Goal: Entertainment & Leisure: Browse casually

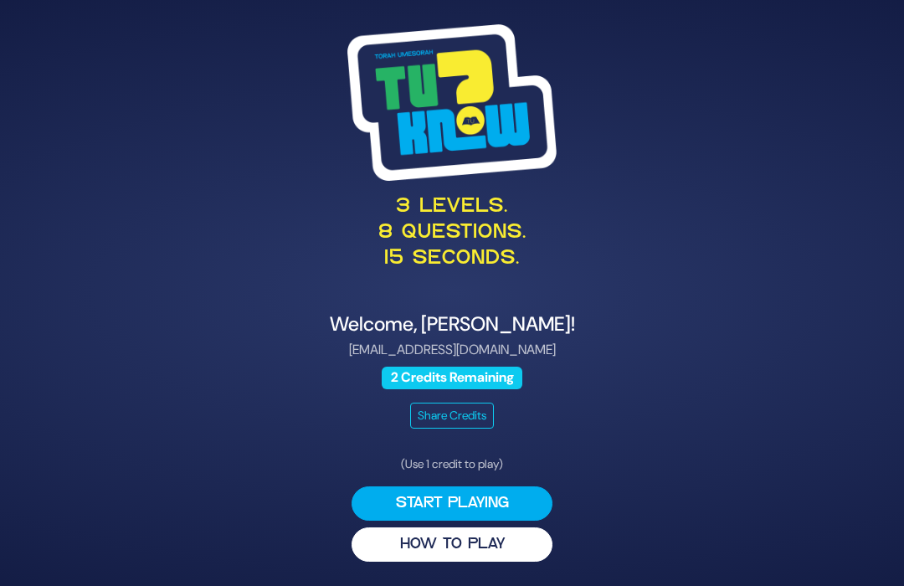
click at [521, 498] on button "Start Playing" at bounding box center [452, 503] width 201 height 34
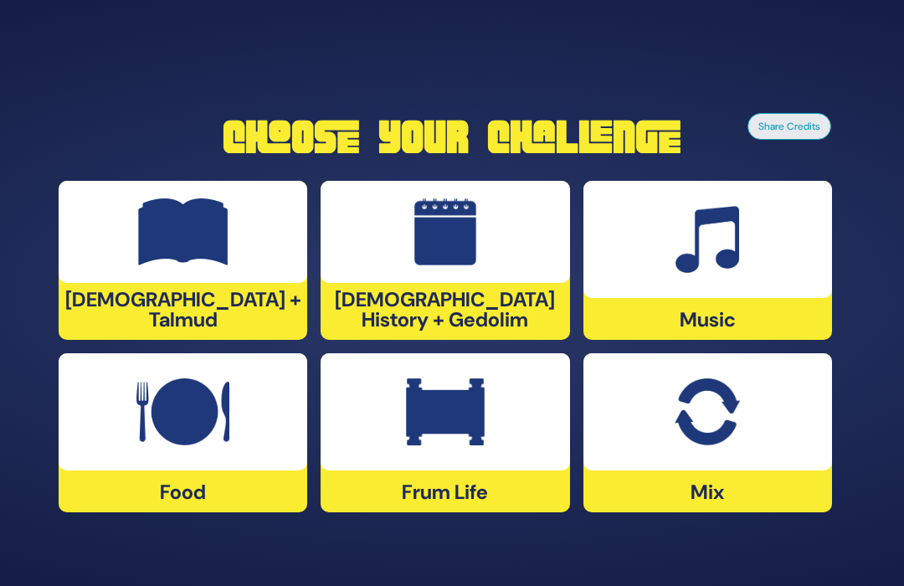
click at [496, 443] on div at bounding box center [445, 411] width 249 height 117
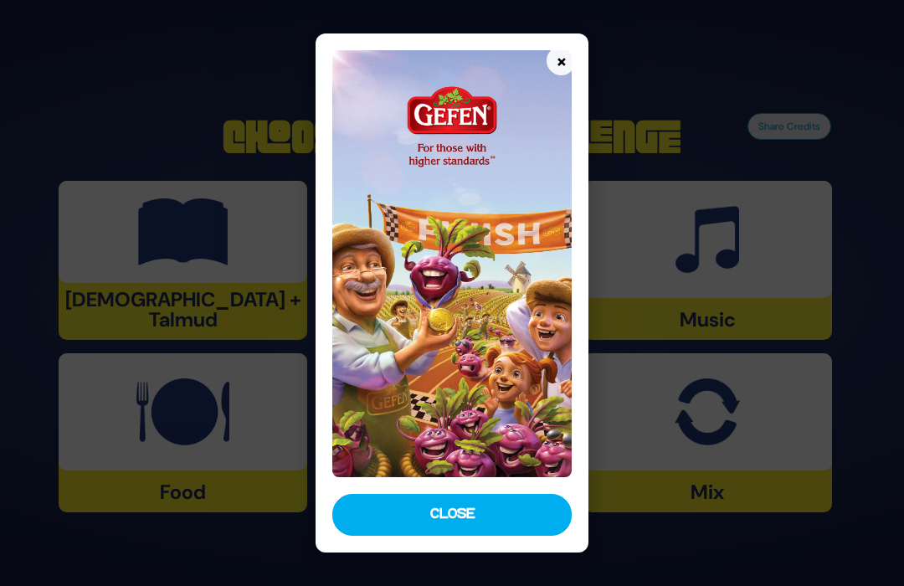
click at [508, 511] on button "Close" at bounding box center [452, 515] width 240 height 42
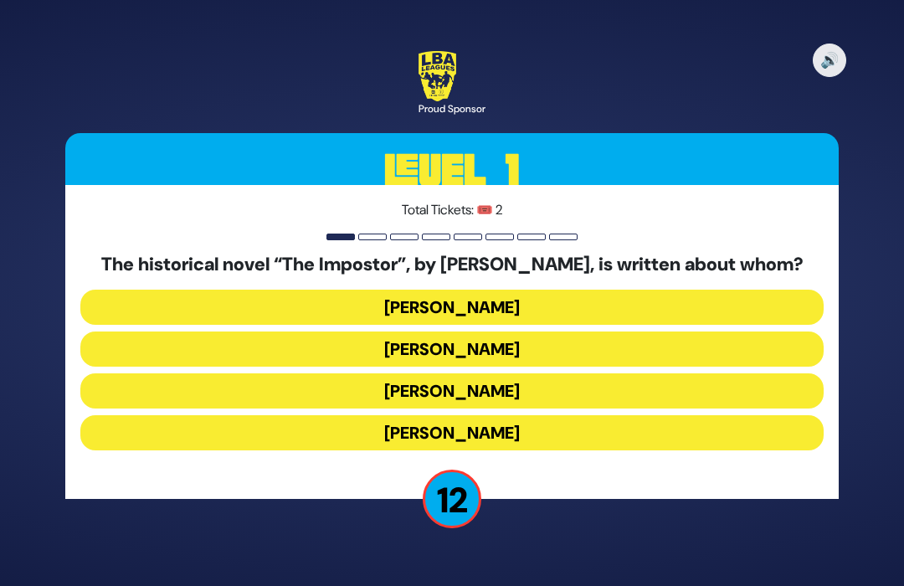
click at [554, 388] on button "Shabbesai Tzvi" at bounding box center [451, 390] width 743 height 35
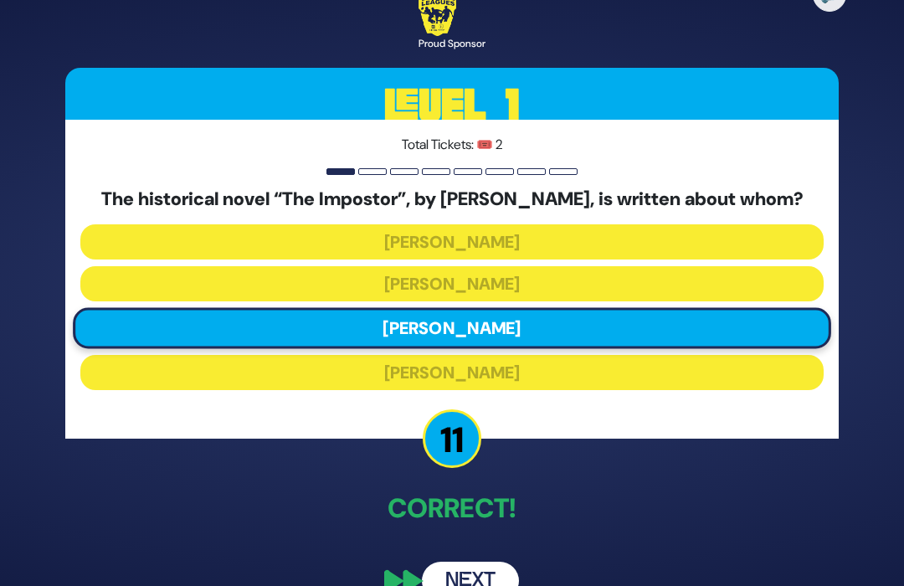
click at [477, 576] on button "Next" at bounding box center [470, 581] width 97 height 39
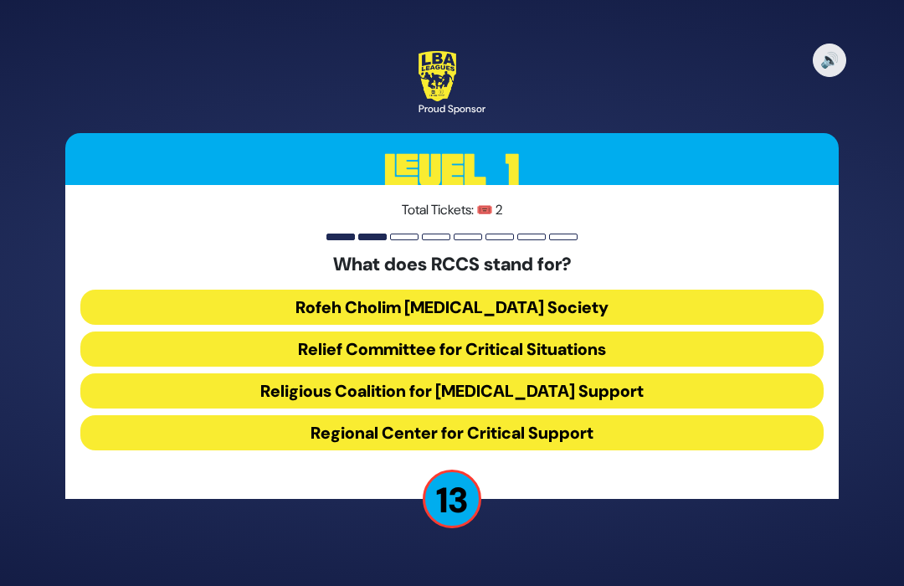
click at [597, 297] on button "Rofeh Cholim Cancer Society" at bounding box center [451, 307] width 743 height 35
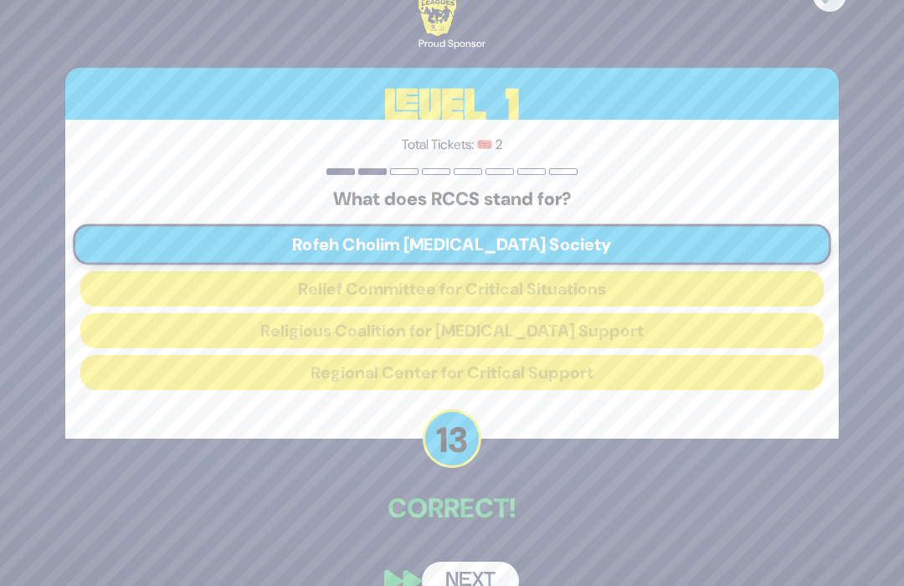
click at [485, 573] on button "Next" at bounding box center [470, 581] width 97 height 39
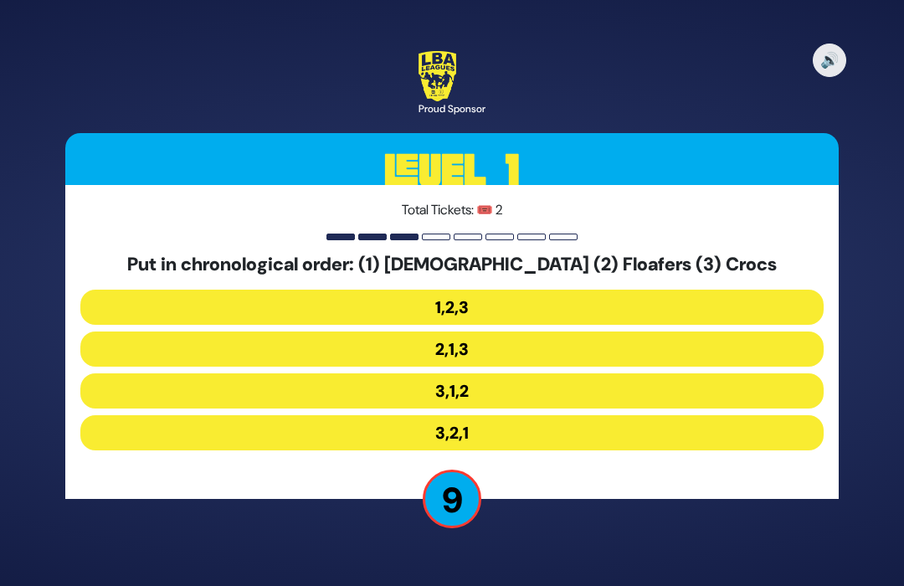
click at [536, 440] on button "3,2,1" at bounding box center [451, 432] width 743 height 35
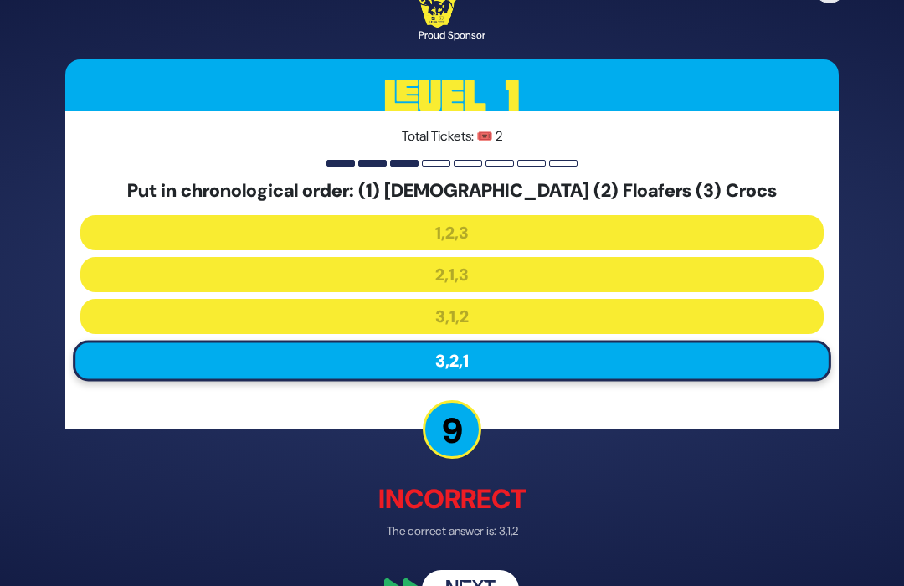
click at [487, 581] on button "Next" at bounding box center [470, 589] width 97 height 39
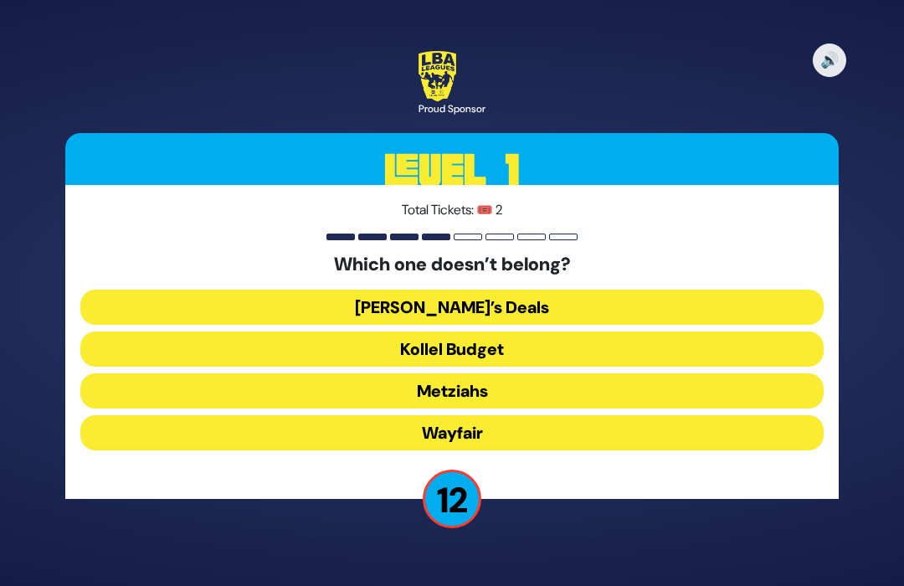
click at [591, 429] on button "Wayfair" at bounding box center [451, 432] width 743 height 35
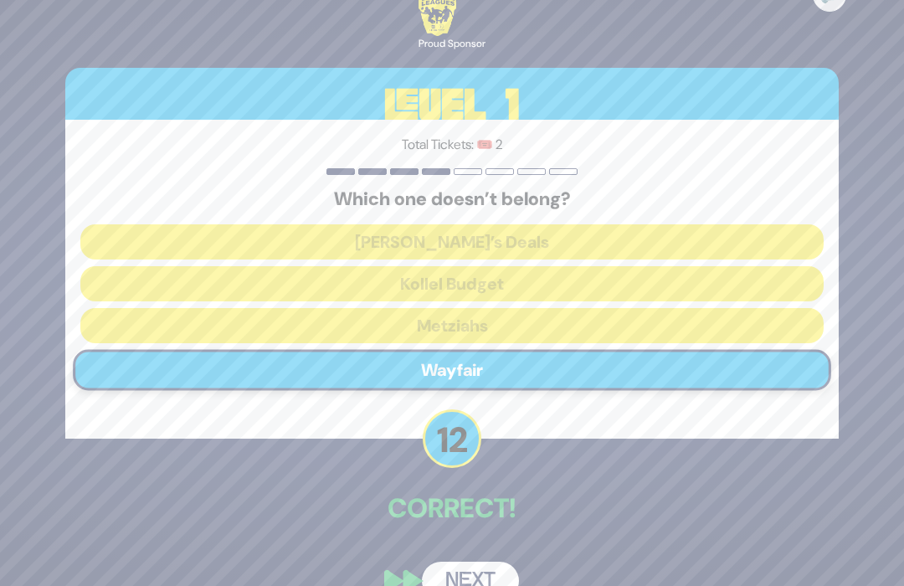
click at [481, 571] on button "Next" at bounding box center [470, 581] width 97 height 39
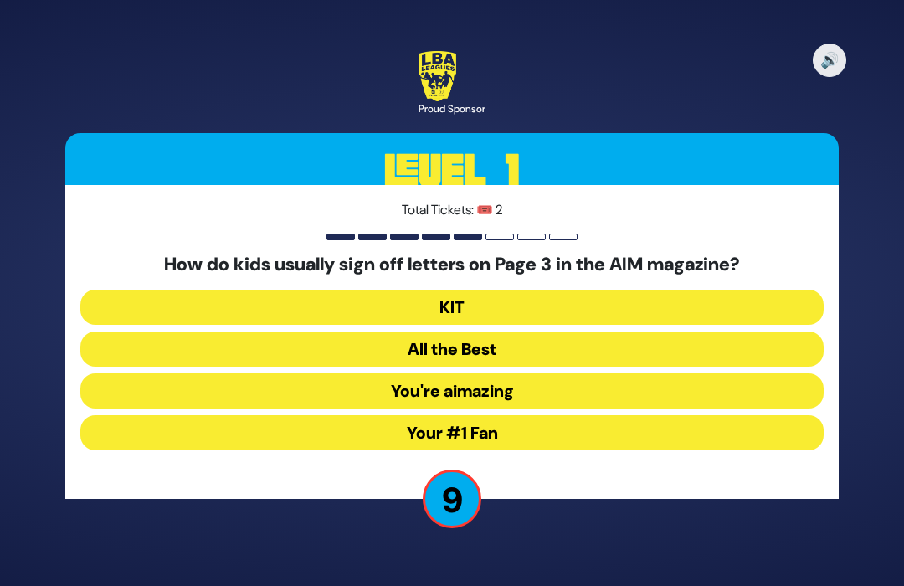
click at [575, 426] on button "Your #1 Fan" at bounding box center [451, 432] width 743 height 35
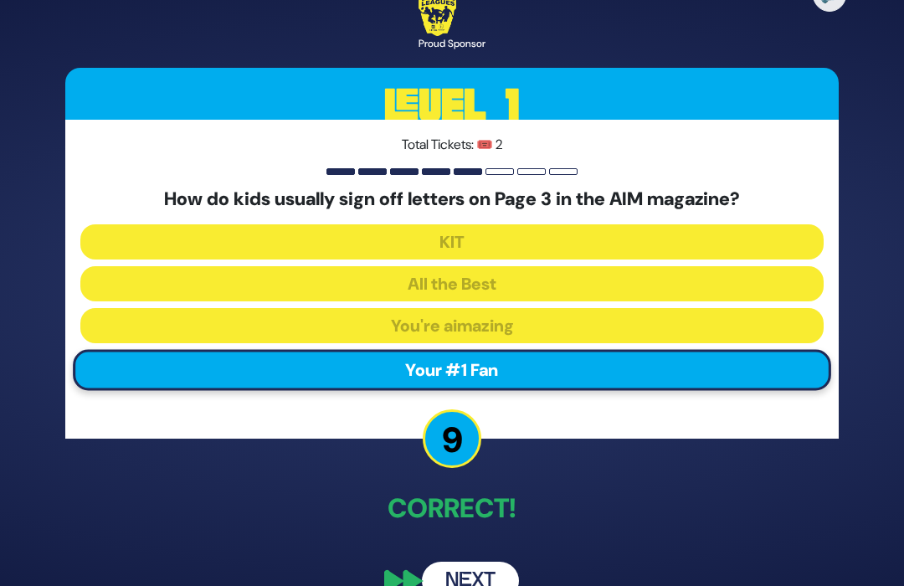
click at [490, 569] on button "Next" at bounding box center [470, 581] width 97 height 39
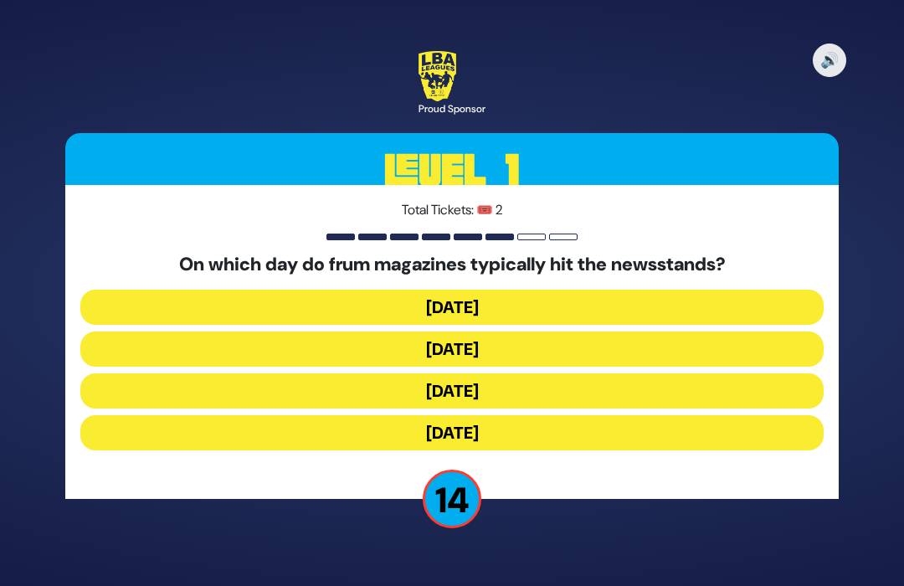
click at [590, 337] on button "Wednesday" at bounding box center [451, 348] width 743 height 35
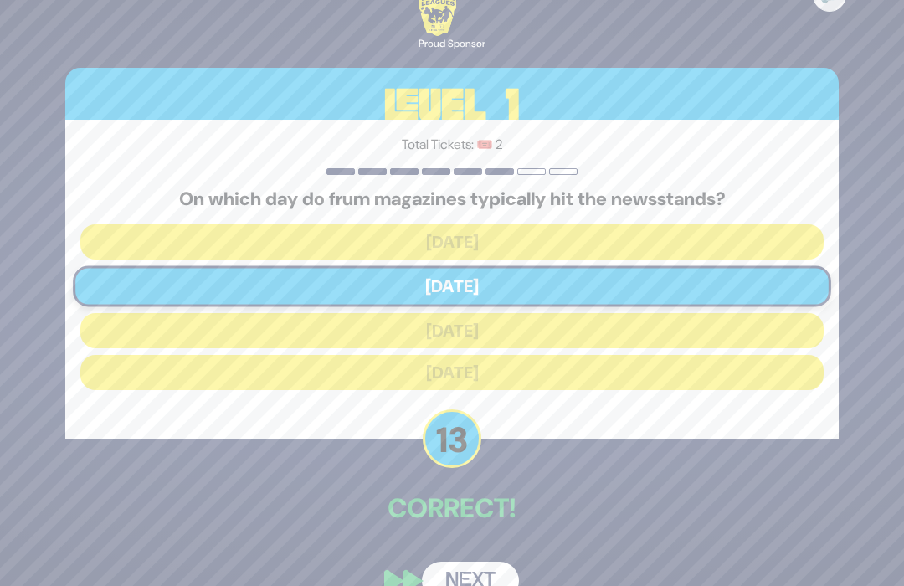
click at [470, 571] on button "Next" at bounding box center [470, 581] width 97 height 39
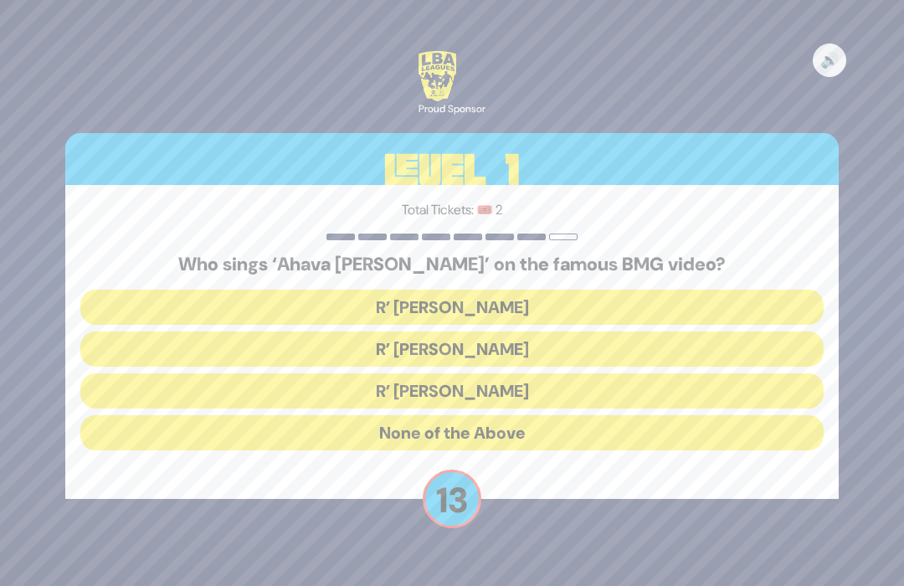
click at [585, 341] on button "R’ Ephraim Wachsman" at bounding box center [451, 348] width 743 height 35
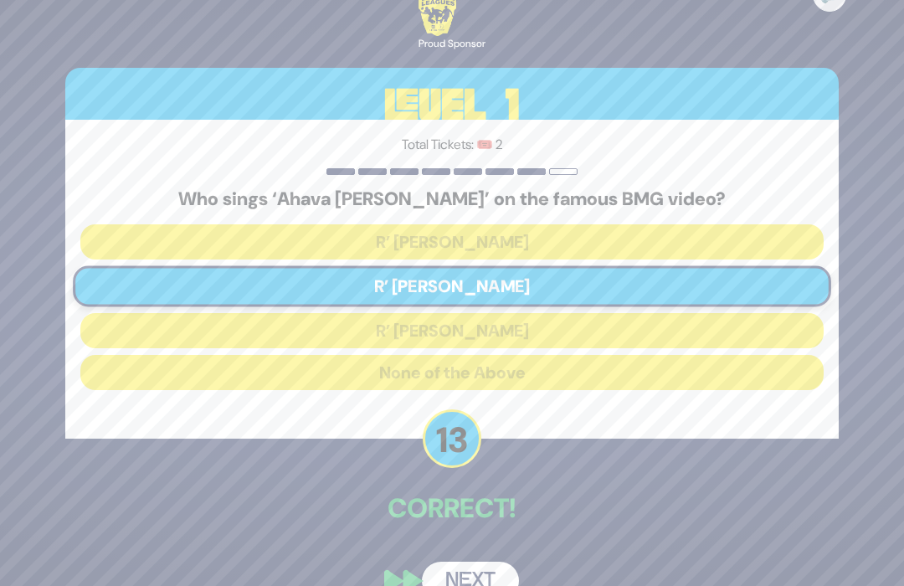
click at [484, 576] on button "Next" at bounding box center [470, 581] width 97 height 39
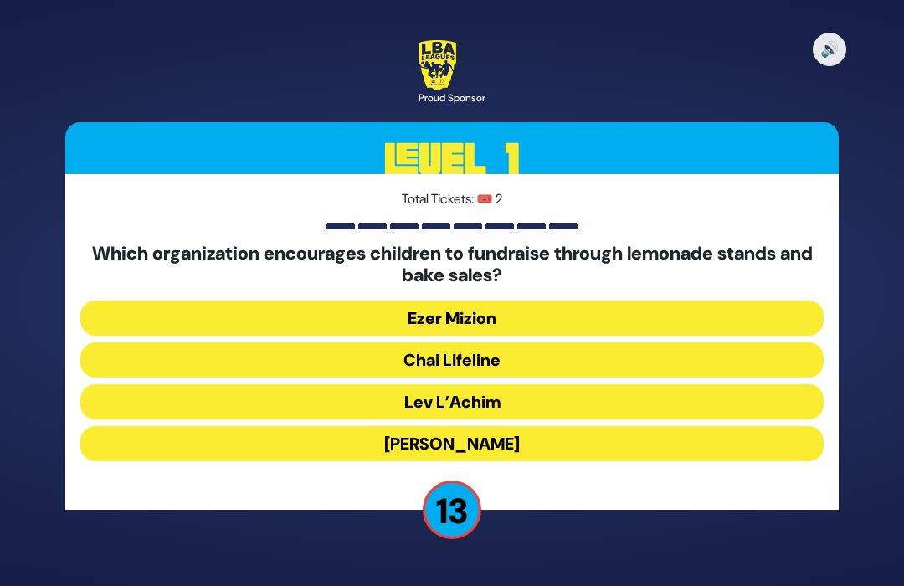
click at [530, 357] on button "Chai Lifeline" at bounding box center [451, 359] width 743 height 35
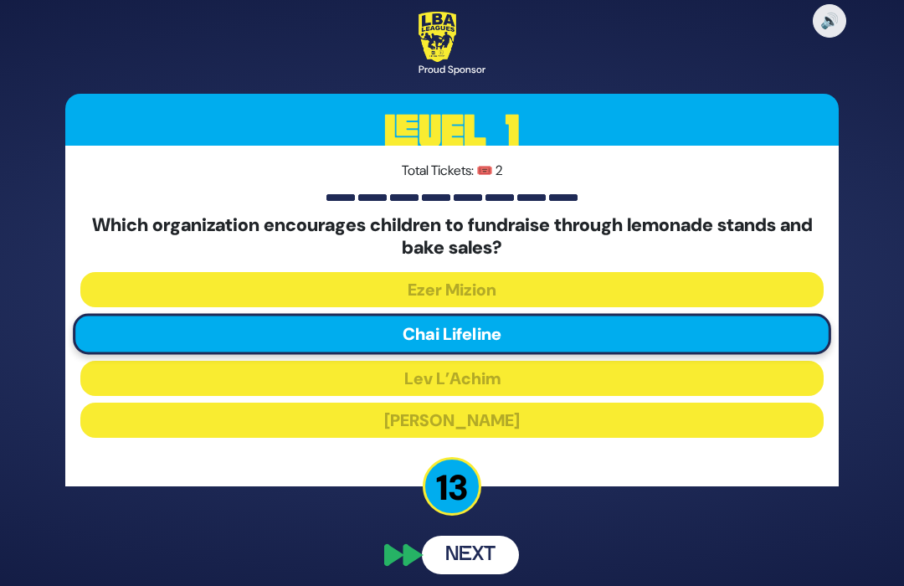
click at [457, 542] on button "Next" at bounding box center [470, 555] width 97 height 39
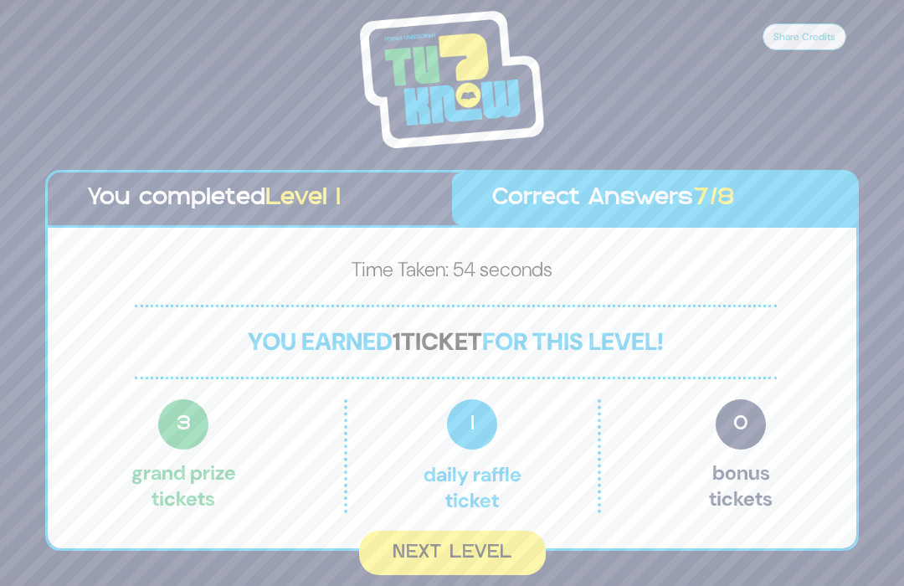
click at [465, 569] on button "Next Level" at bounding box center [452, 553] width 187 height 44
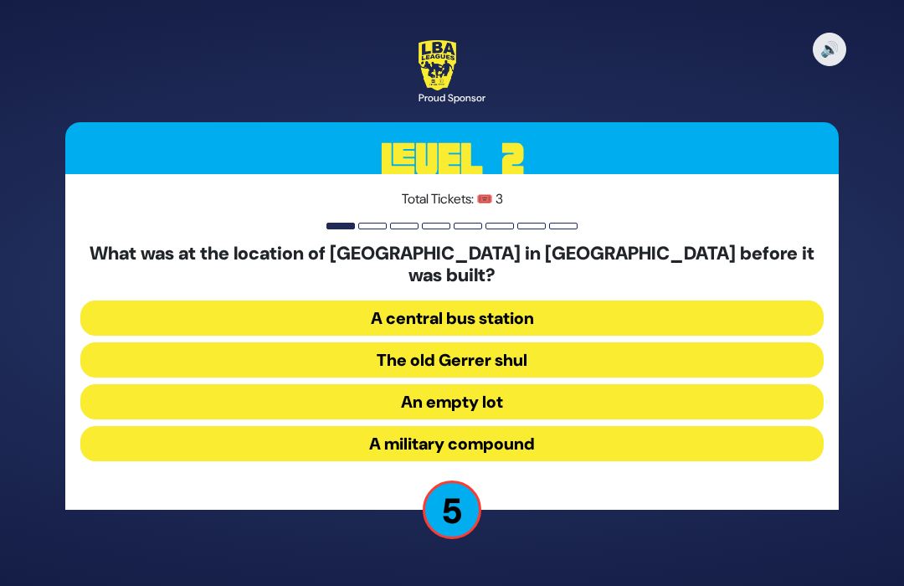
click at [609, 345] on button "The old Gerrer shul" at bounding box center [451, 359] width 743 height 35
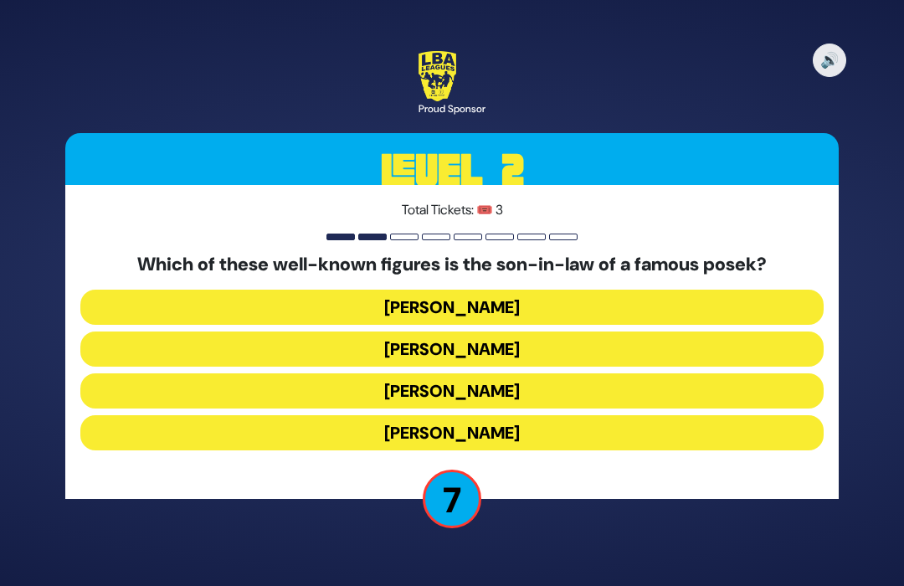
click at [234, 433] on button "Shlomo Yehuda Rechnitz" at bounding box center [451, 432] width 743 height 35
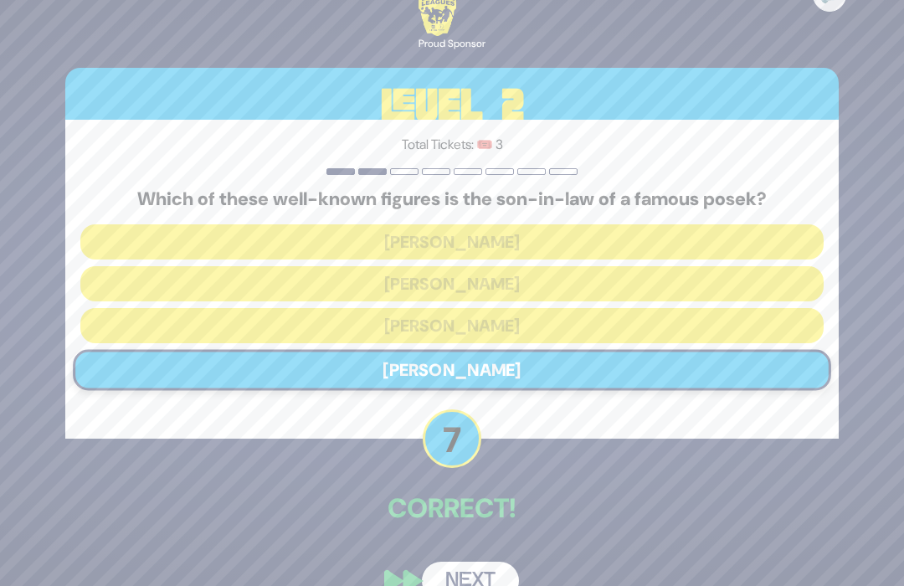
click at [732, 429] on div "Total Tickets: 🎟️ 3 Which of these well-known figures is the son-in-law of a fa…" at bounding box center [451, 279] width 773 height 318
click at [475, 581] on button "Next" at bounding box center [470, 581] width 97 height 39
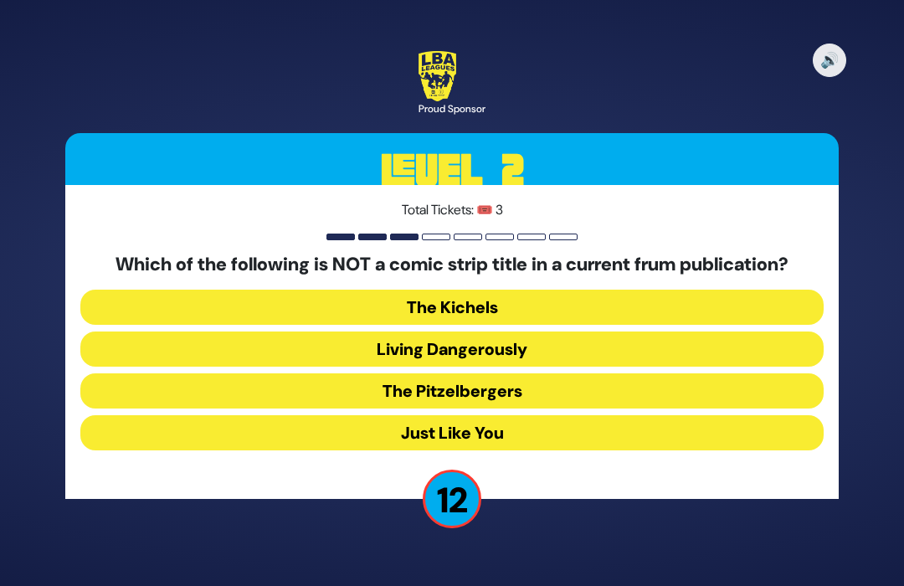
click at [612, 343] on button "Living Dangerously" at bounding box center [451, 348] width 743 height 35
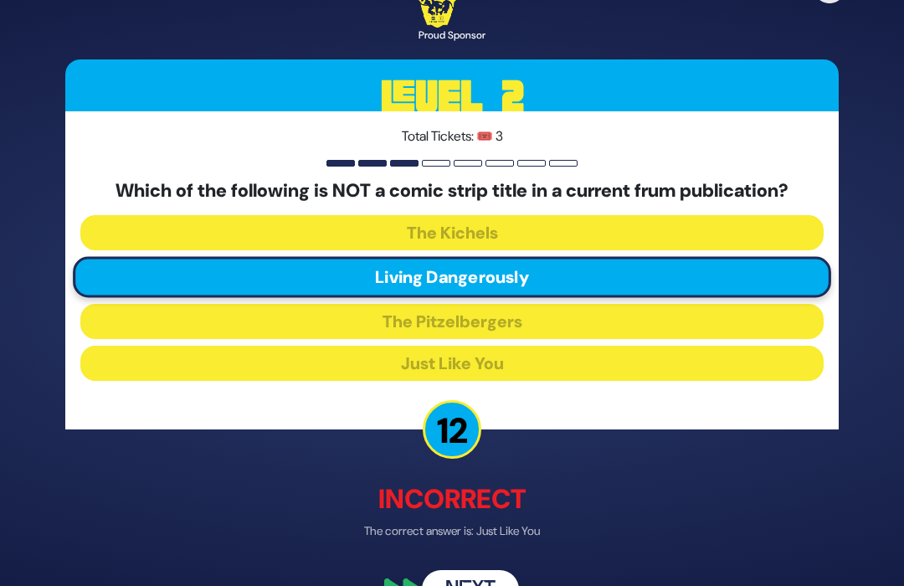
click at [492, 570] on button "Next" at bounding box center [470, 589] width 97 height 39
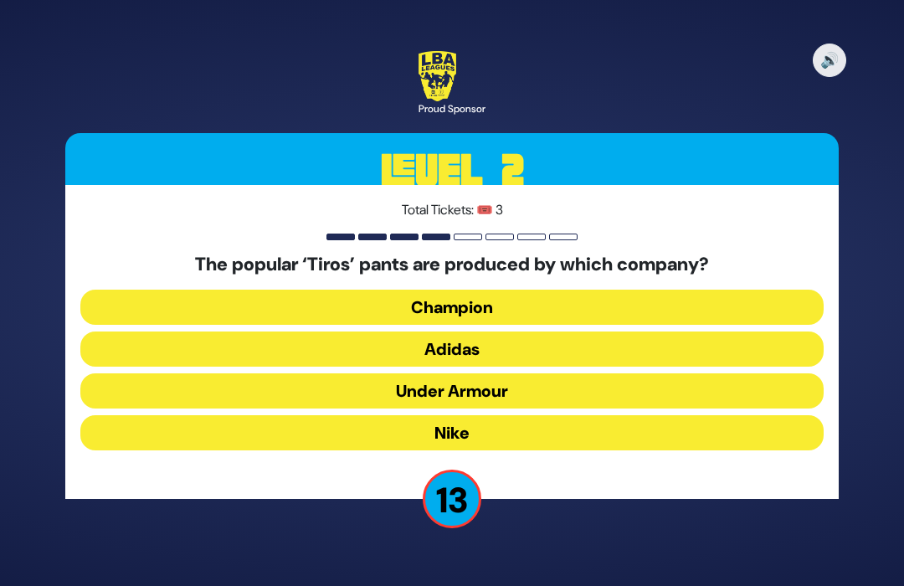
click at [556, 352] on button "Adidas" at bounding box center [451, 348] width 743 height 35
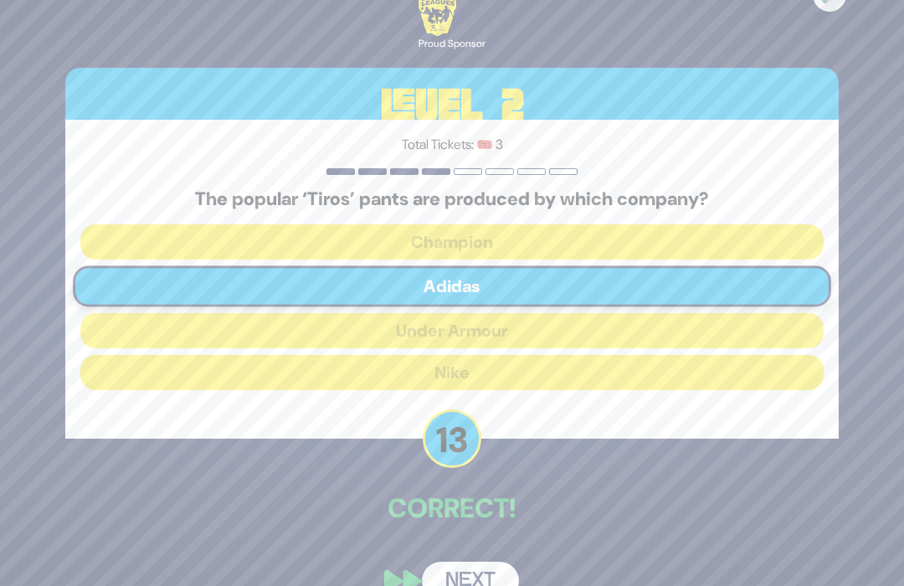
click at [461, 577] on button "Next" at bounding box center [470, 581] width 97 height 39
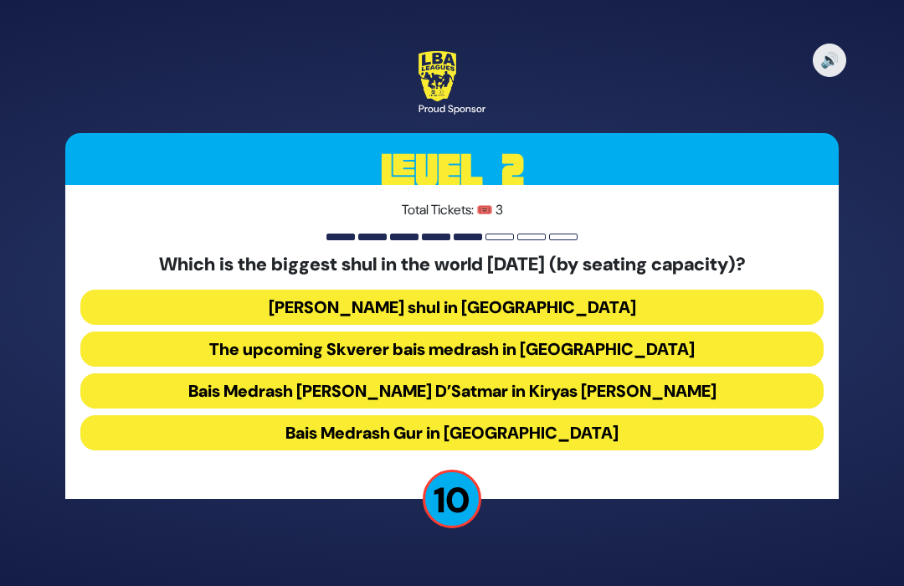
click at [558, 300] on button "Belzer shul in Yerushalayim" at bounding box center [451, 307] width 743 height 35
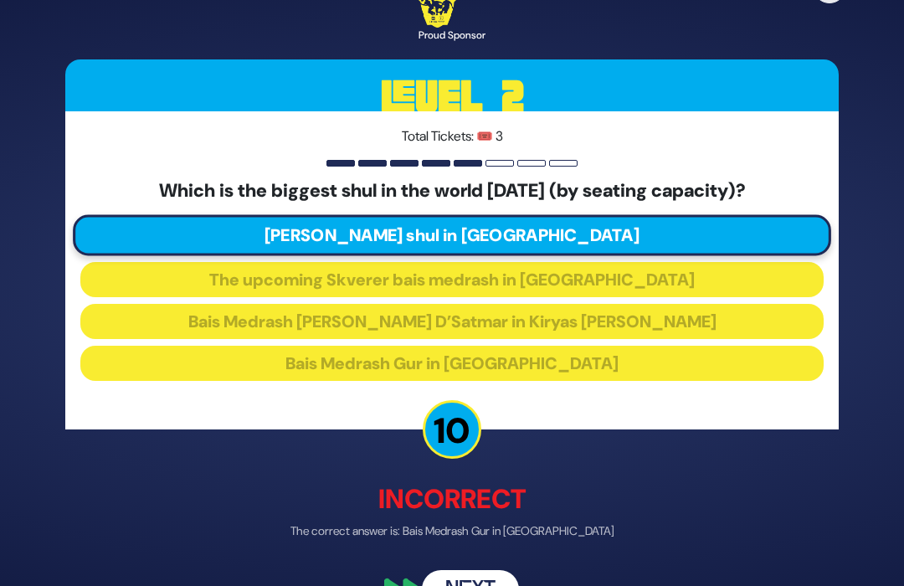
click at [453, 581] on button "Next" at bounding box center [470, 589] width 97 height 39
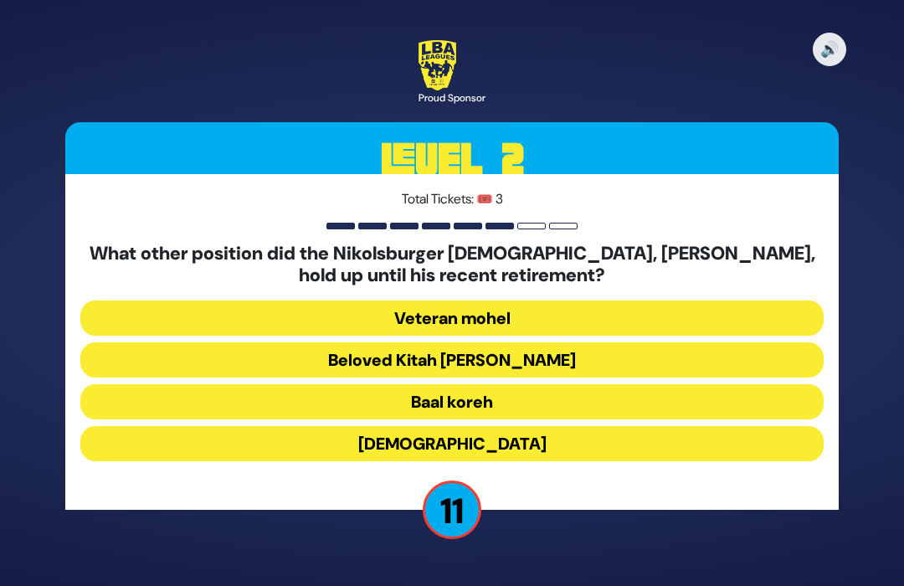
click at [520, 368] on button "Beloved Kitah Aleph Rebbi" at bounding box center [451, 359] width 743 height 35
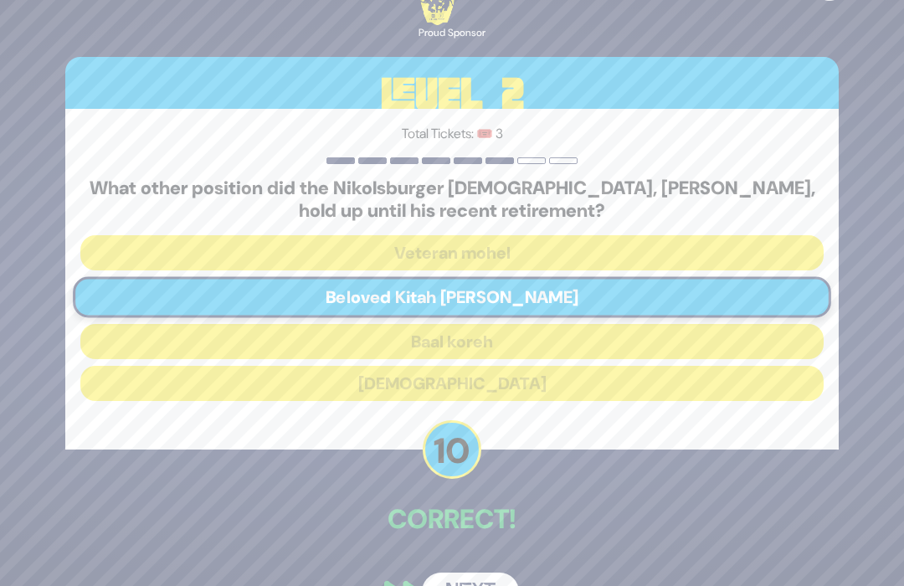
click at [456, 576] on button "Next" at bounding box center [470, 592] width 97 height 39
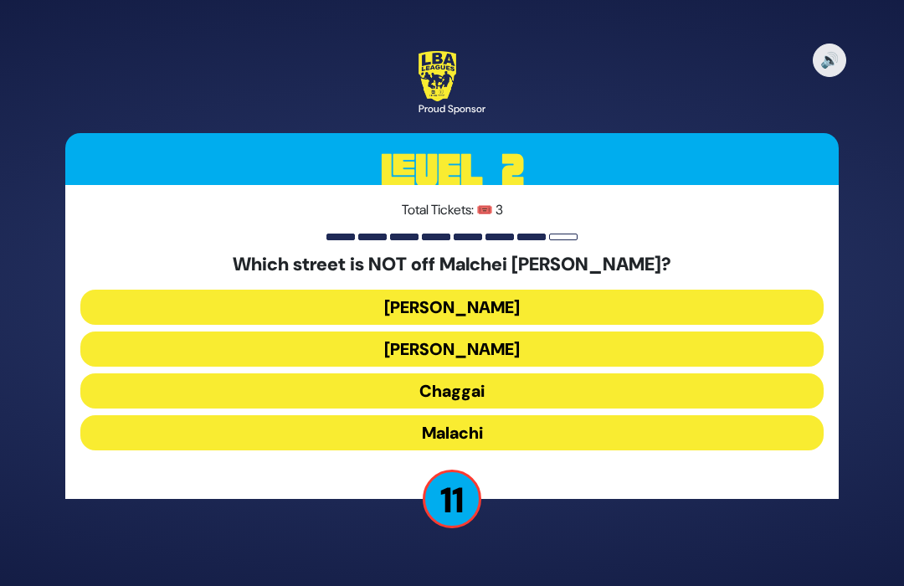
click at [511, 403] on button "Chaggai" at bounding box center [451, 390] width 743 height 35
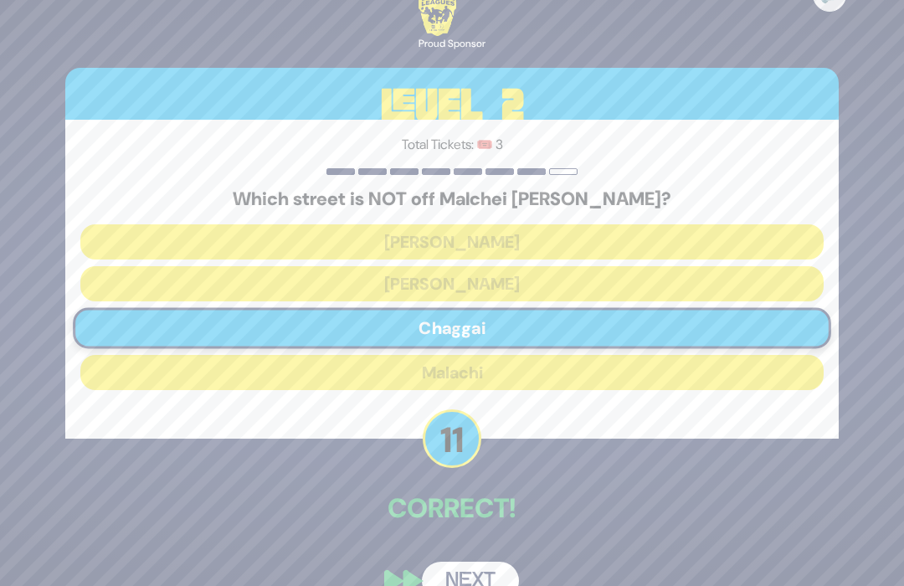
click at [458, 562] on button "Next" at bounding box center [470, 581] width 97 height 39
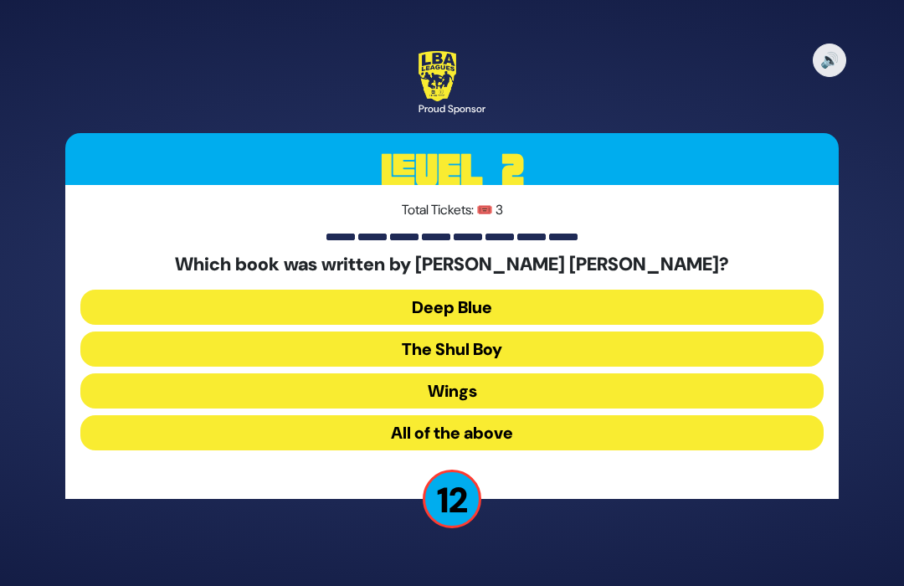
click at [543, 304] on button "Deep Blue" at bounding box center [451, 307] width 743 height 35
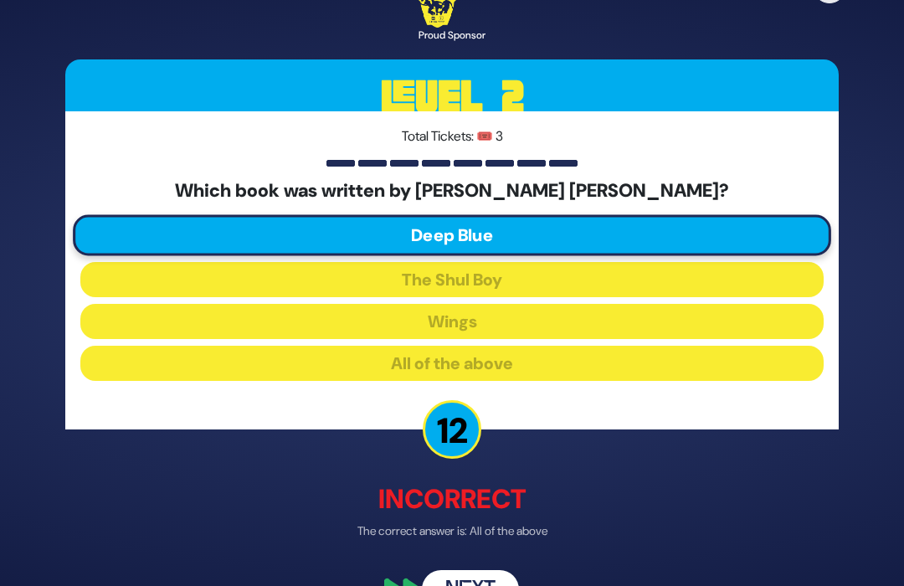
click at [451, 581] on button "Next" at bounding box center [470, 589] width 97 height 39
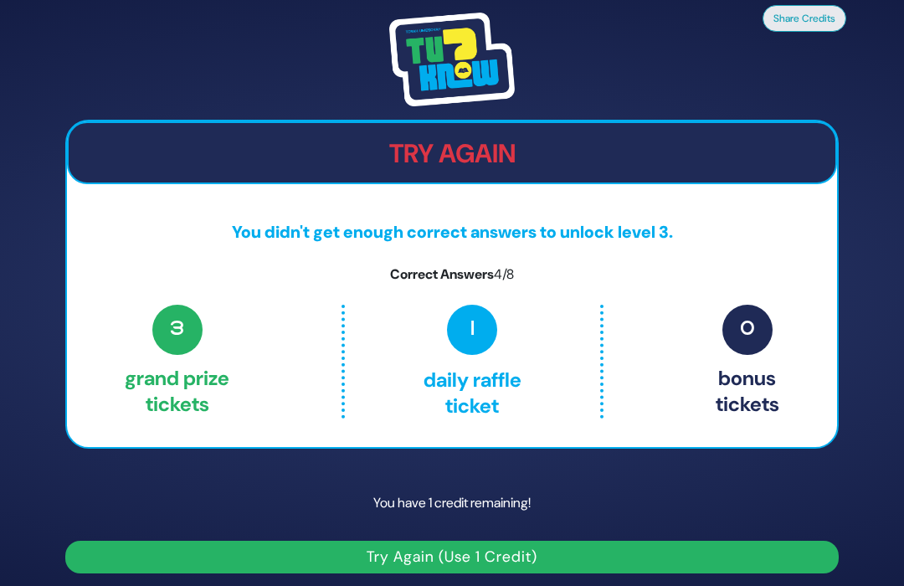
click at [465, 573] on button "Try Again (Use 1 Credit)" at bounding box center [451, 557] width 773 height 33
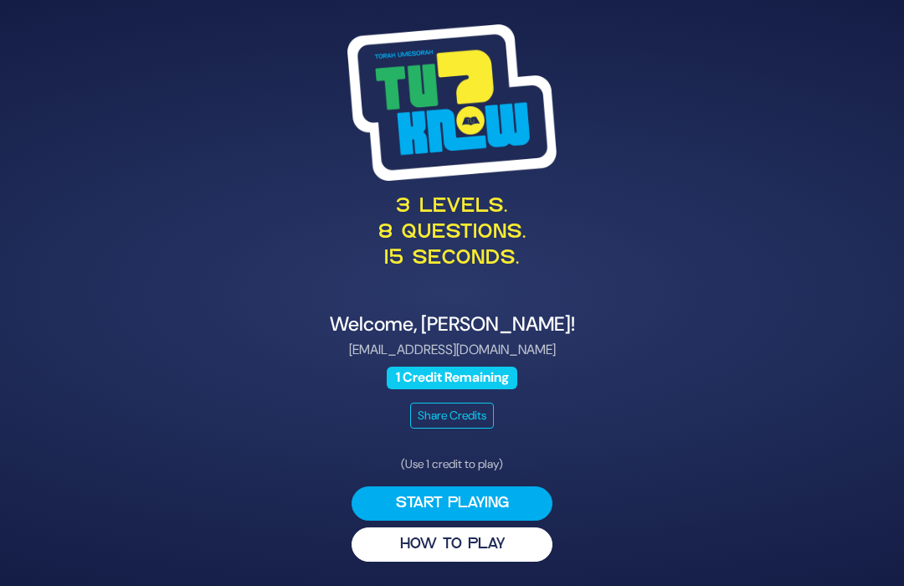
click at [526, 486] on button "Start Playing" at bounding box center [452, 503] width 201 height 34
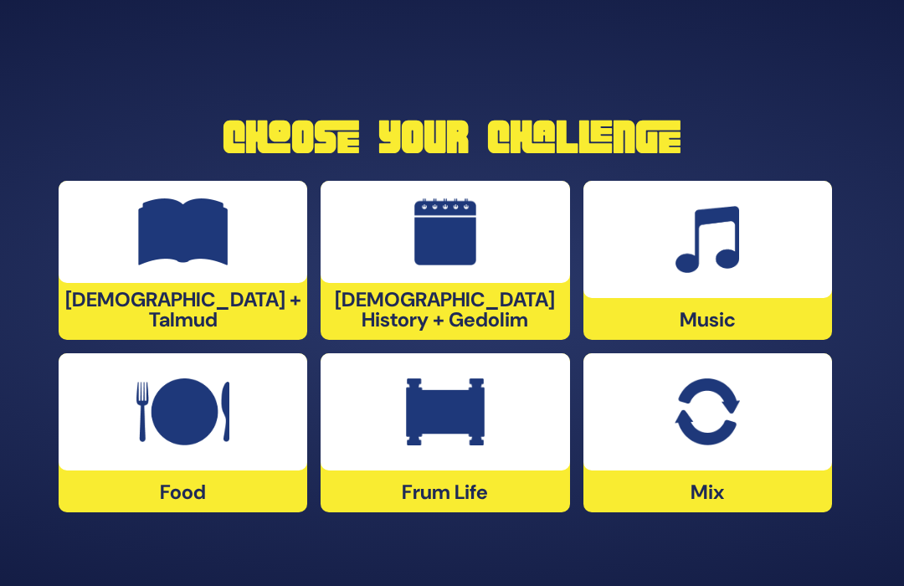
click at [475, 444] on img at bounding box center [445, 411] width 79 height 67
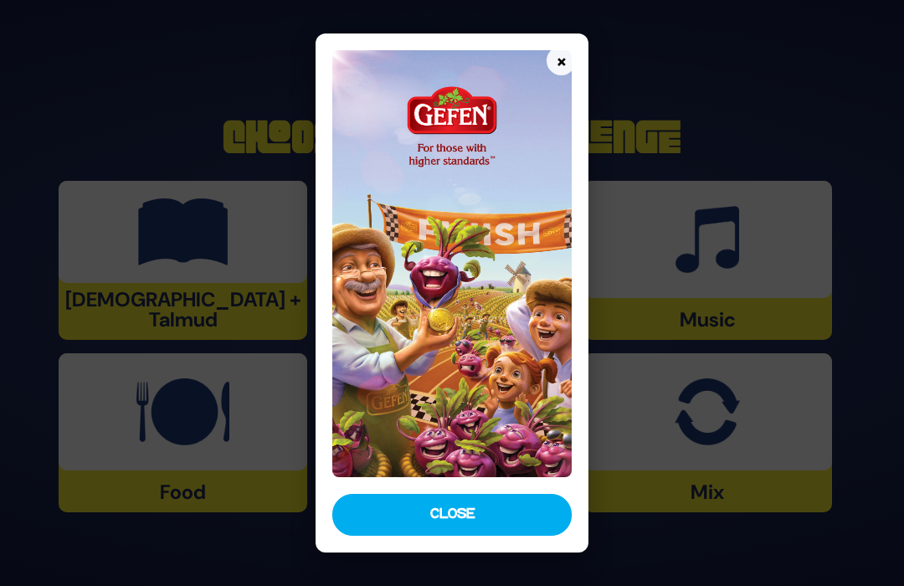
click at [503, 507] on button "Close" at bounding box center [452, 515] width 240 height 42
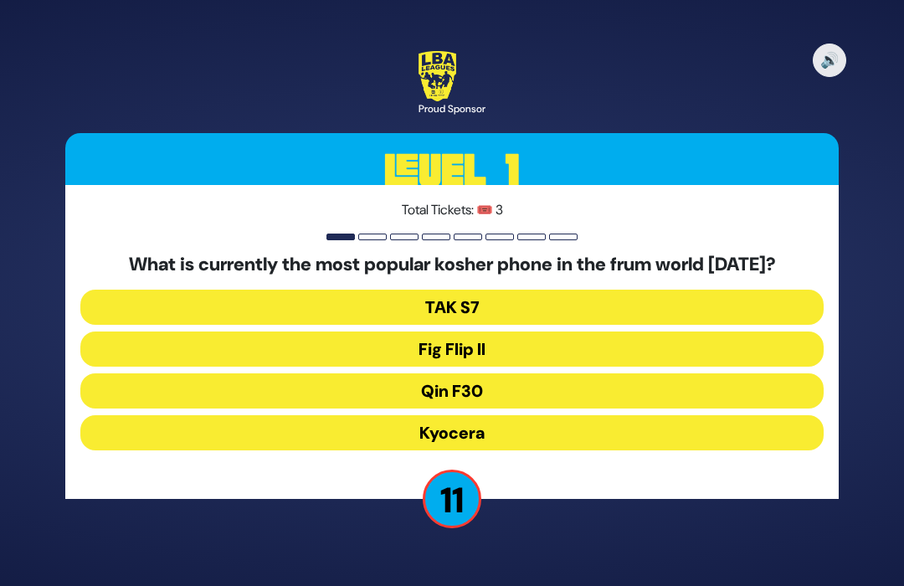
click at [633, 336] on button "Fig Flip II" at bounding box center [451, 348] width 743 height 35
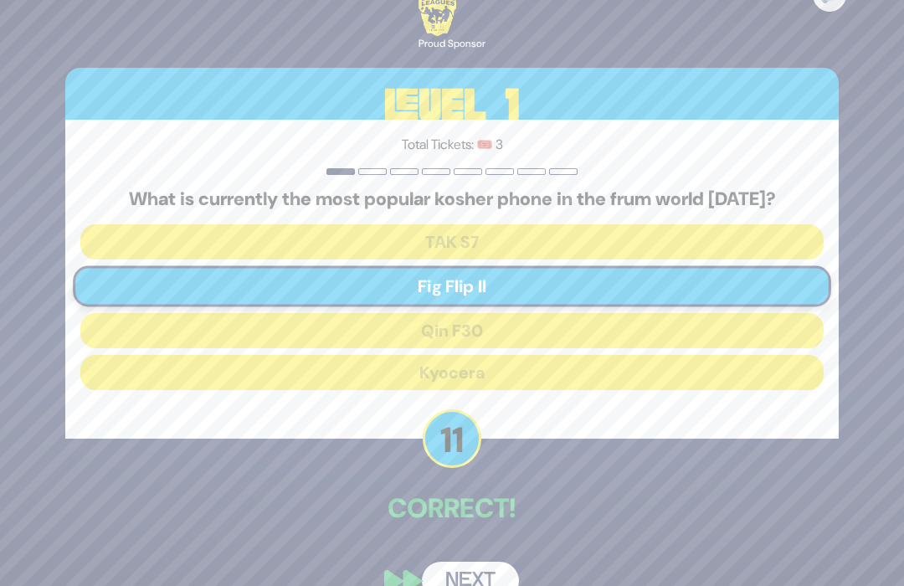
click at [475, 575] on button "Next" at bounding box center [470, 581] width 97 height 39
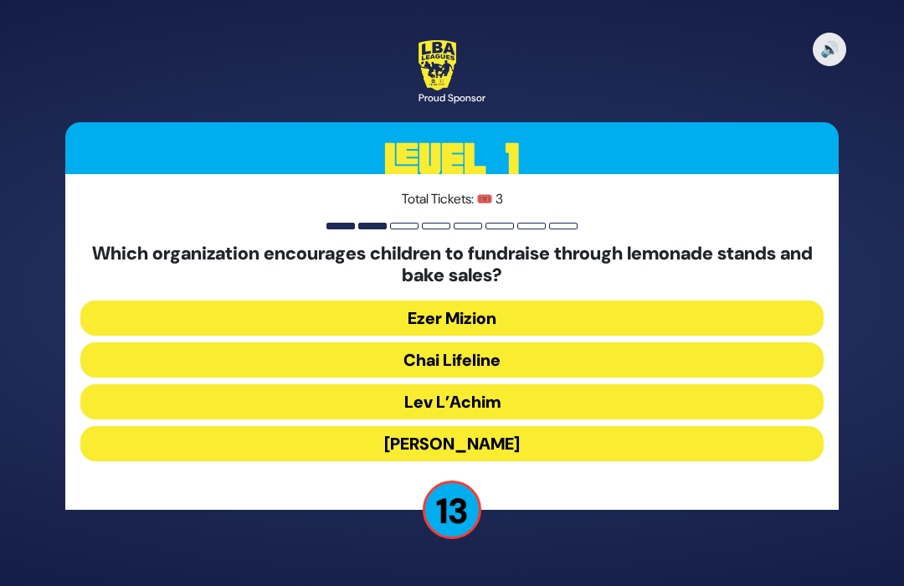
click at [608, 352] on button "Chai Lifeline" at bounding box center [451, 359] width 743 height 35
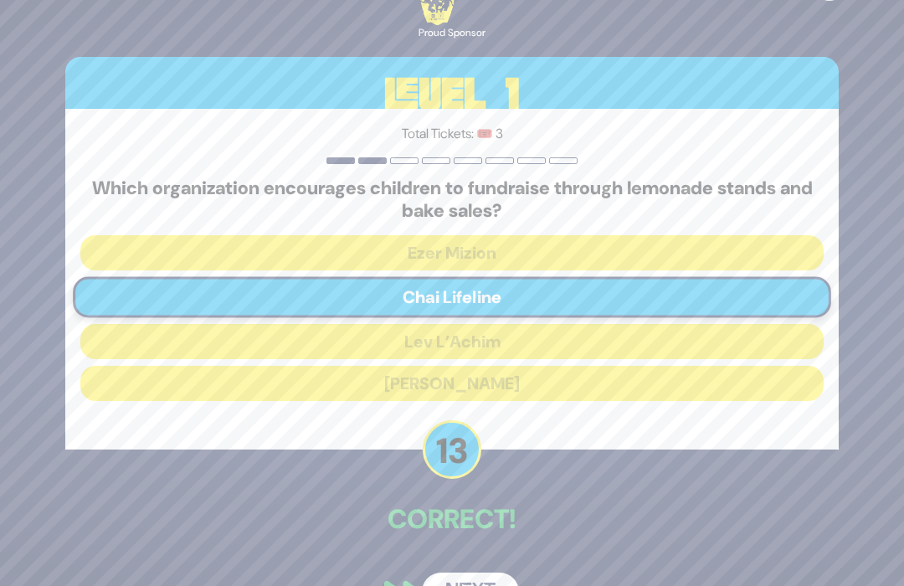
click at [484, 581] on button "Next" at bounding box center [470, 592] width 97 height 39
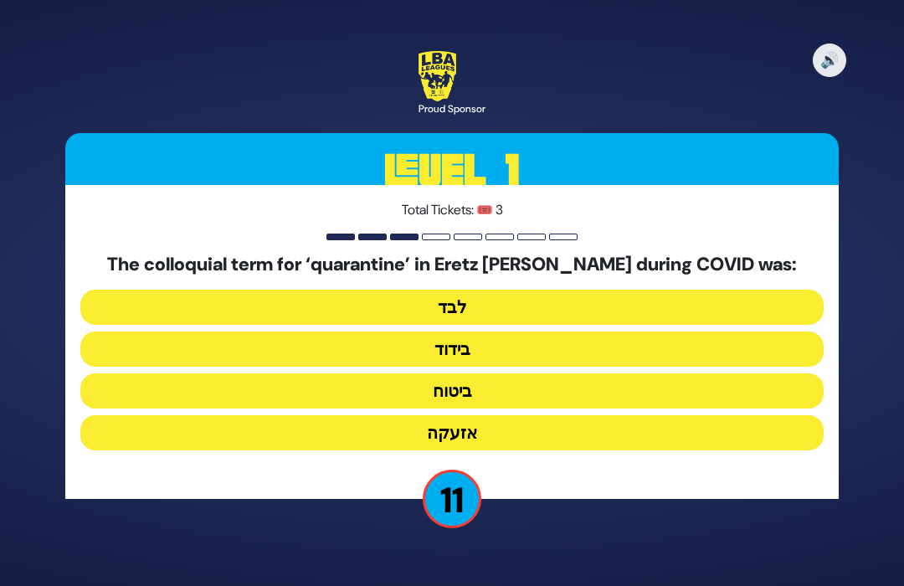
click at [582, 341] on button "בידוד" at bounding box center [451, 348] width 743 height 35
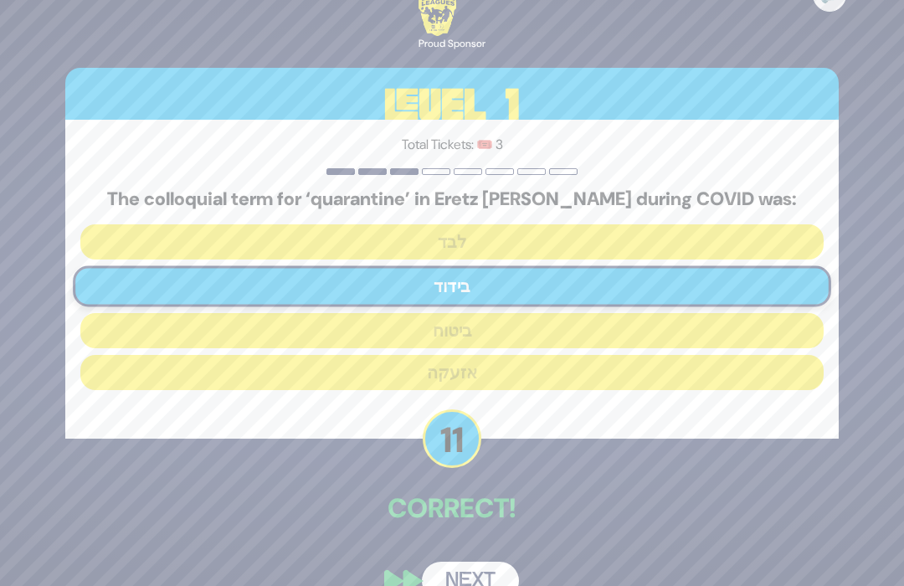
click at [469, 580] on button "Next" at bounding box center [470, 581] width 97 height 39
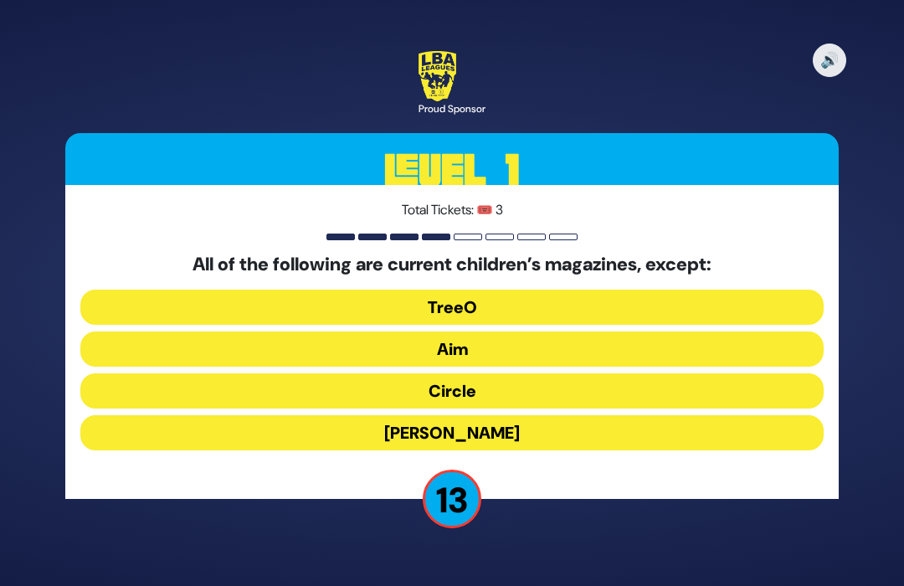
click at [547, 427] on button "Mishpacha Jr." at bounding box center [451, 432] width 743 height 35
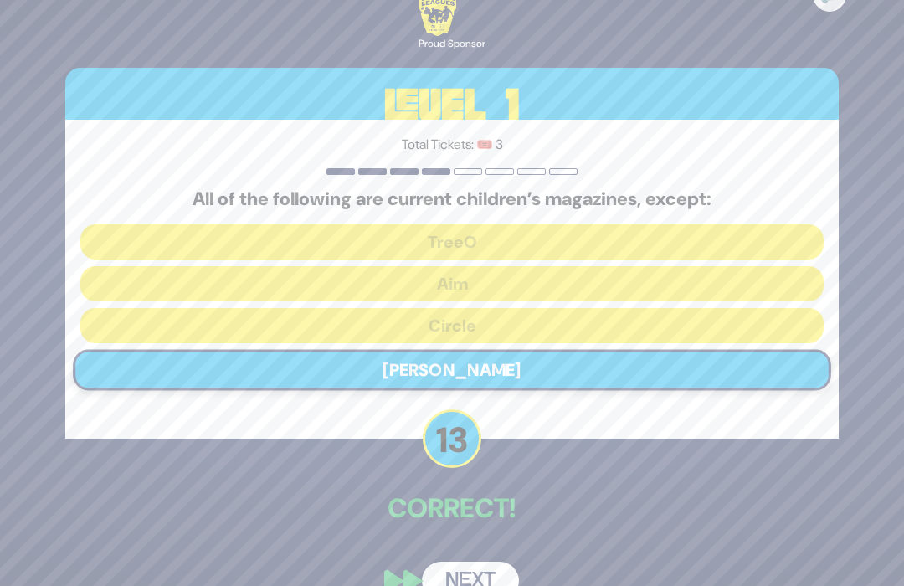
click at [482, 581] on button "Next" at bounding box center [470, 581] width 97 height 39
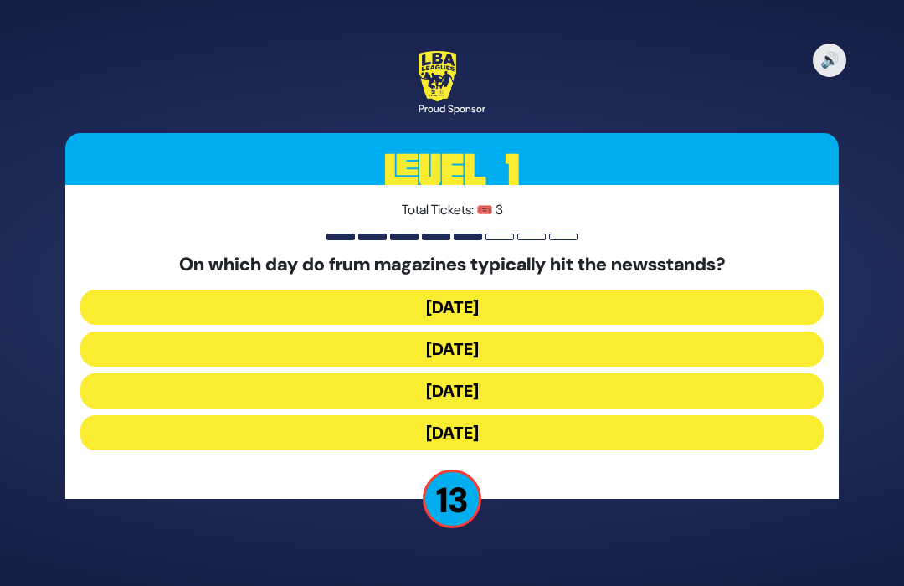
click at [602, 347] on button "Wednesday" at bounding box center [451, 348] width 743 height 35
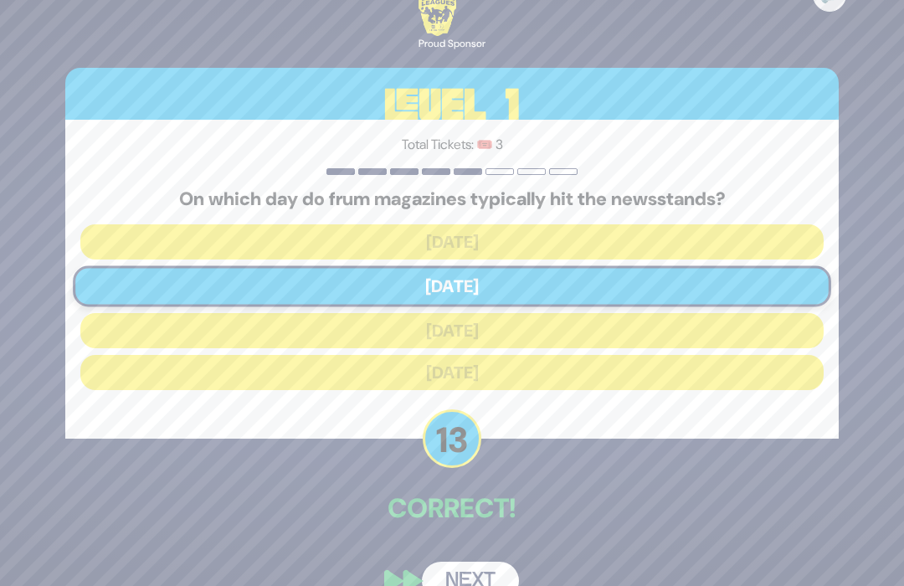
click at [483, 557] on div "🔊 Proud Sponsor Level 1 Total Tickets: 🎟️ 3 On which day do frum magazines typi…" at bounding box center [452, 293] width 814 height 654
click at [477, 581] on button "Next" at bounding box center [470, 581] width 97 height 39
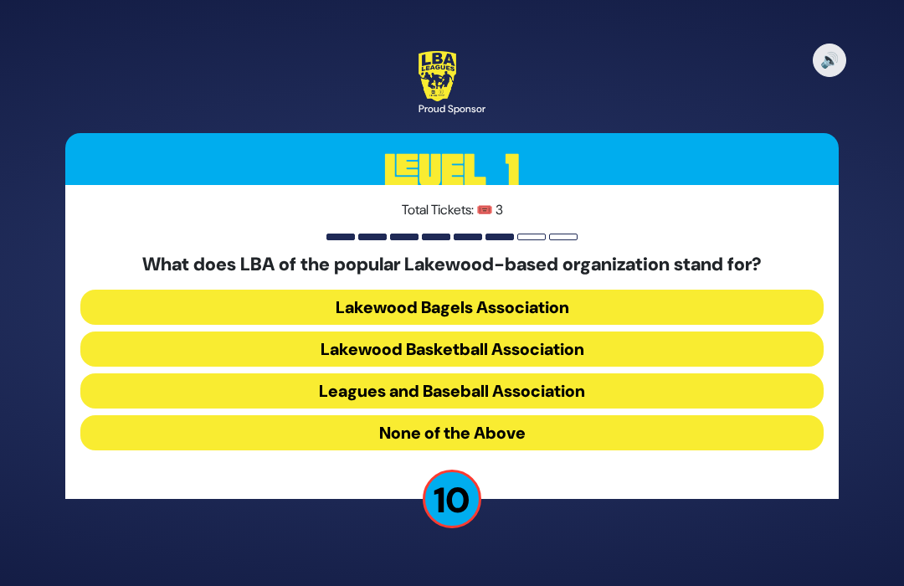
click at [614, 341] on button "Lakewood Basketball Association" at bounding box center [451, 348] width 743 height 35
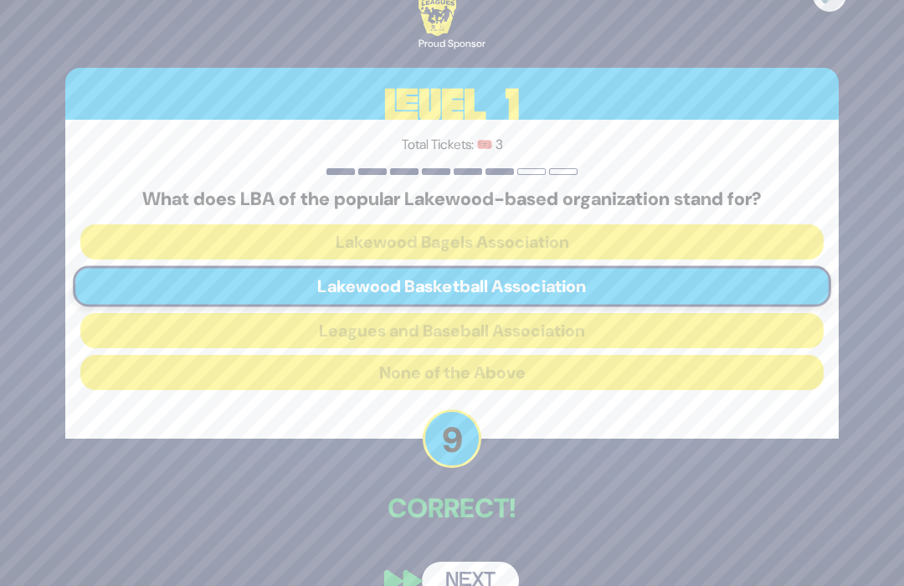
click at [488, 581] on button "Next" at bounding box center [470, 581] width 97 height 39
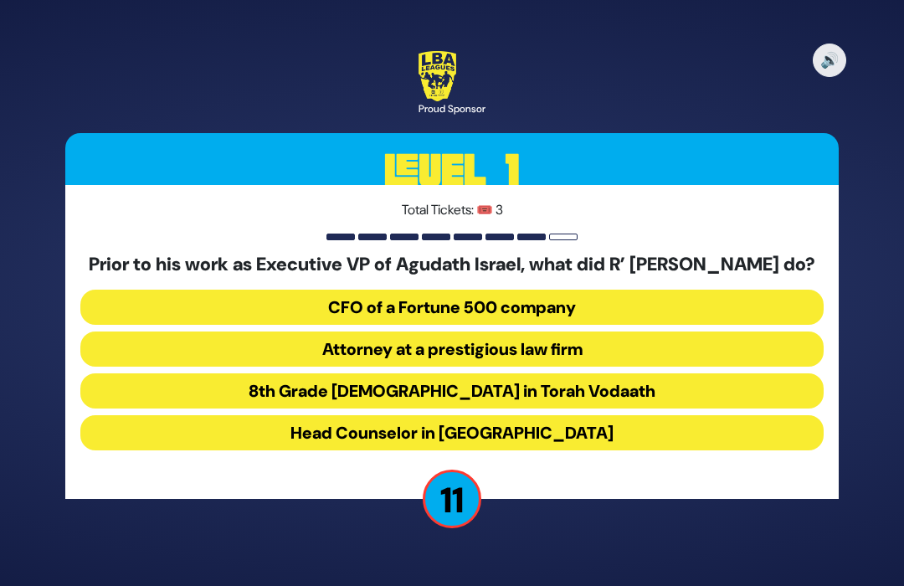
click at [594, 366] on button "Attorney at a prestigious law firm" at bounding box center [451, 348] width 743 height 35
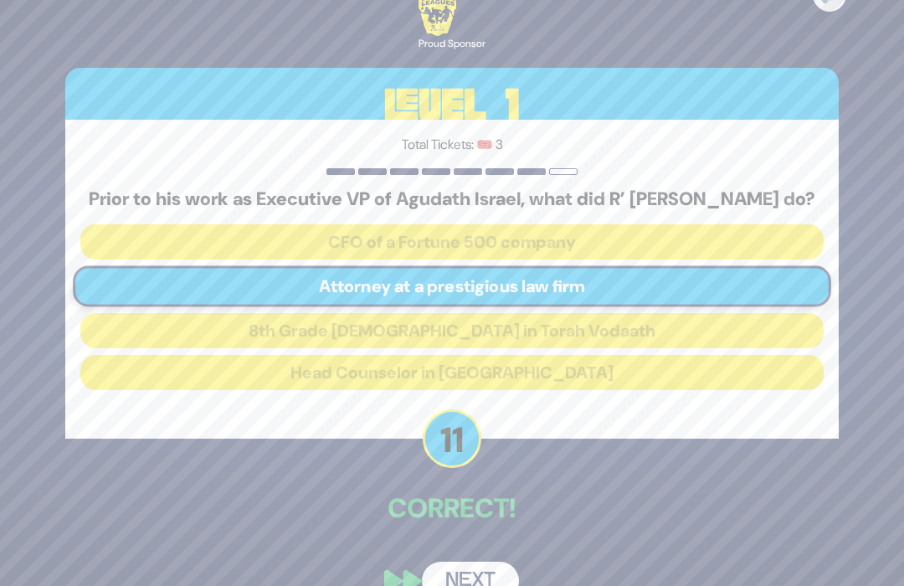
click at [488, 581] on button "Next" at bounding box center [470, 581] width 97 height 39
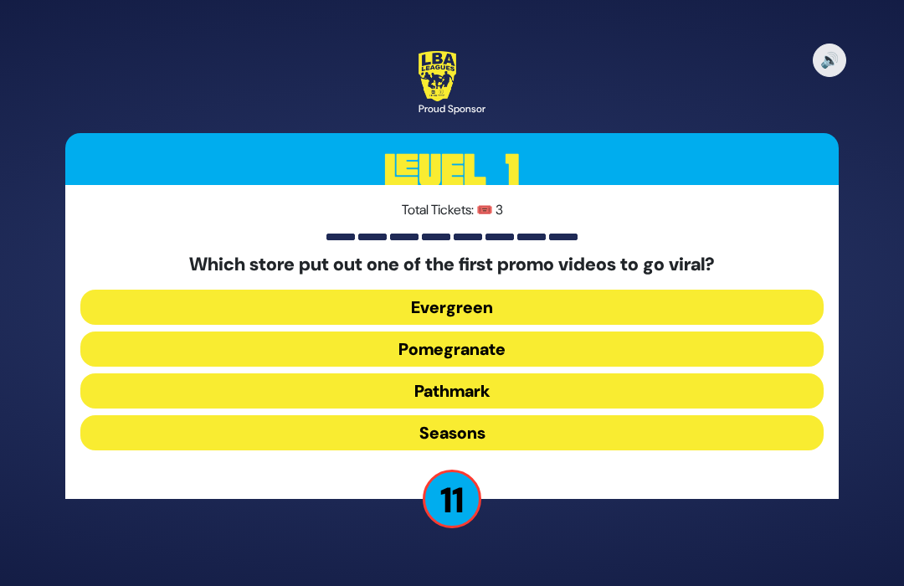
click at [586, 352] on button "Pomegranate" at bounding box center [451, 348] width 743 height 35
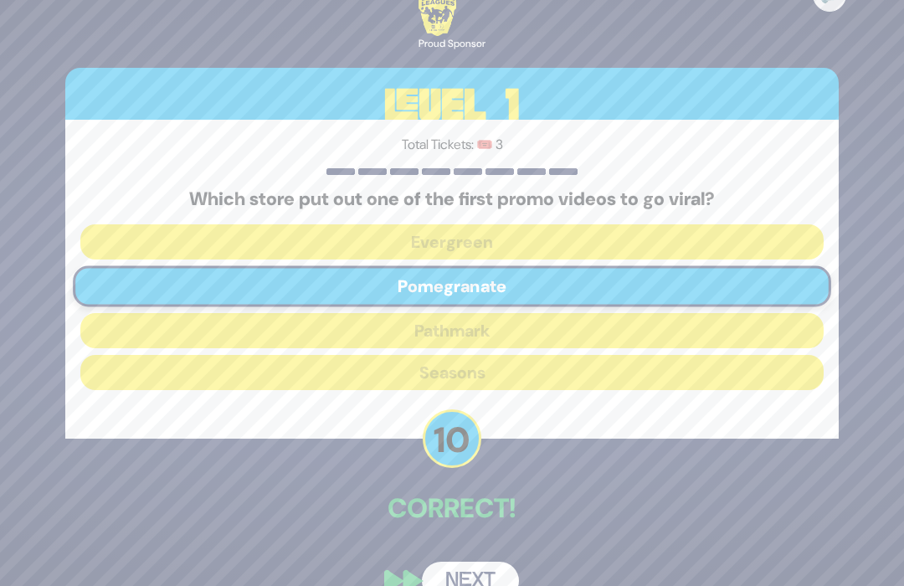
click at [461, 581] on button "Next" at bounding box center [470, 581] width 97 height 39
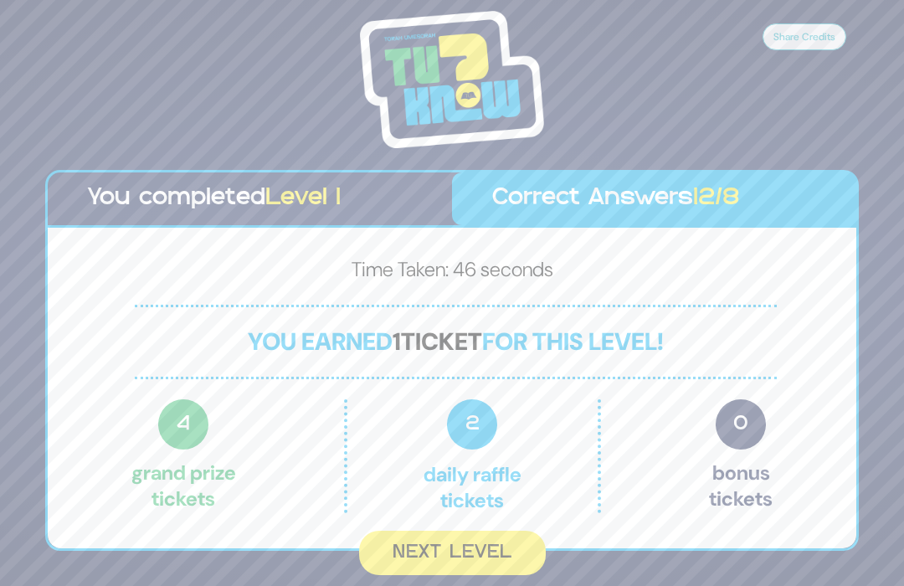
click at [450, 546] on button "Next Level" at bounding box center [452, 553] width 187 height 44
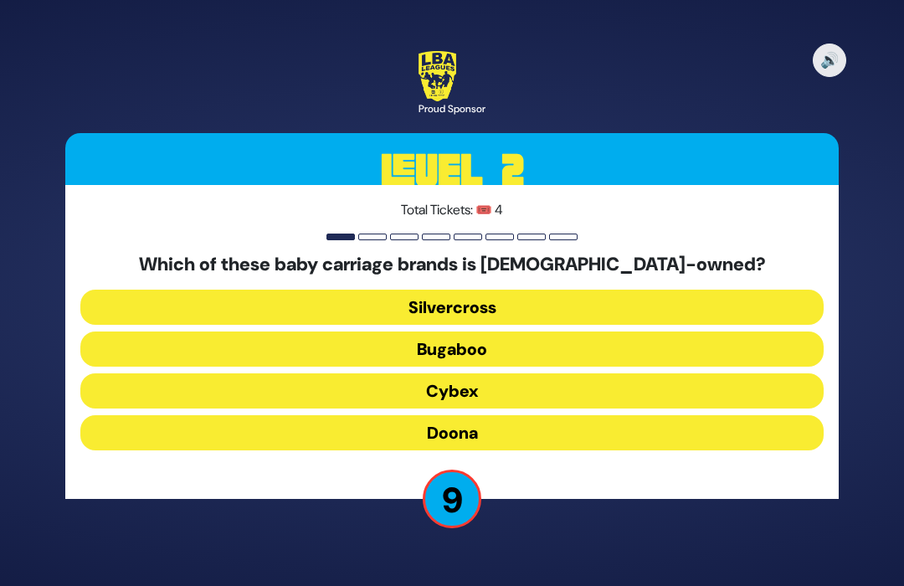
click at [598, 417] on button "Doona" at bounding box center [451, 432] width 743 height 35
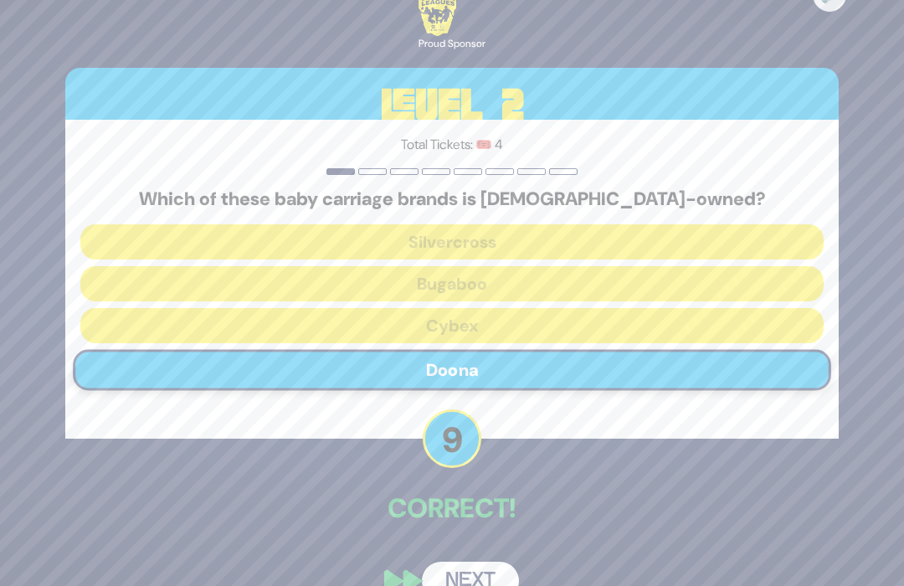
click at [489, 581] on button "Next" at bounding box center [470, 581] width 97 height 39
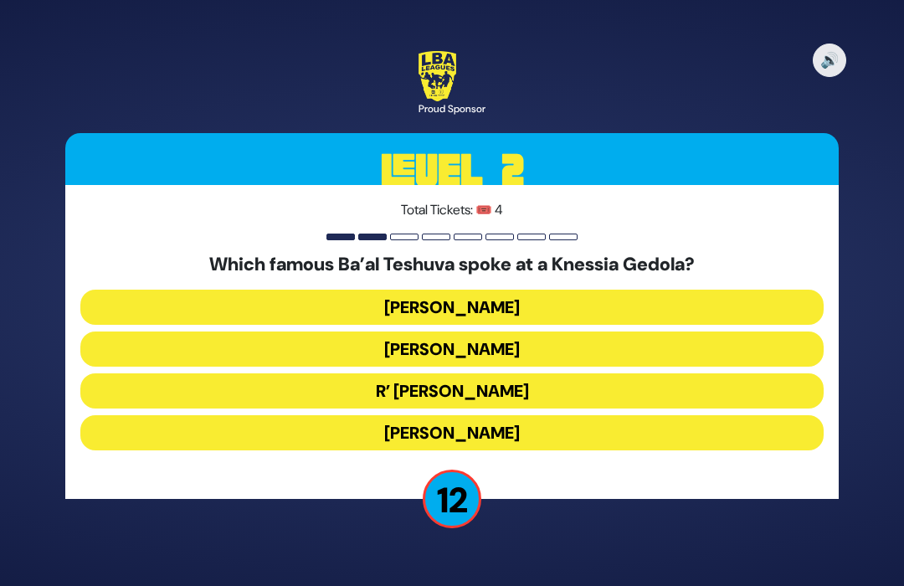
click at [590, 388] on button "R’ Uri Zohar" at bounding box center [451, 390] width 743 height 35
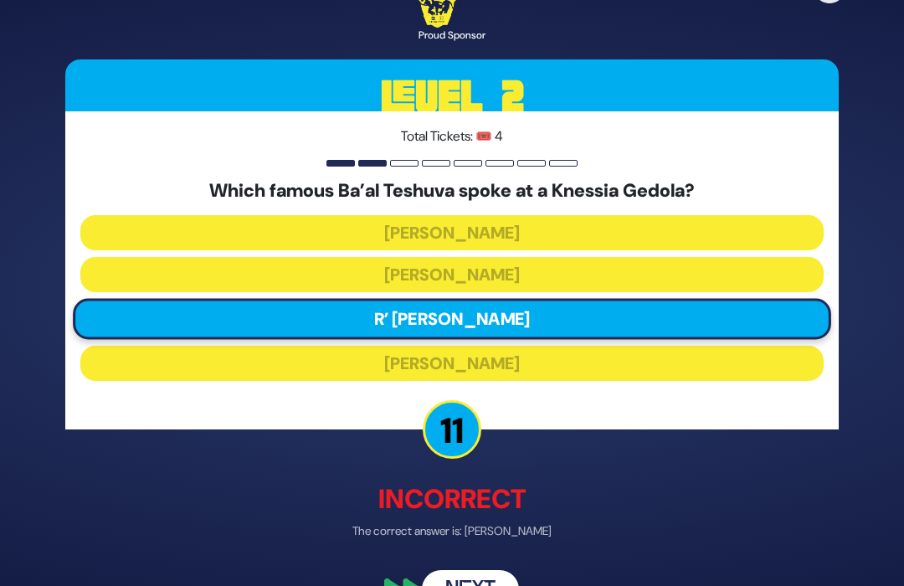
click at [482, 581] on button "Next" at bounding box center [470, 589] width 97 height 39
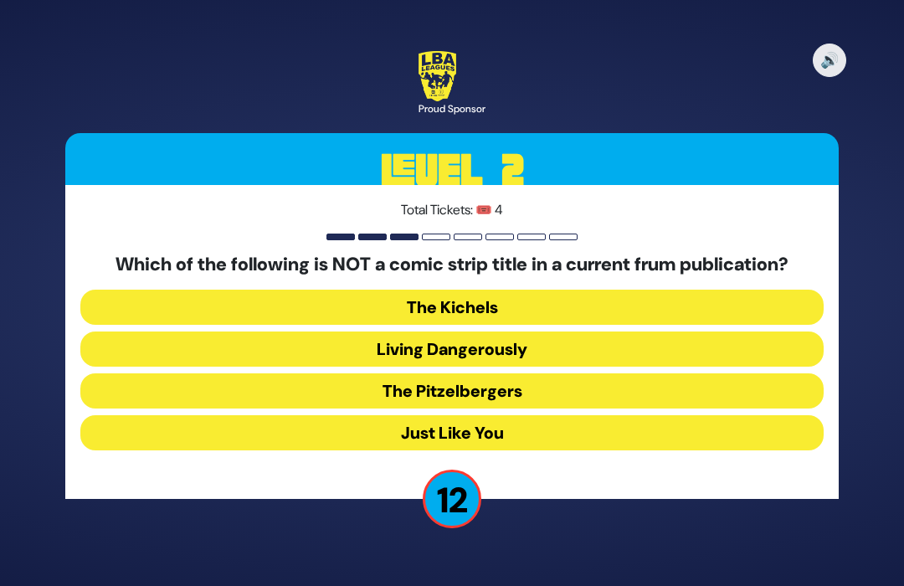
click at [559, 436] on button "Just Like You" at bounding box center [451, 432] width 743 height 35
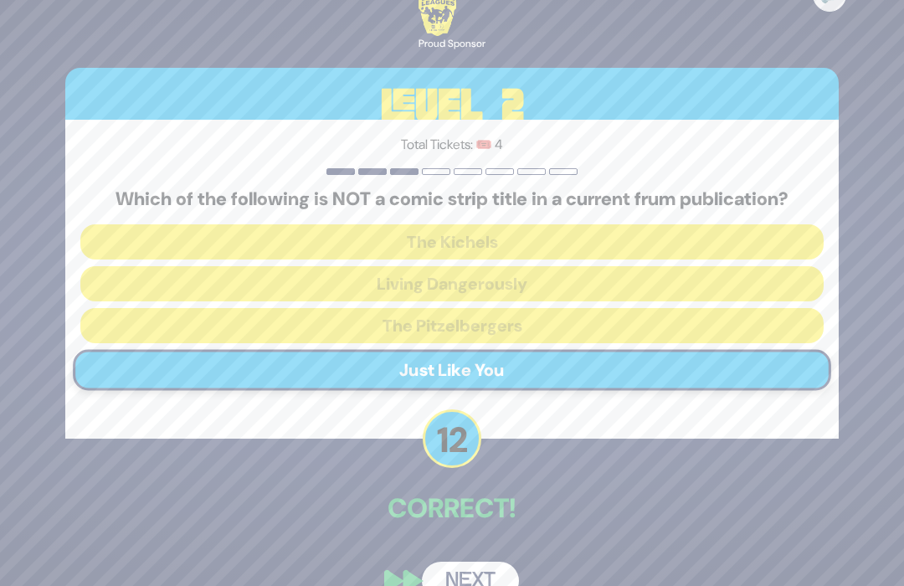
click at [480, 580] on button "Next" at bounding box center [470, 581] width 97 height 39
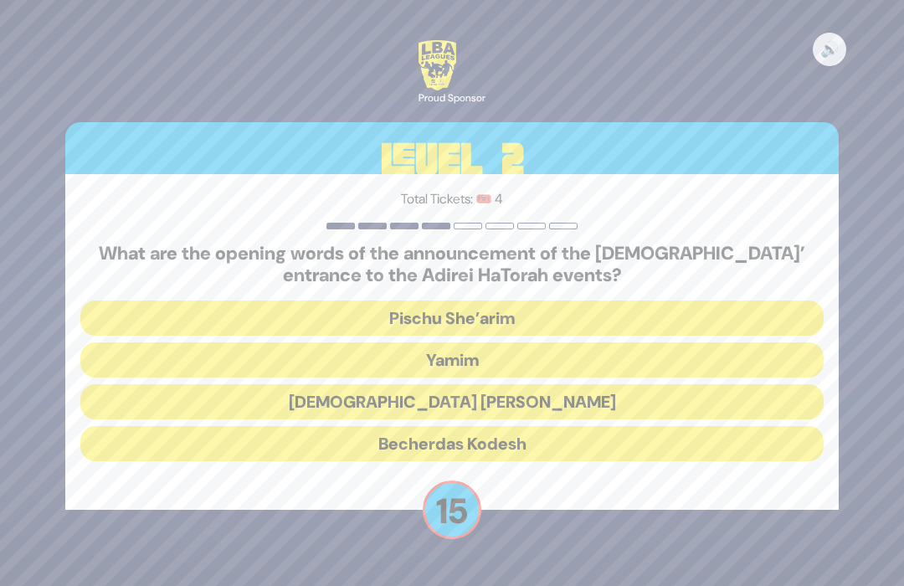
click at [474, 580] on div "🔊 Proud Sponsor Level 2 Total Tickets: 🎟️ 4 What are the opening words of the a…" at bounding box center [452, 293] width 904 height 586
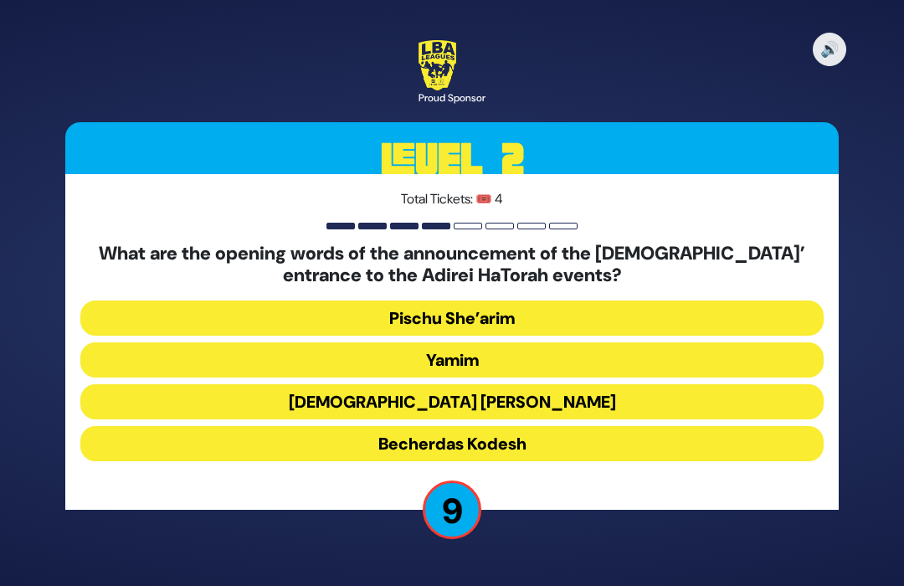
click at [639, 343] on button "Yamim" at bounding box center [451, 359] width 743 height 35
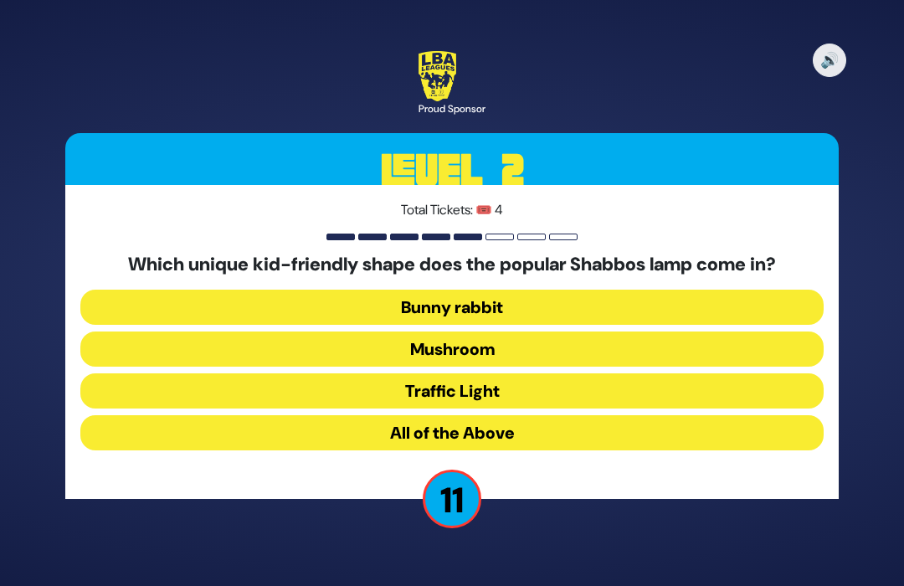
click at [557, 434] on button "All of the Above" at bounding box center [451, 432] width 743 height 35
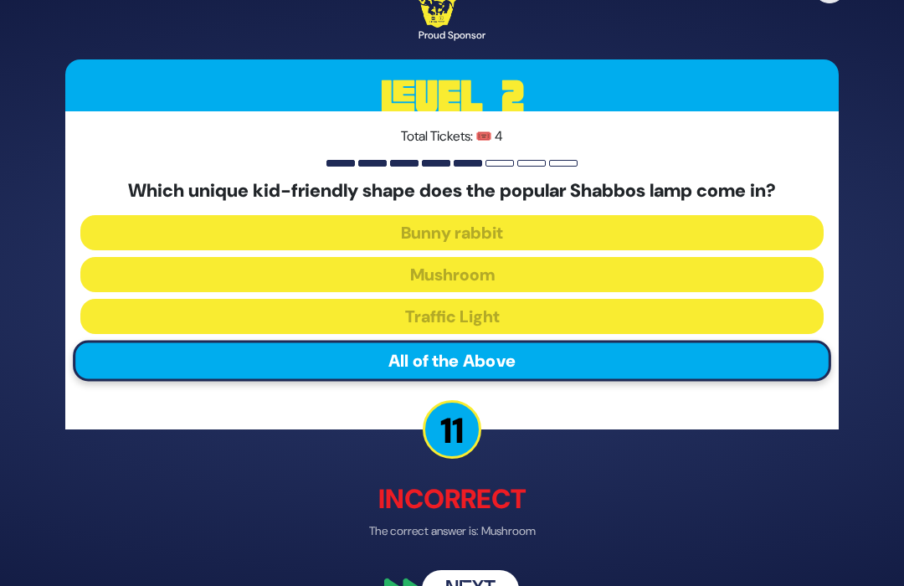
click at [485, 581] on button "Next" at bounding box center [470, 589] width 97 height 39
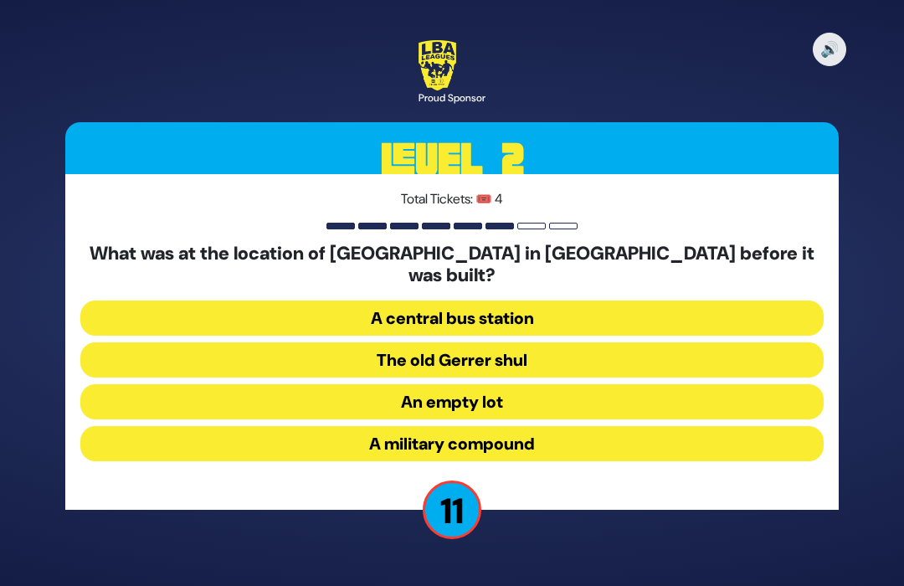
click at [544, 431] on button "A military compound" at bounding box center [451, 443] width 743 height 35
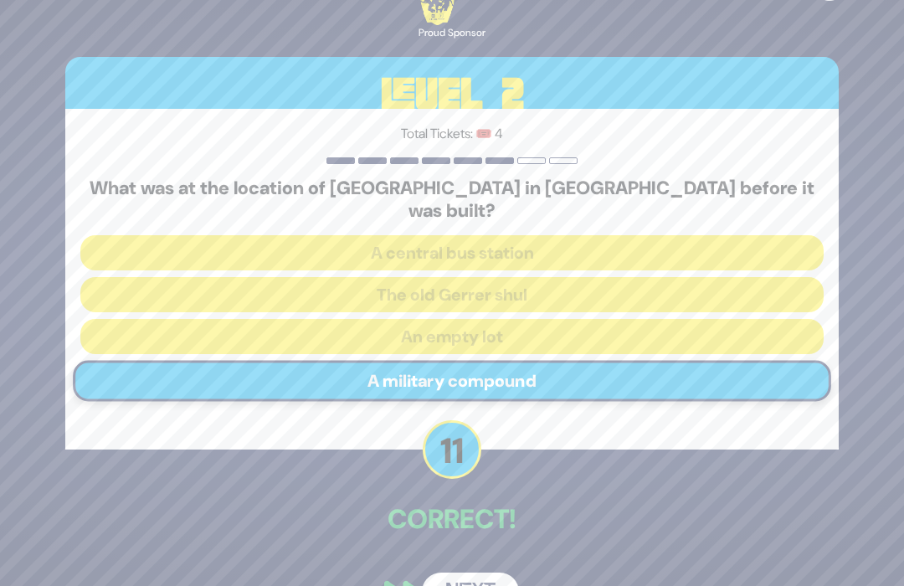
click at [493, 579] on button "Next" at bounding box center [470, 592] width 97 height 39
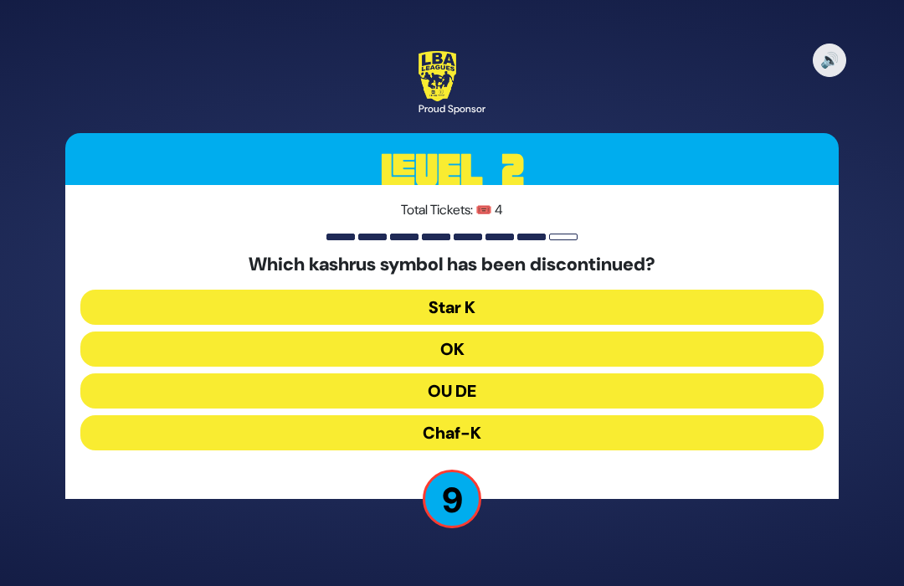
click at [599, 378] on button "OU DE" at bounding box center [451, 390] width 743 height 35
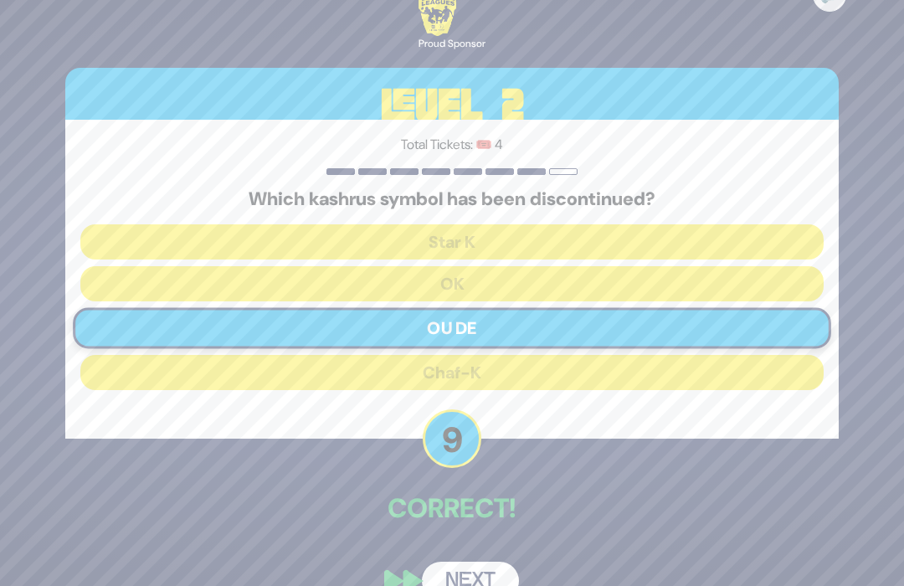
click at [485, 581] on button "Next" at bounding box center [470, 581] width 97 height 39
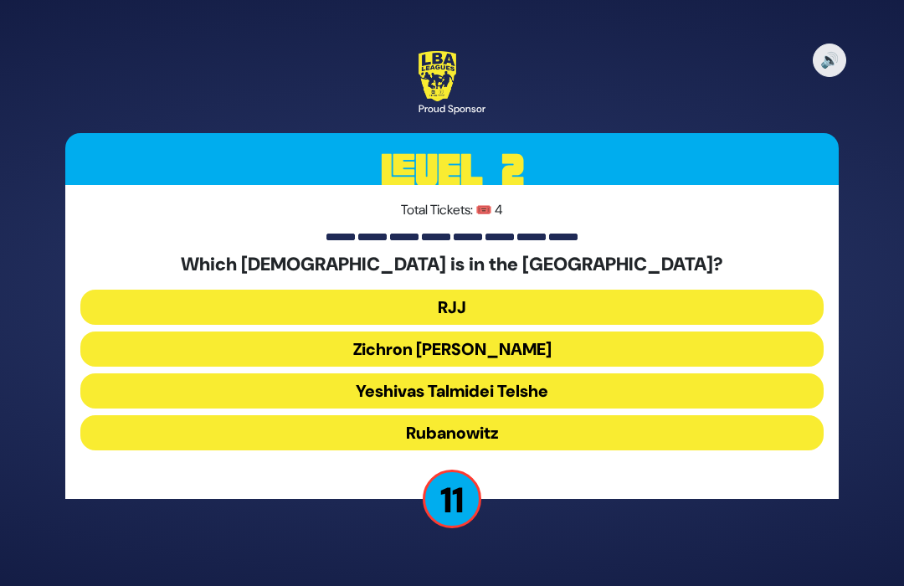
click at [586, 304] on button "RJJ" at bounding box center [451, 307] width 743 height 35
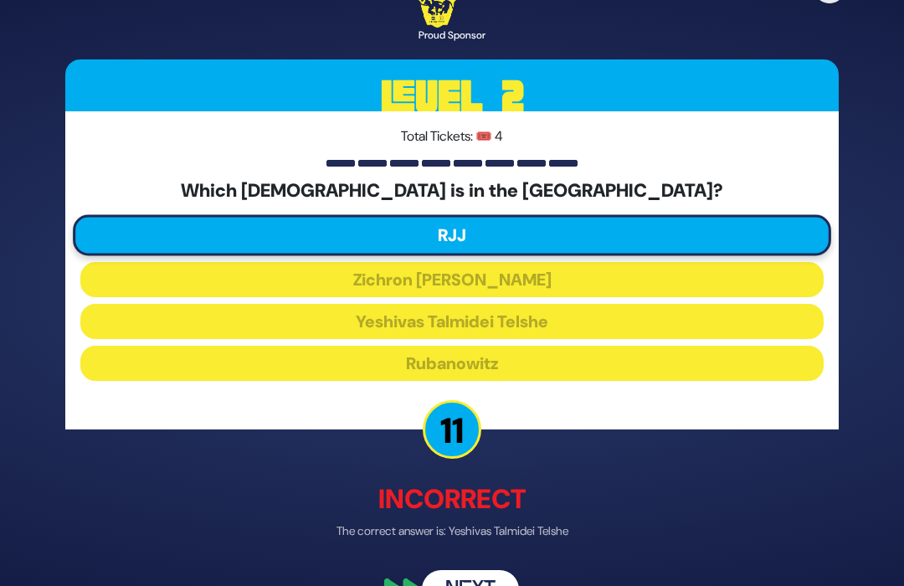
click at [480, 537] on p "The correct answer is: Yeshivas Talmidei Telshe" at bounding box center [451, 531] width 773 height 18
click at [468, 581] on button "Next" at bounding box center [470, 589] width 97 height 39
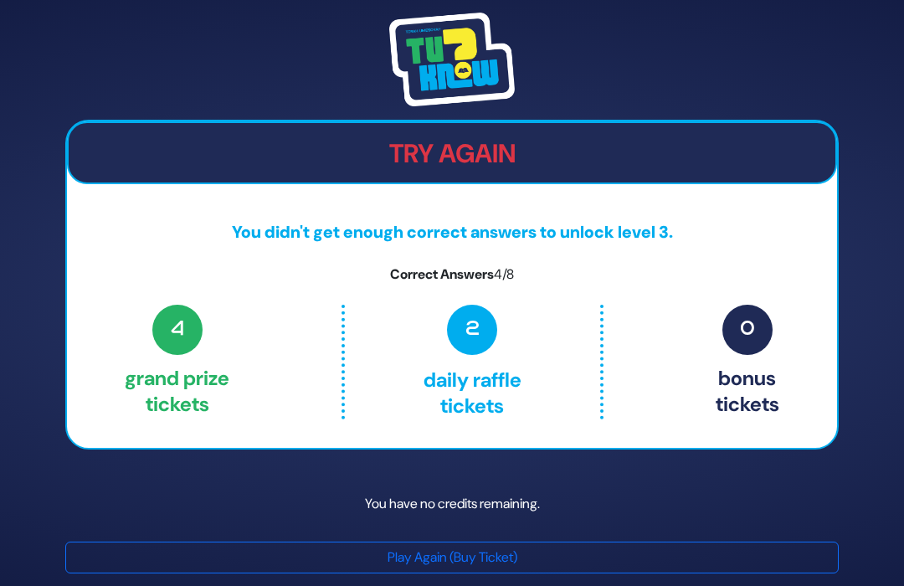
click at [368, 573] on button "Play Again (Buy Ticket)" at bounding box center [451, 558] width 773 height 32
click at [342, 573] on button "Play Again (Buy Ticket)" at bounding box center [451, 558] width 773 height 32
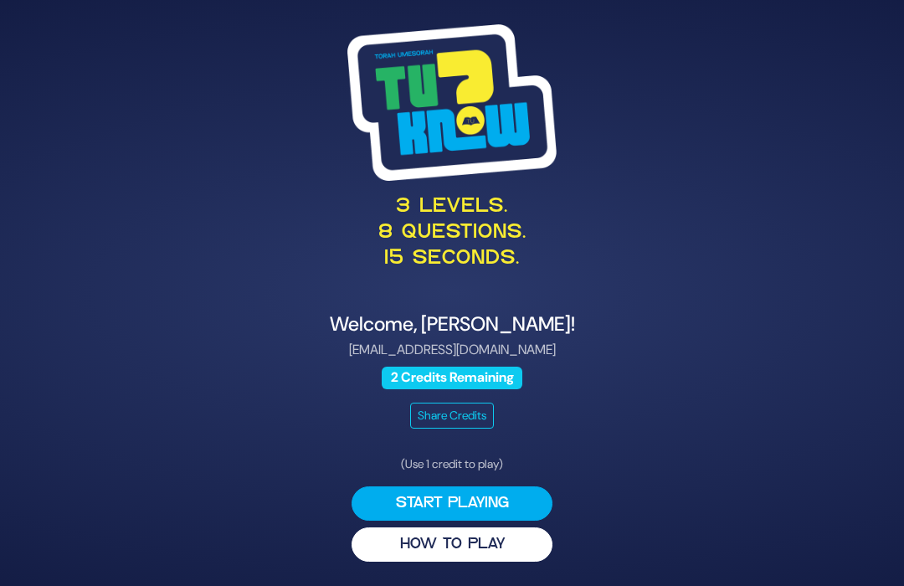
click at [517, 501] on button "Start Playing" at bounding box center [452, 503] width 201 height 34
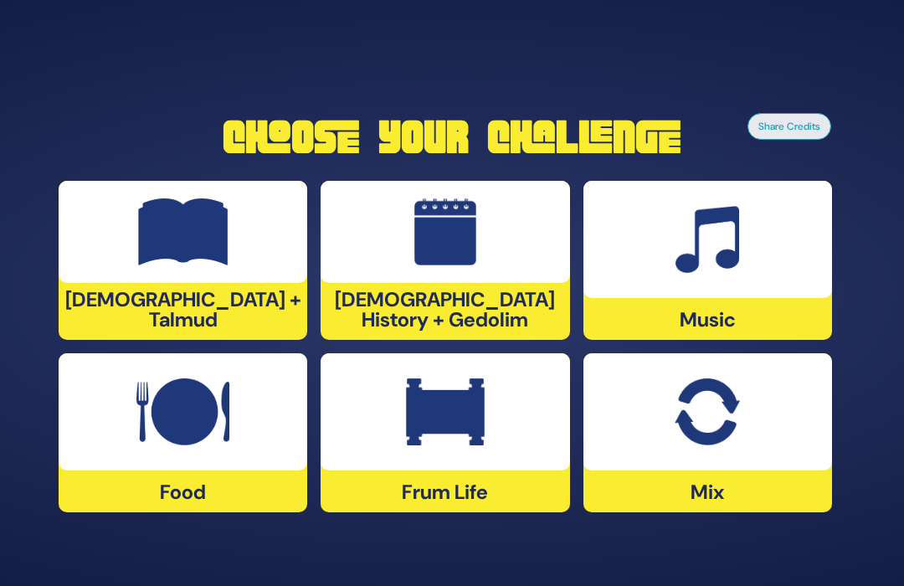
click at [222, 417] on img at bounding box center [182, 411] width 93 height 67
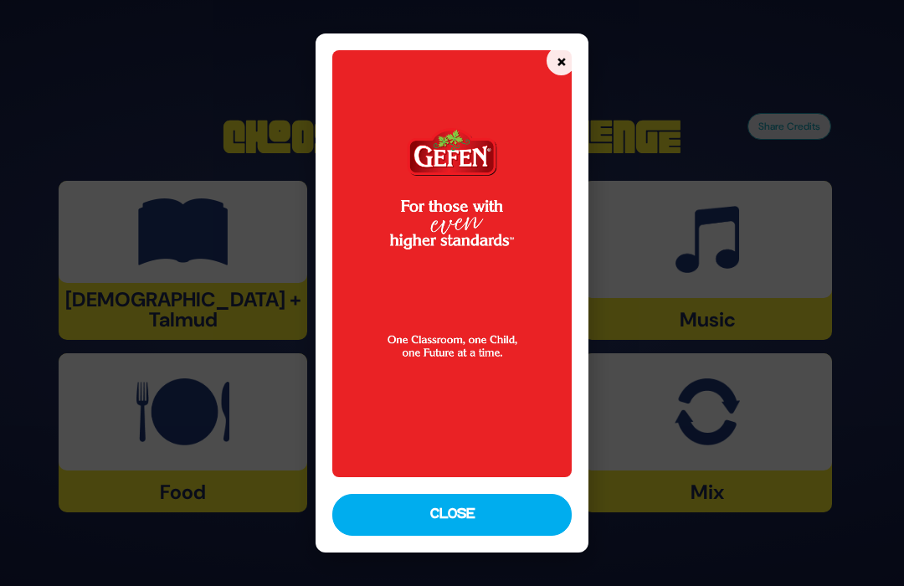
click at [406, 506] on button "Close" at bounding box center [452, 515] width 240 height 42
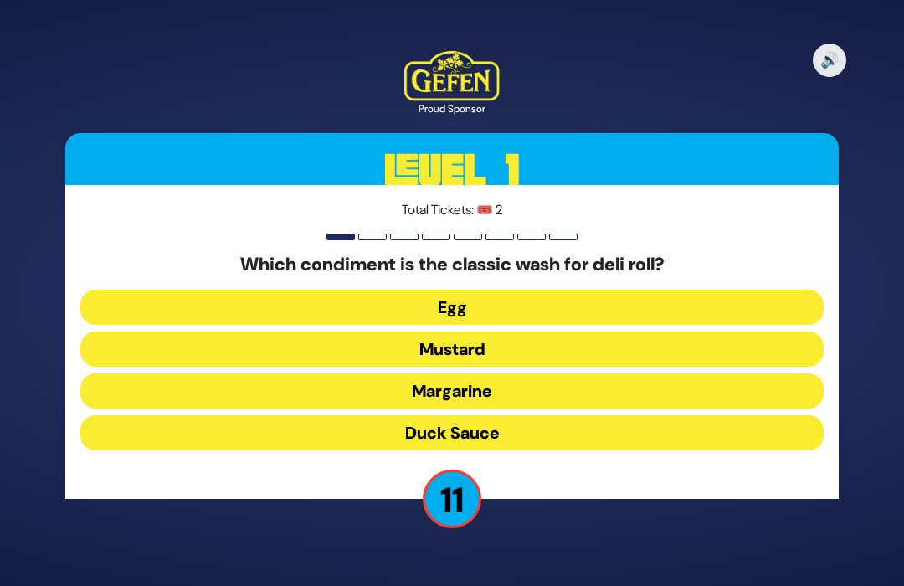
click at [560, 436] on button "Duck Sauce" at bounding box center [451, 432] width 743 height 35
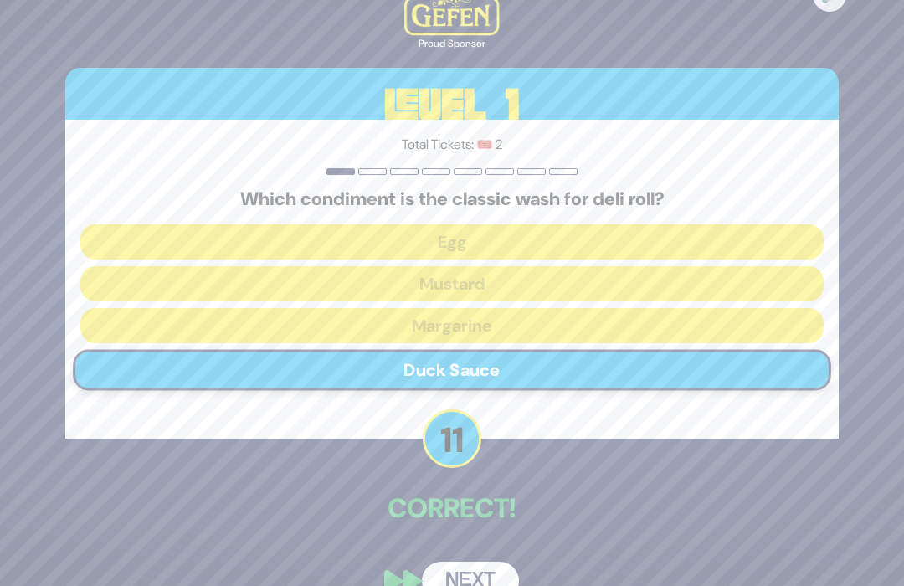
click at [477, 578] on button "Next" at bounding box center [470, 581] width 97 height 39
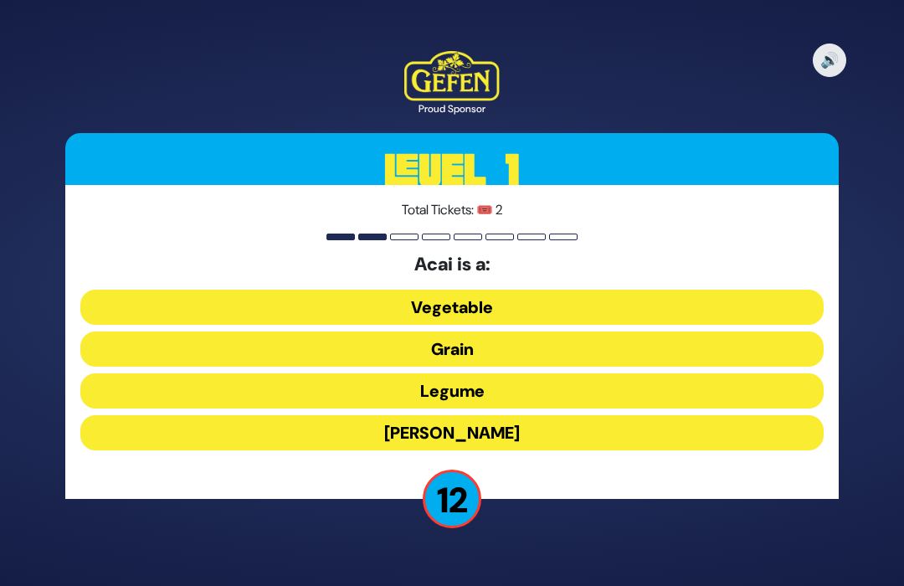
click at [538, 435] on button "Berry" at bounding box center [451, 432] width 743 height 35
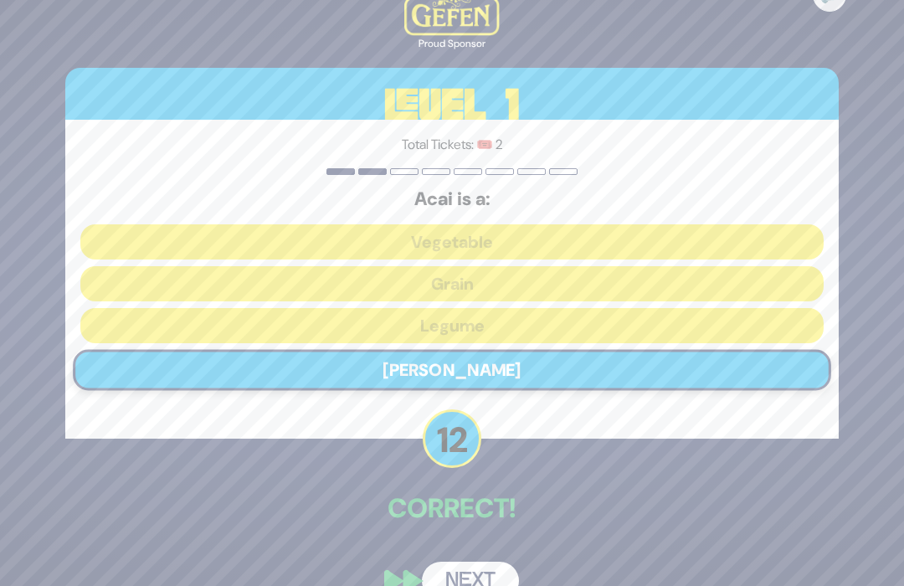
click at [458, 581] on button "Next" at bounding box center [470, 581] width 97 height 39
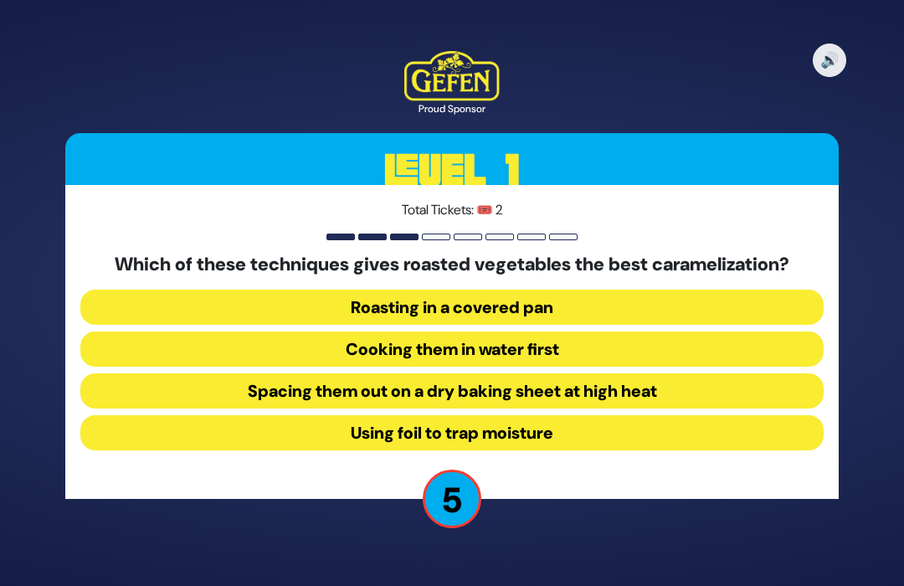
click at [644, 432] on button "Using foil to trap moisture" at bounding box center [451, 432] width 743 height 35
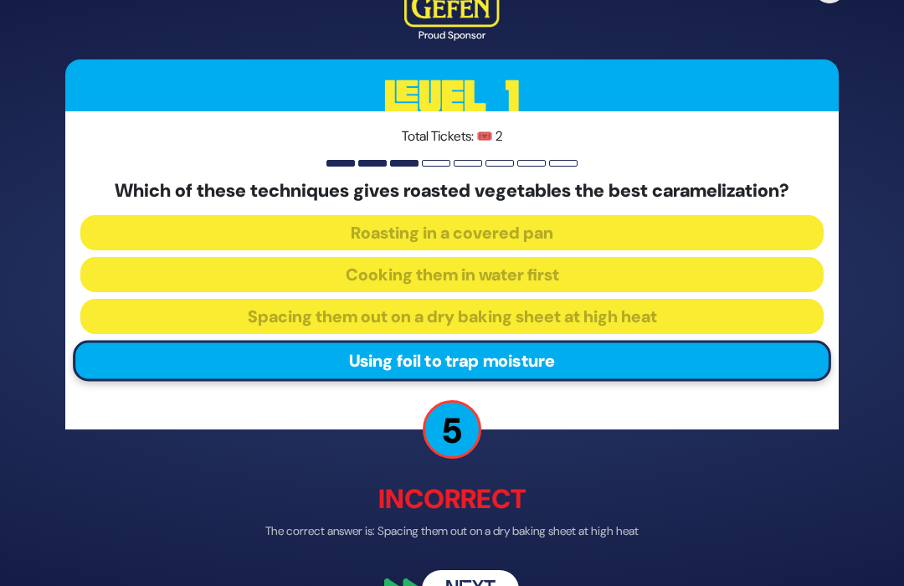
click at [490, 581] on button "Next" at bounding box center [470, 589] width 97 height 39
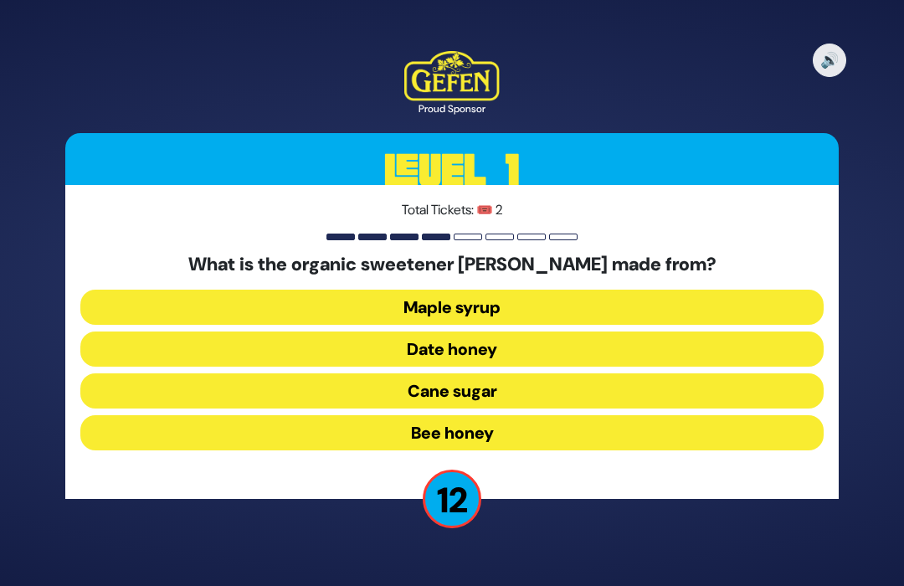
click at [607, 344] on button "Date honey" at bounding box center [451, 348] width 743 height 35
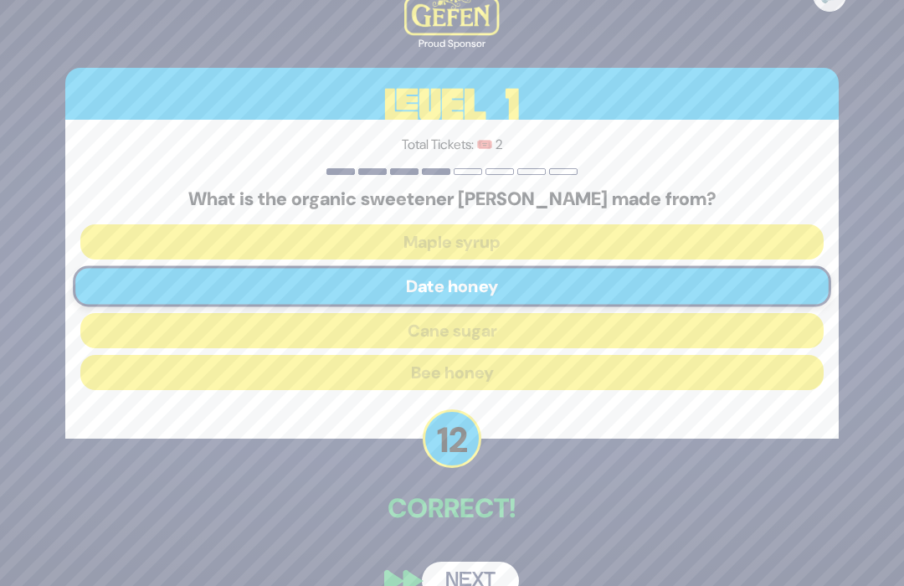
click at [487, 570] on button "Next" at bounding box center [470, 581] width 97 height 39
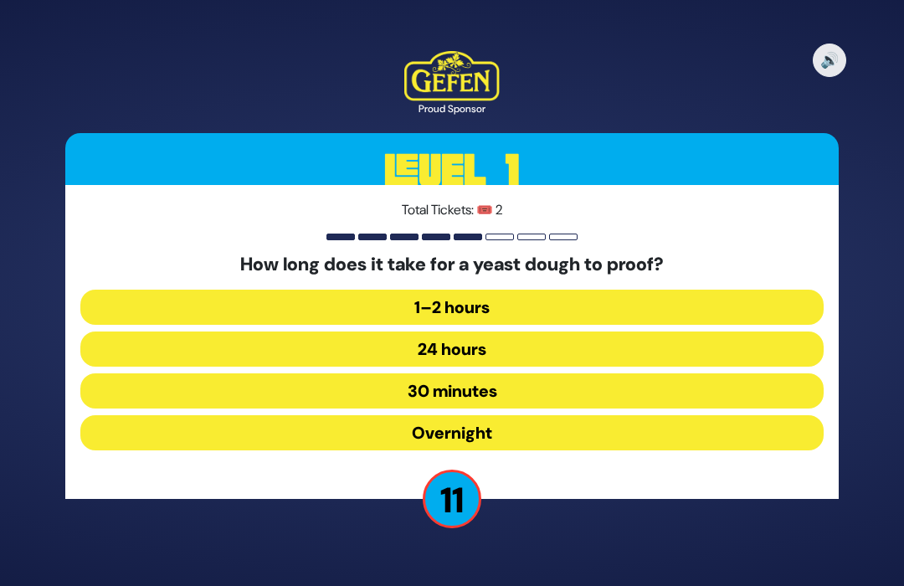
click at [568, 389] on button "30 minutes" at bounding box center [451, 390] width 743 height 35
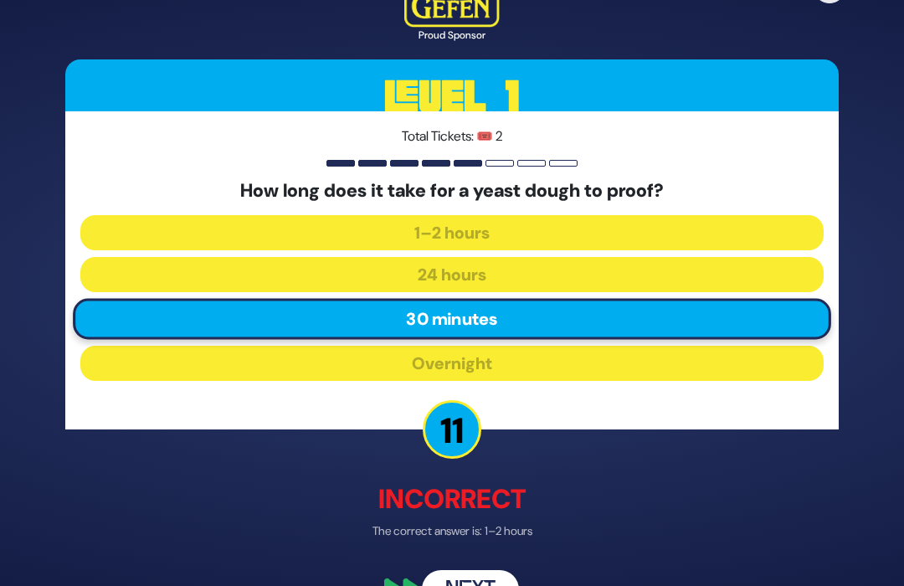
click at [479, 581] on button "Next" at bounding box center [470, 589] width 97 height 39
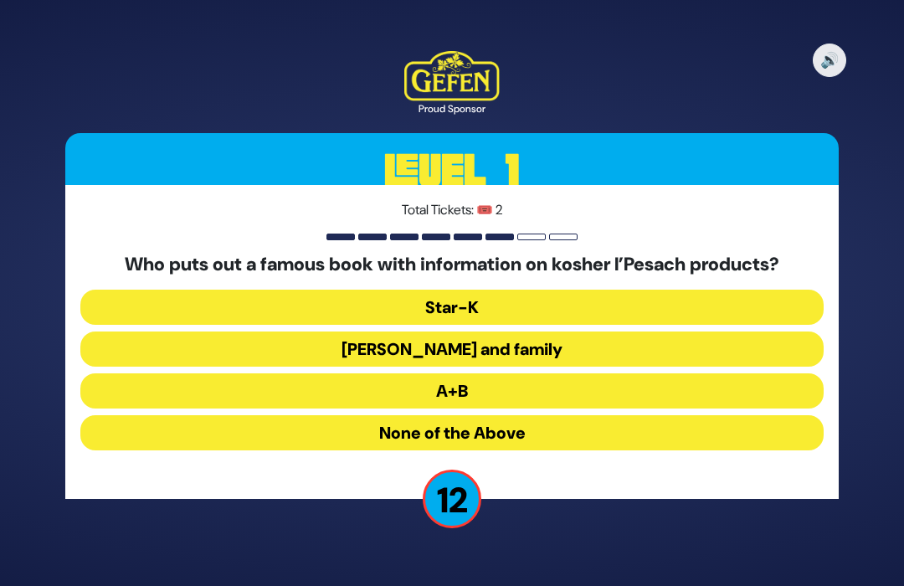
click at [570, 341] on button "Rabbi Blumenkrantz and family" at bounding box center [451, 348] width 743 height 35
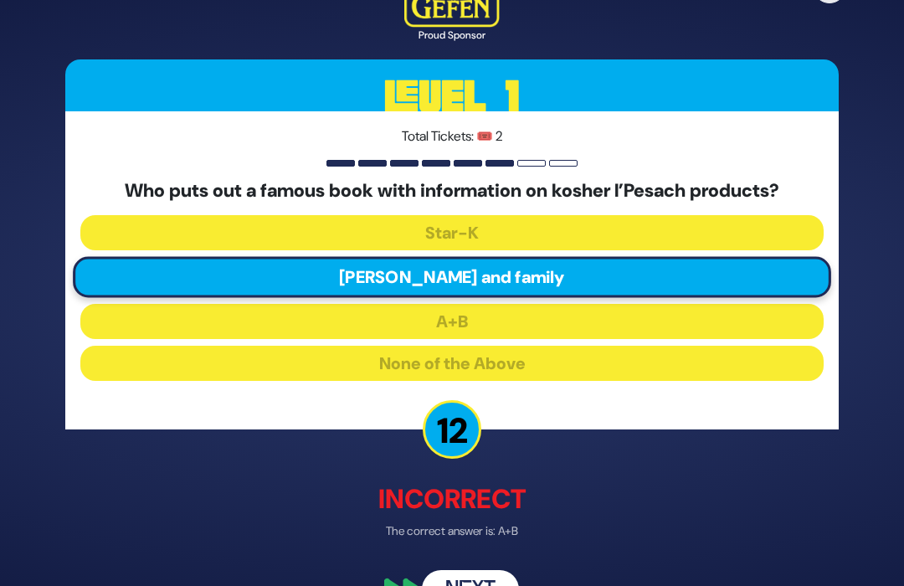
click at [479, 581] on button "Next" at bounding box center [470, 589] width 97 height 39
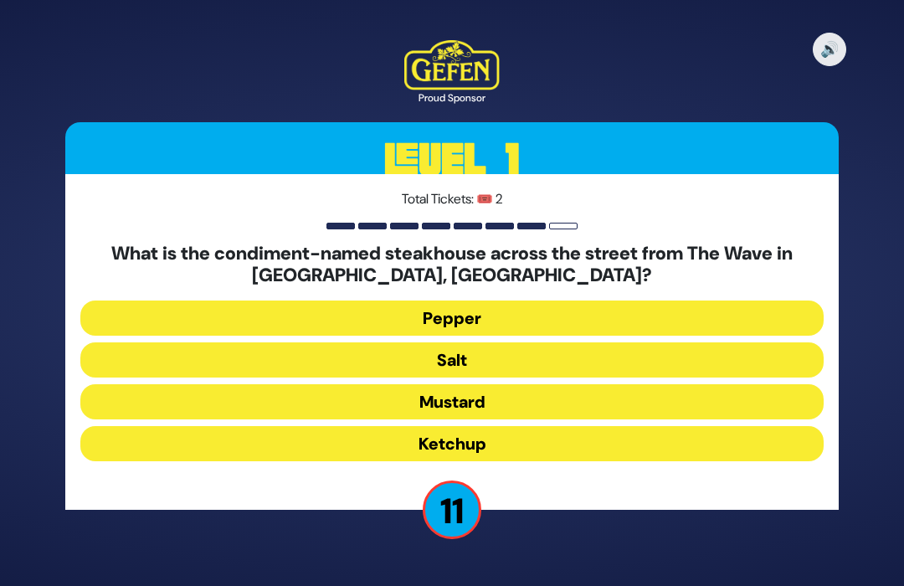
click at [544, 354] on button "Salt" at bounding box center [451, 359] width 743 height 35
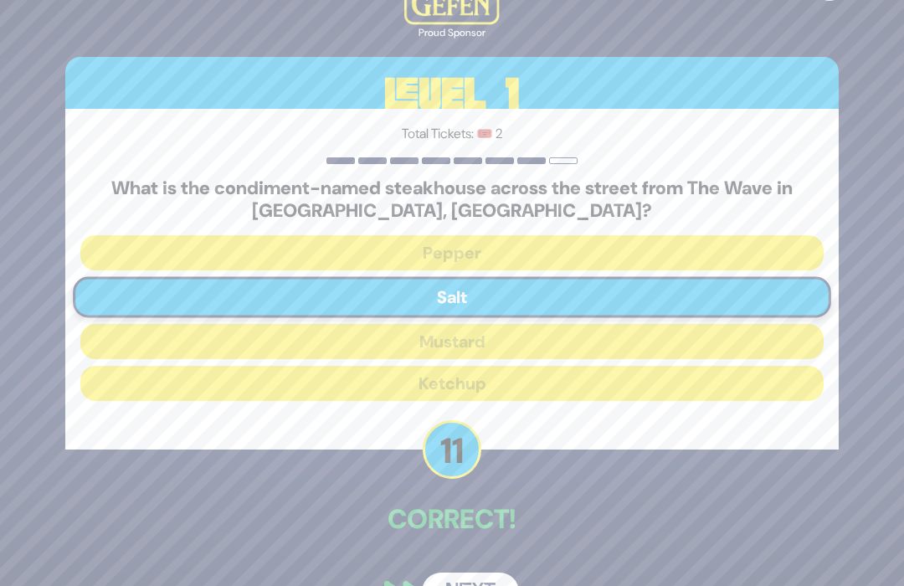
click at [480, 581] on button "Next" at bounding box center [470, 592] width 97 height 39
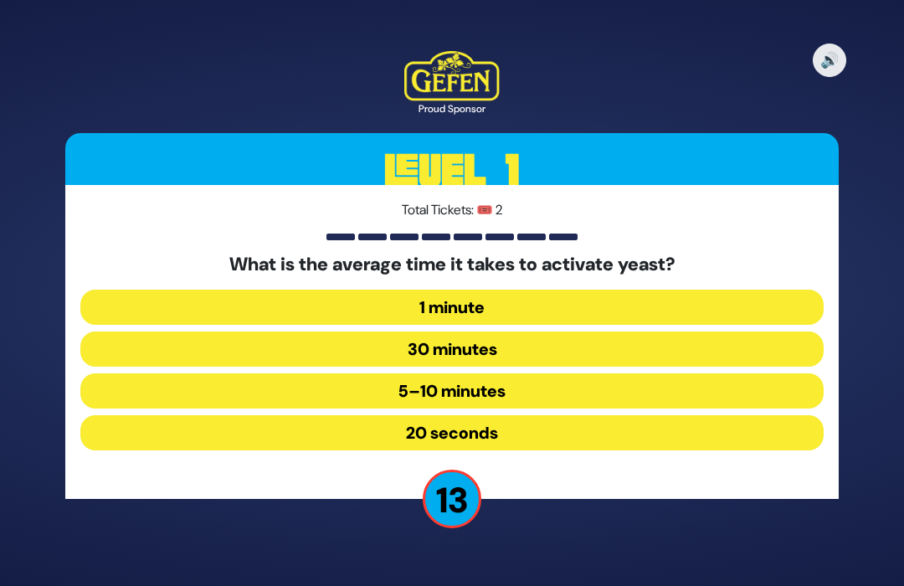
click at [568, 331] on button "30 minutes" at bounding box center [451, 348] width 743 height 35
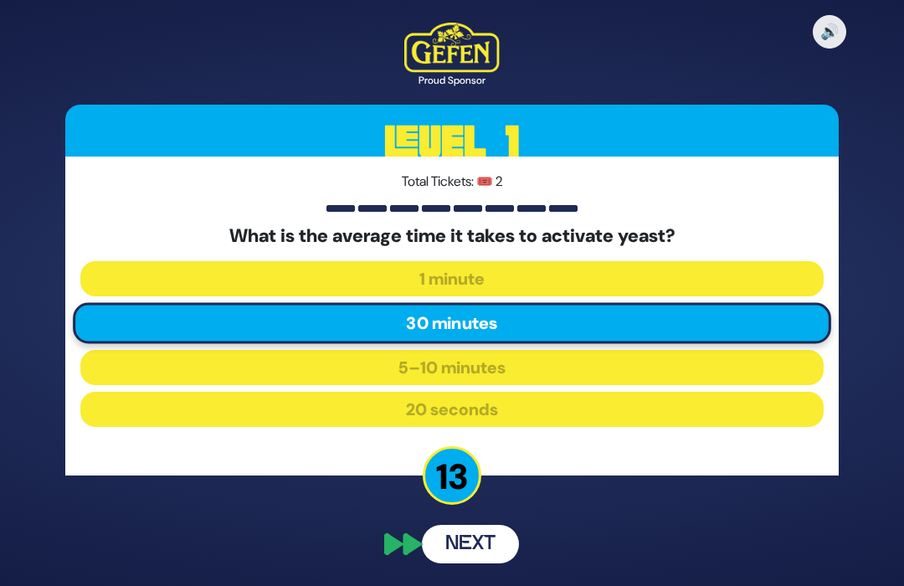
click at [467, 559] on div "🔊 Proud Sponsor Level 1 Total Tickets: 🎟️ 2 What is the average time it takes t…" at bounding box center [452, 293] width 814 height 580
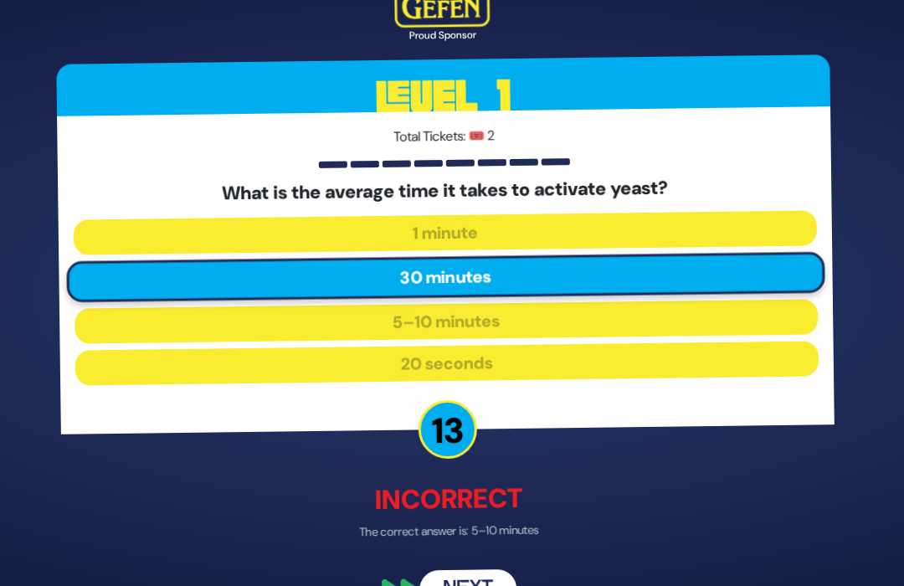
click at [474, 581] on button "Next" at bounding box center [470, 589] width 97 height 39
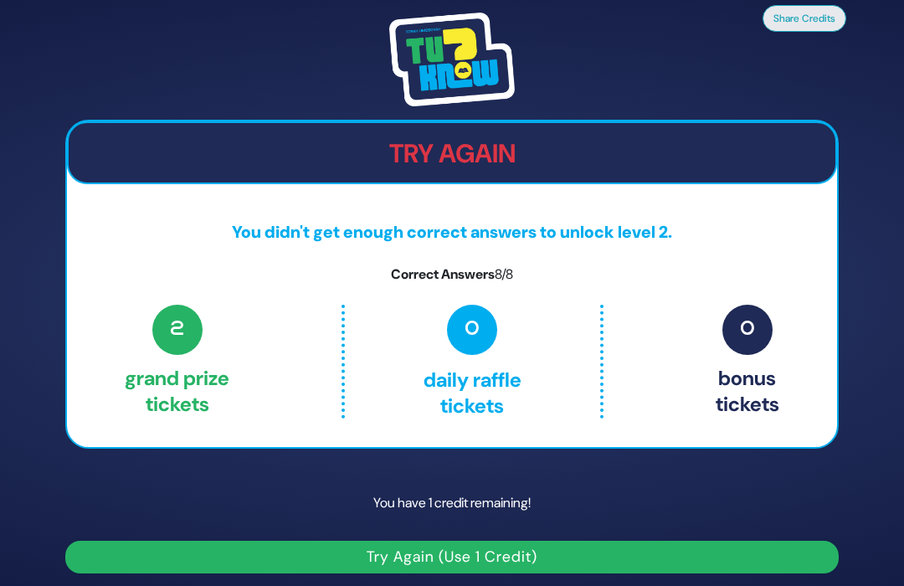
click at [500, 555] on button "Try Again (Use 1 Credit)" at bounding box center [451, 557] width 773 height 33
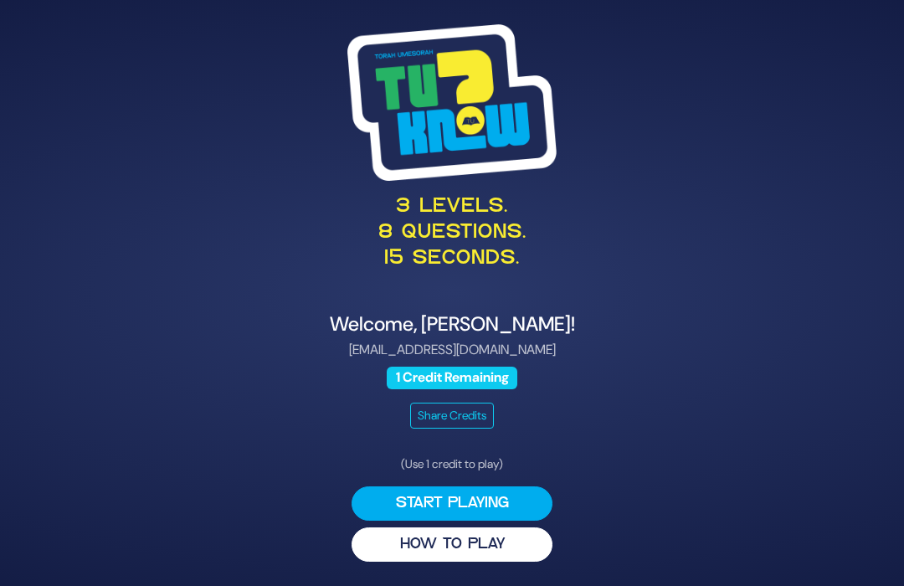
click at [500, 492] on button "Start Playing" at bounding box center [452, 503] width 201 height 34
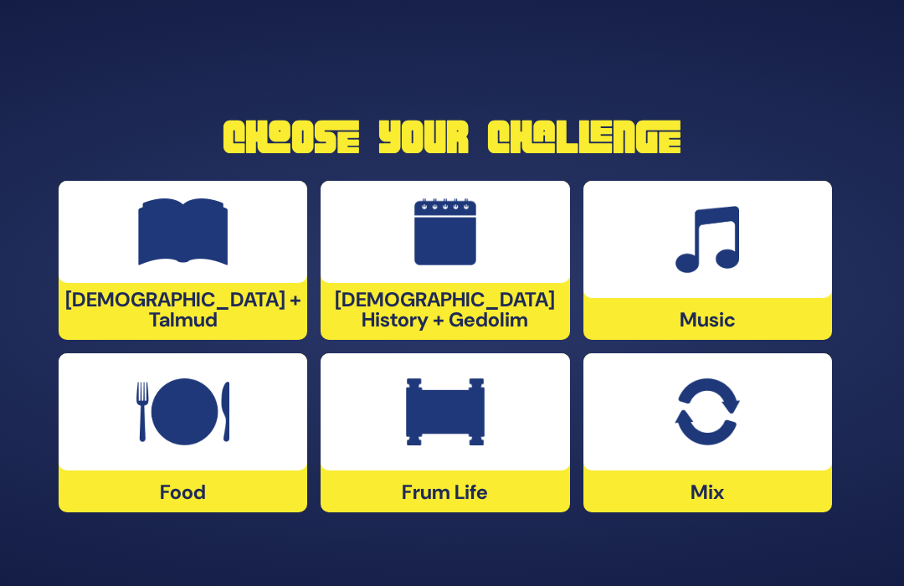
click at [691, 416] on img at bounding box center [707, 411] width 65 height 67
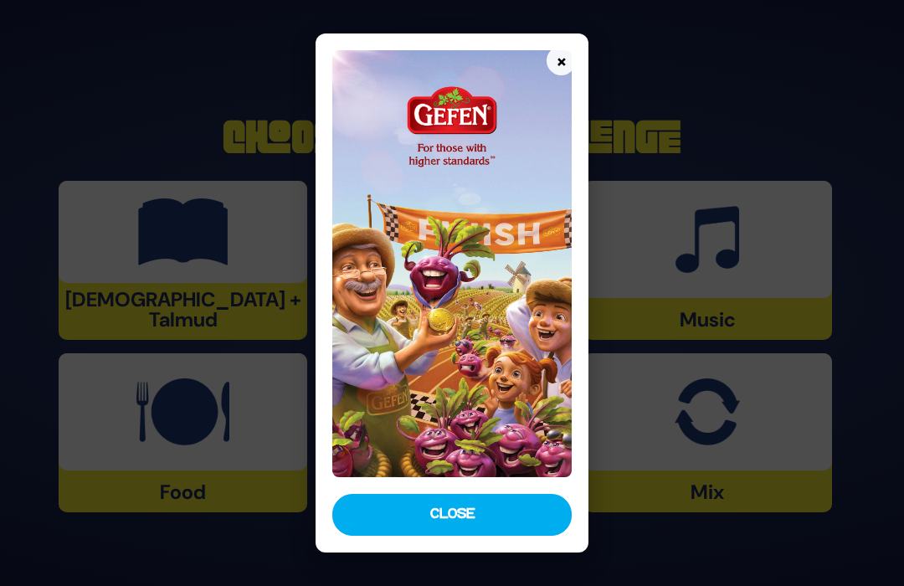
click at [559, 59] on button "×" at bounding box center [561, 60] width 29 height 29
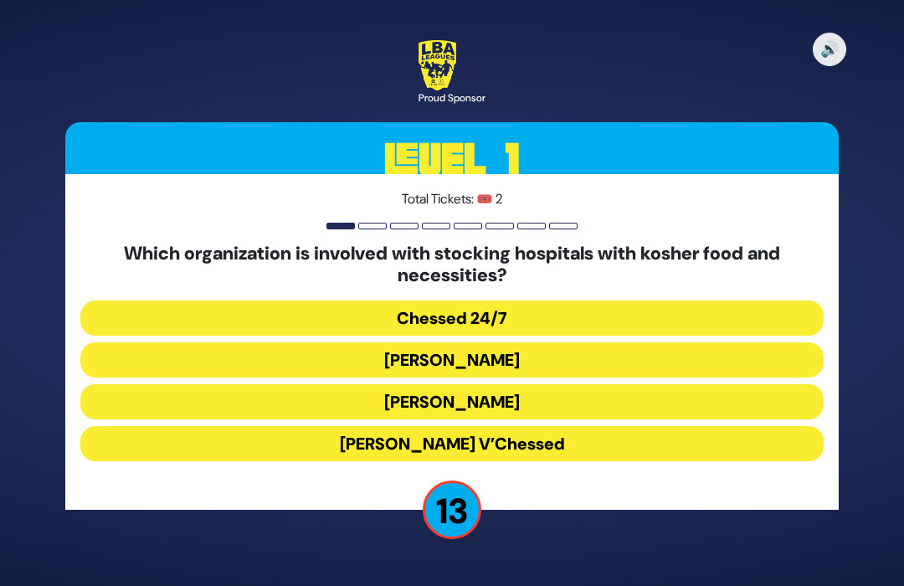
click at [674, 316] on button "Chessed 24/7" at bounding box center [451, 317] width 743 height 35
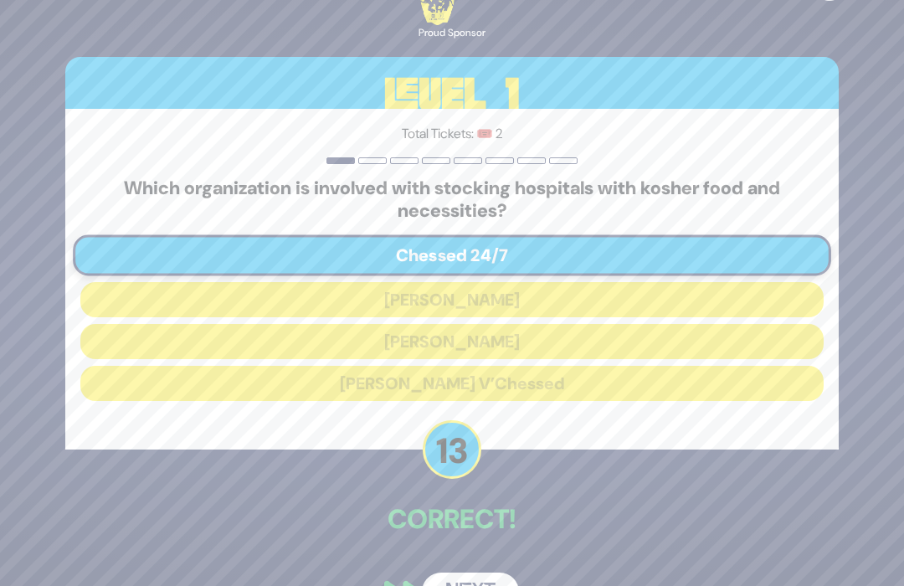
click at [479, 573] on button "Next" at bounding box center [470, 592] width 97 height 39
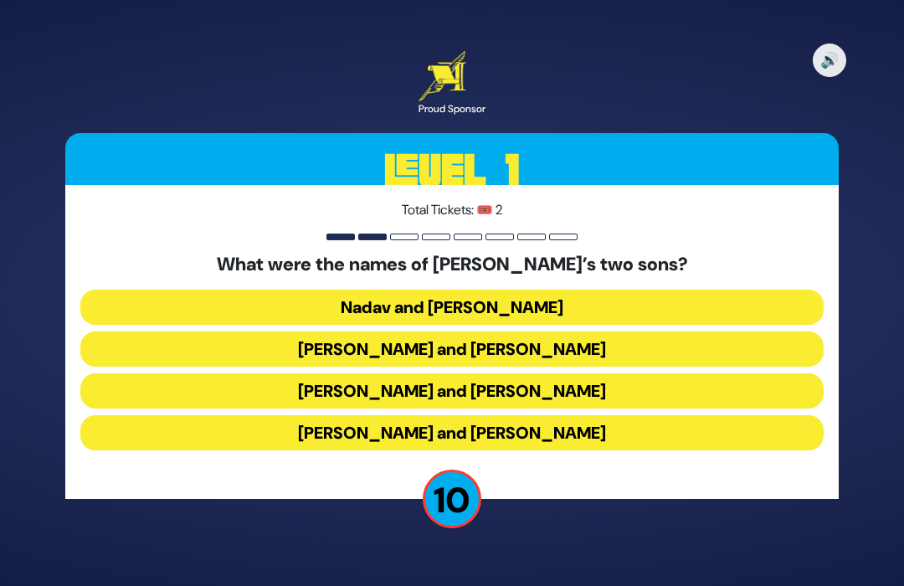
click at [574, 347] on button "[PERSON_NAME] and [PERSON_NAME]" at bounding box center [451, 348] width 743 height 35
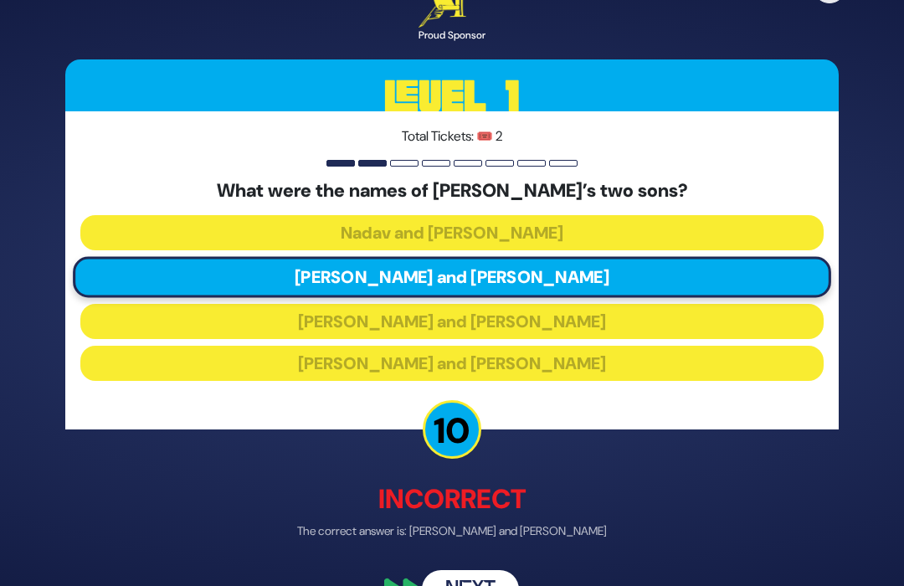
click at [490, 581] on button "Next" at bounding box center [470, 589] width 97 height 39
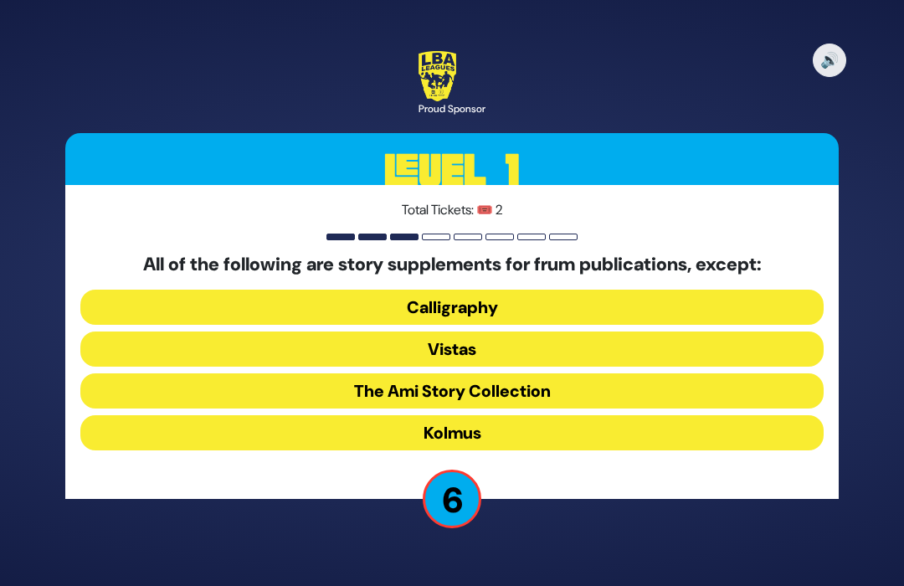
click at [620, 388] on button "The Ami Story Collection" at bounding box center [451, 390] width 743 height 35
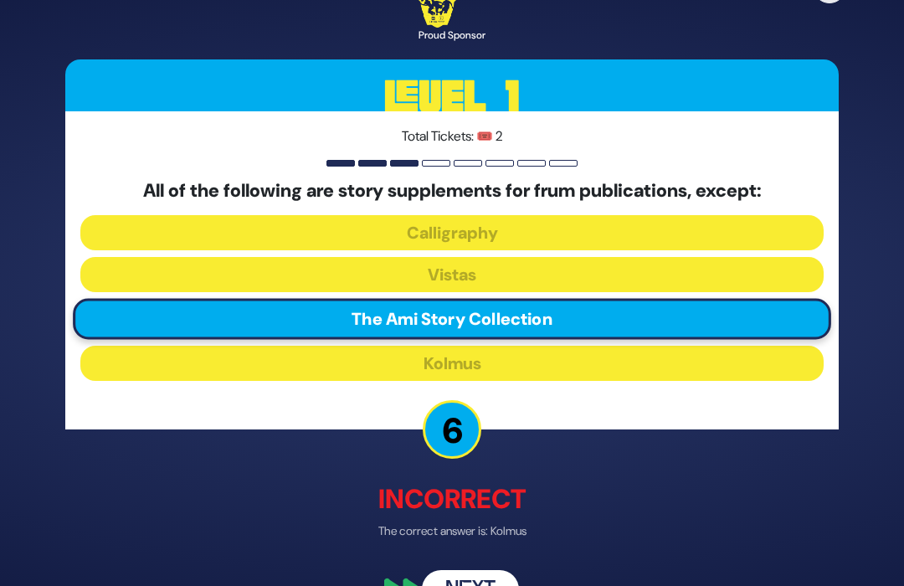
click at [475, 576] on button "Next" at bounding box center [470, 589] width 97 height 39
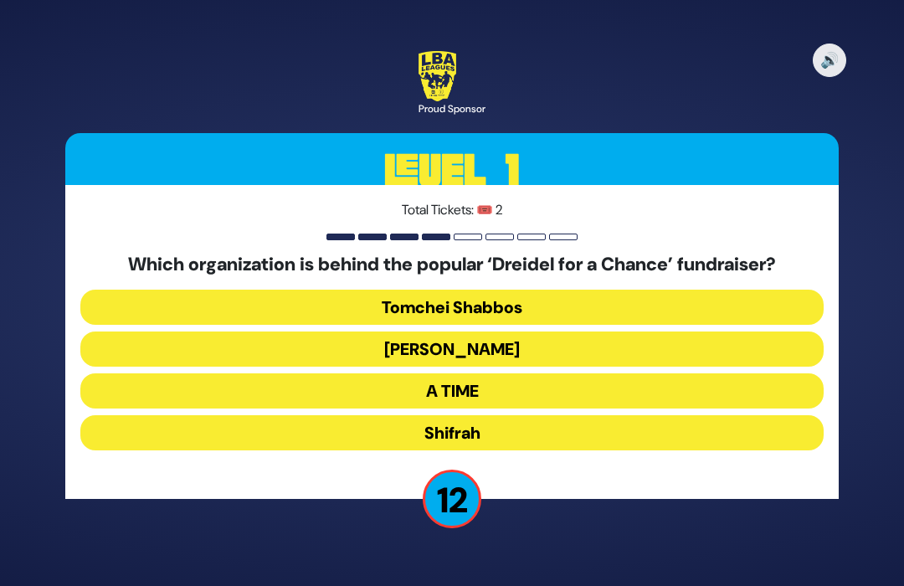
click at [629, 347] on button "[PERSON_NAME]" at bounding box center [451, 348] width 743 height 35
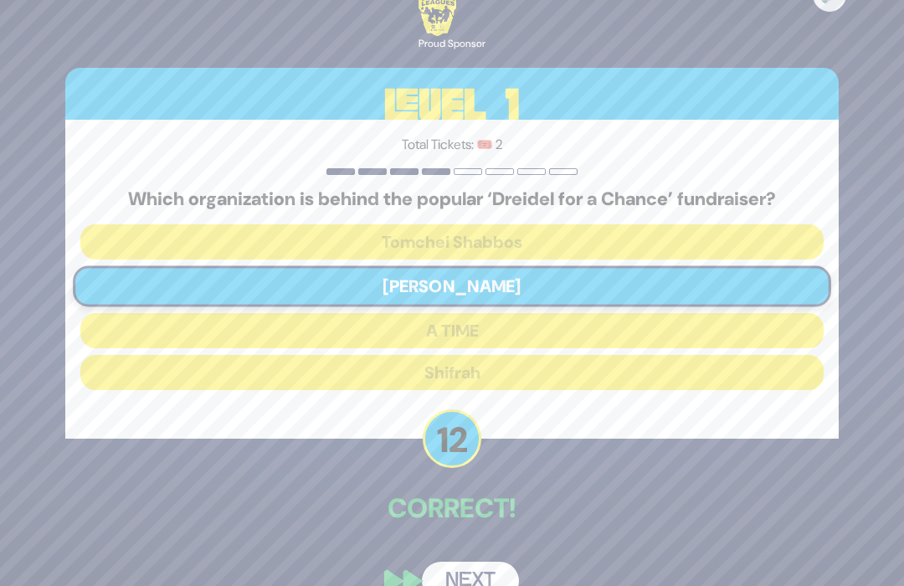
click at [474, 581] on button "Next" at bounding box center [470, 581] width 97 height 39
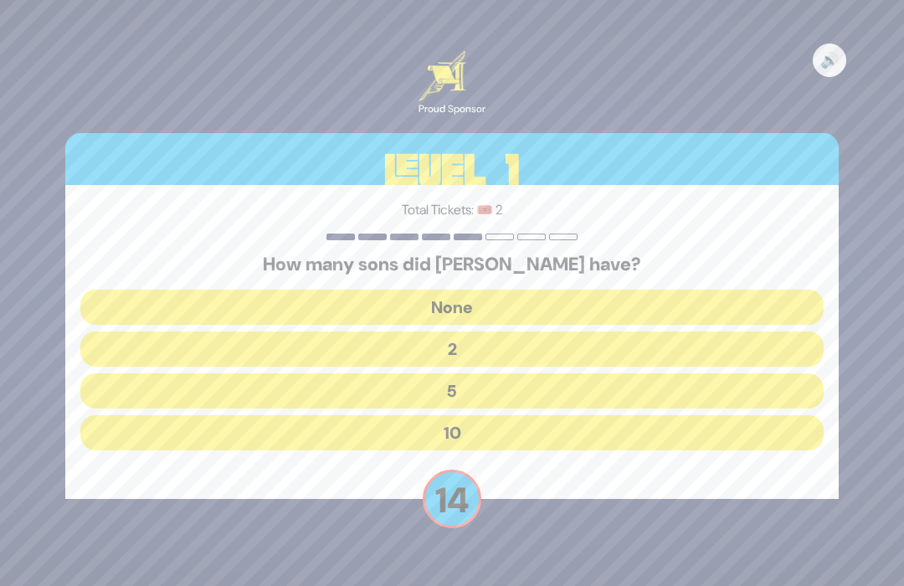
click at [605, 442] on button "10" at bounding box center [451, 432] width 743 height 35
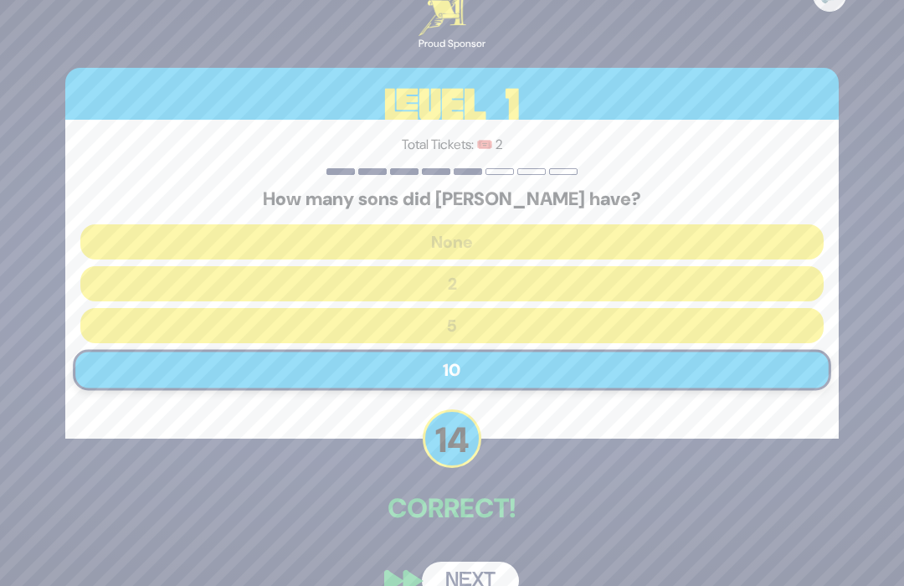
click at [617, 427] on div "Total Tickets: 🎟️ 2 How many sons did [PERSON_NAME] have? None 2 5 10" at bounding box center [451, 279] width 773 height 318
click at [478, 578] on button "Next" at bounding box center [470, 581] width 97 height 39
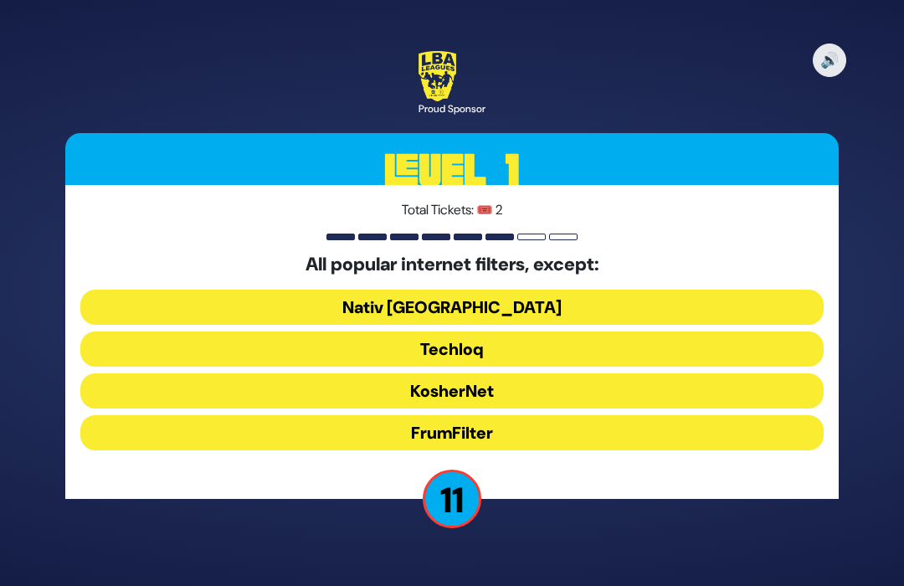
click at [612, 422] on button "FrumFilter" at bounding box center [451, 432] width 743 height 35
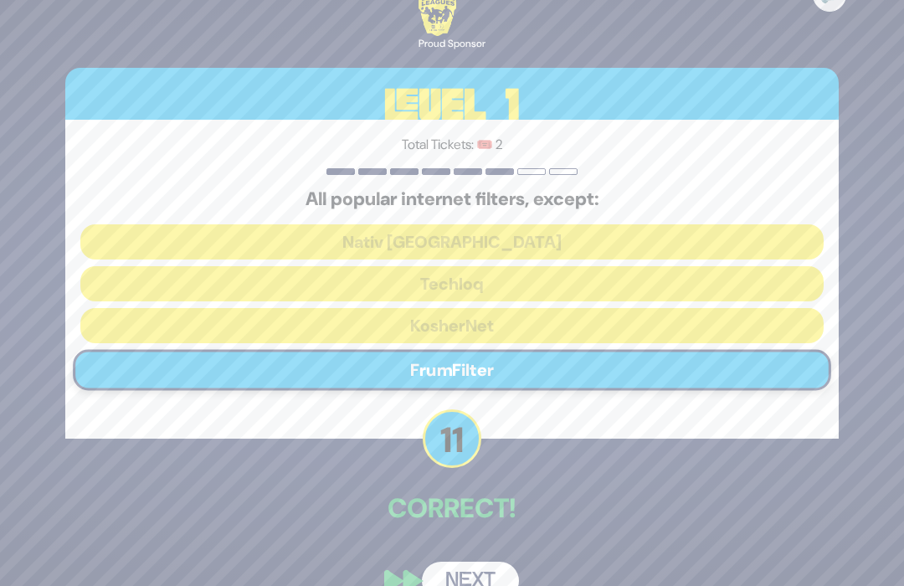
click at [484, 578] on button "Next" at bounding box center [470, 581] width 97 height 39
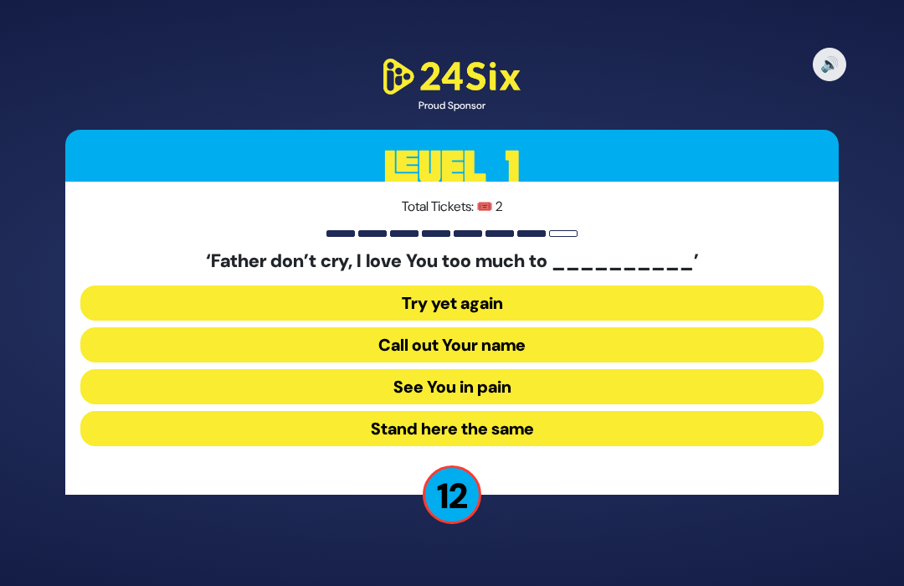
click at [586, 382] on button "See You in pain" at bounding box center [451, 386] width 743 height 35
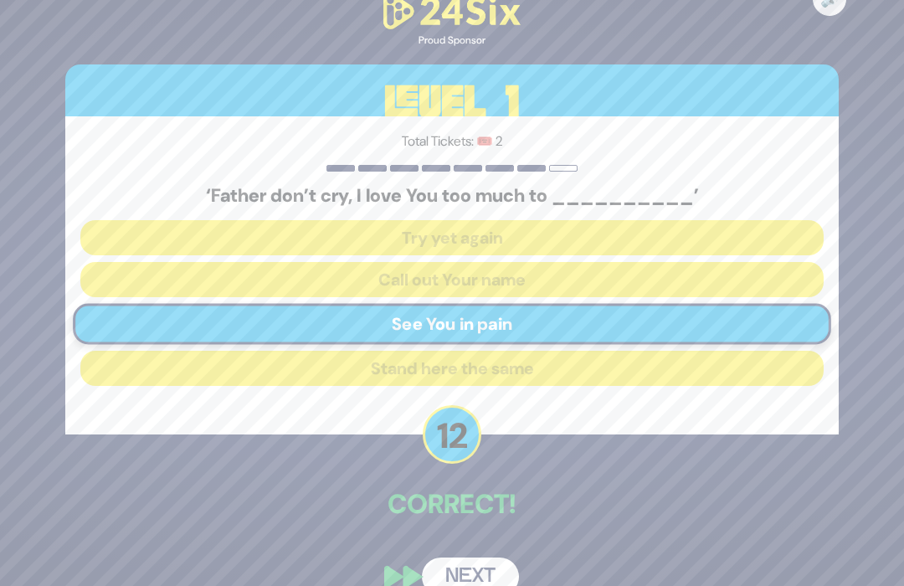
click at [467, 576] on button "Next" at bounding box center [470, 576] width 97 height 39
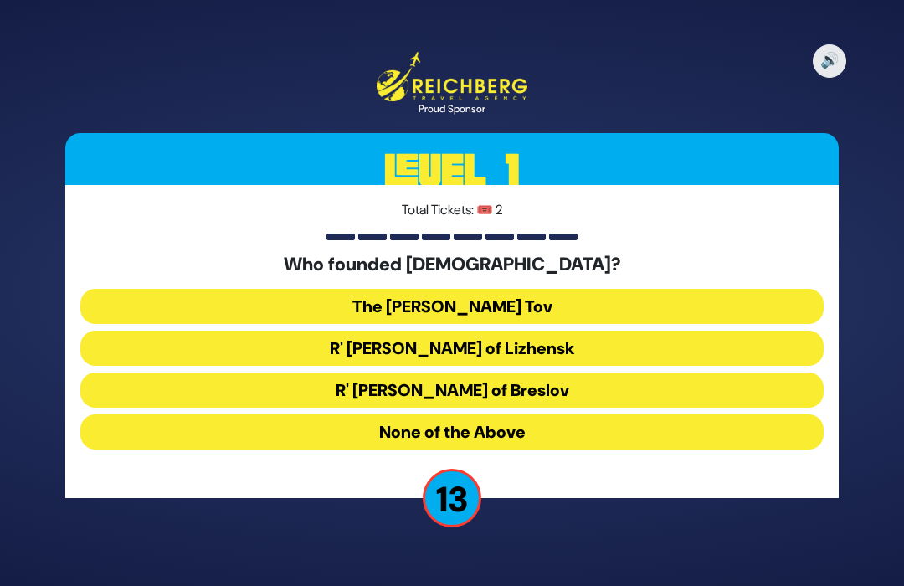
click at [621, 295] on button "The [PERSON_NAME] Tov" at bounding box center [451, 306] width 743 height 35
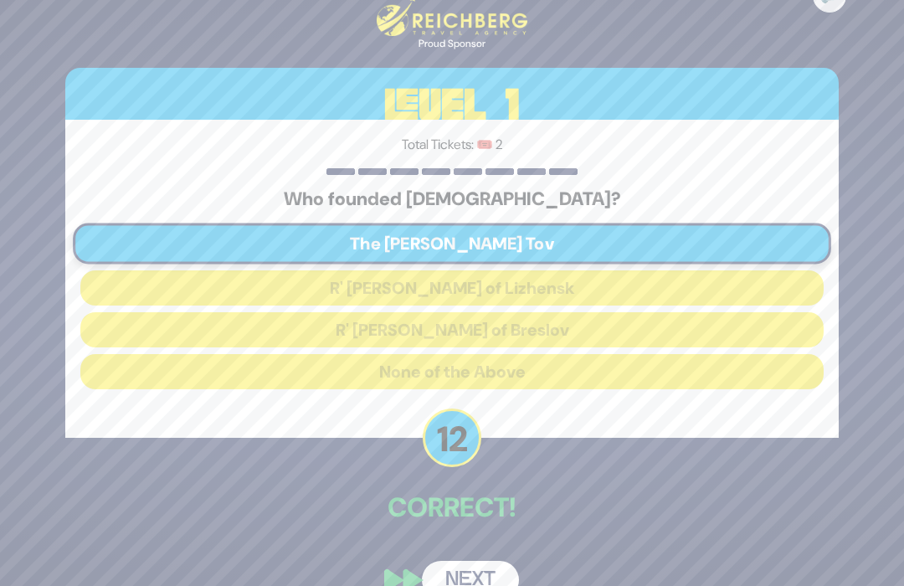
click at [486, 544] on div "🔊 Proud Sponsor Level 1 Total Tickets: 🎟️ 2 Who founded Chassidus? The [PERSON_…" at bounding box center [452, 294] width 814 height 654
click at [480, 581] on button "Next" at bounding box center [470, 580] width 97 height 39
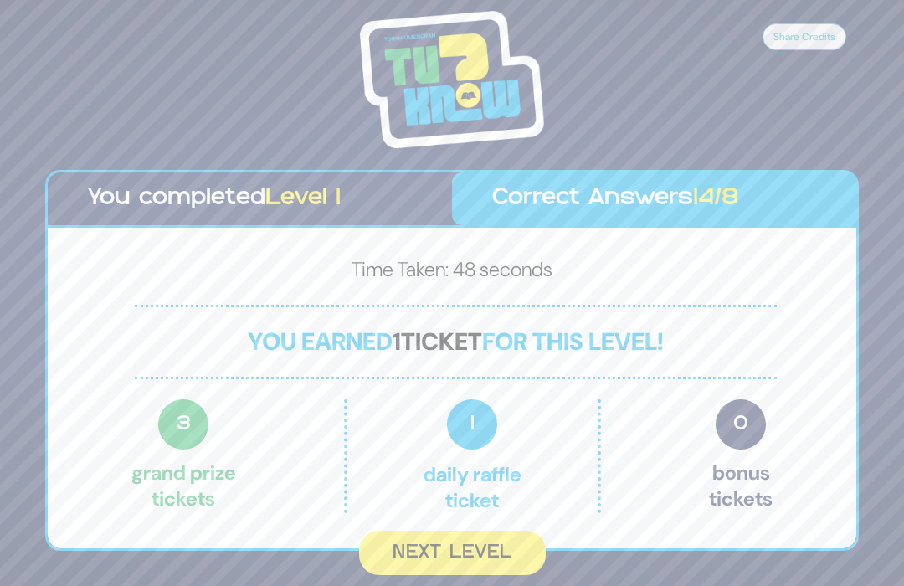
click at [477, 559] on button "Next Level" at bounding box center [452, 553] width 187 height 44
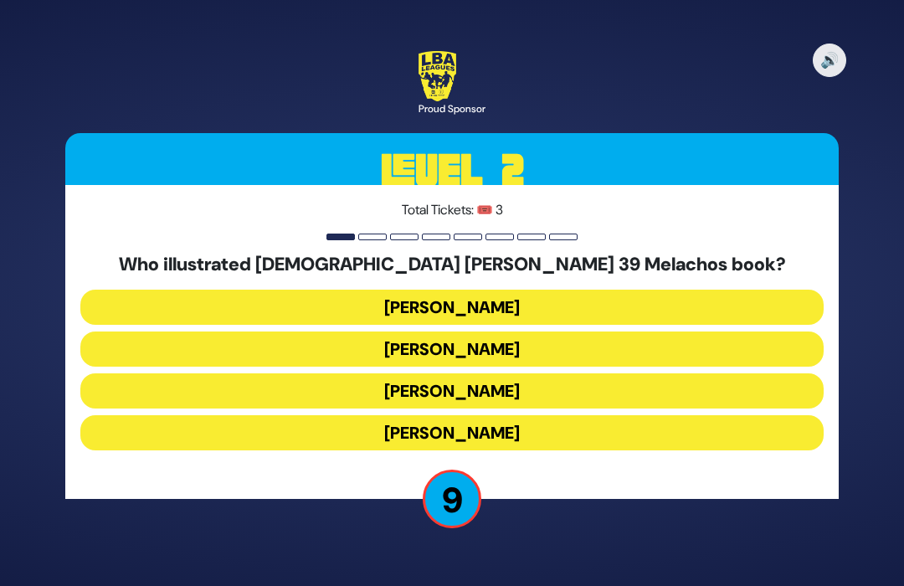
click at [629, 295] on button "[PERSON_NAME]" at bounding box center [451, 307] width 743 height 35
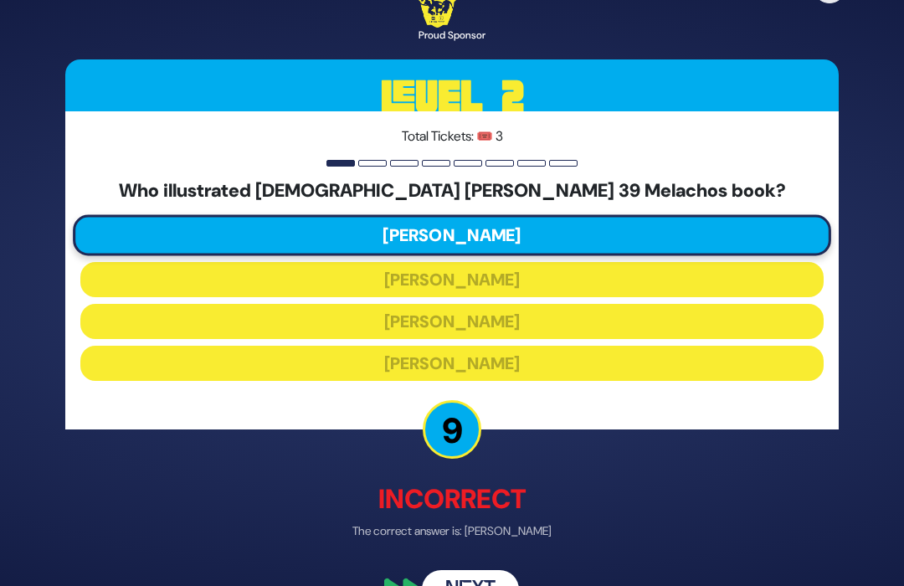
click at [481, 581] on button "Next" at bounding box center [470, 589] width 97 height 39
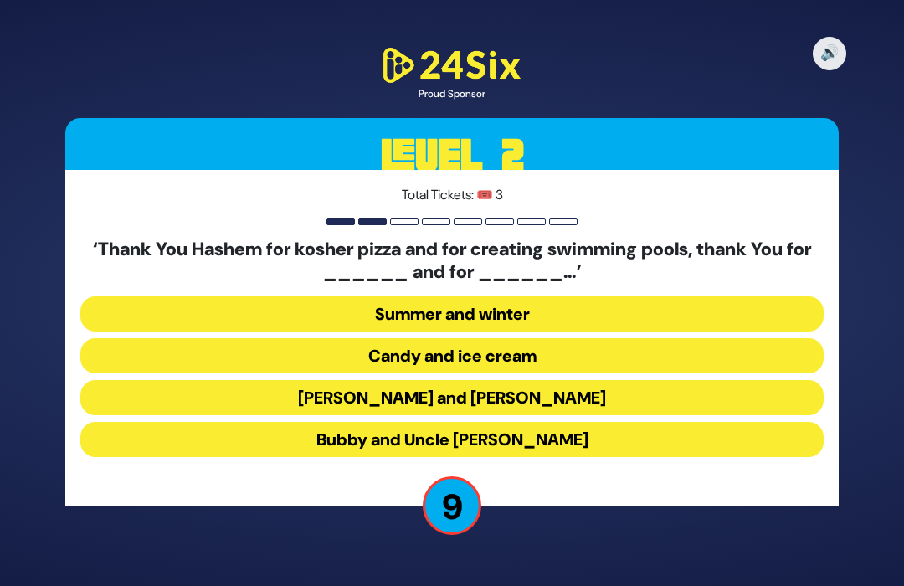
click at [578, 392] on button "[PERSON_NAME] and [PERSON_NAME]" at bounding box center [451, 397] width 743 height 35
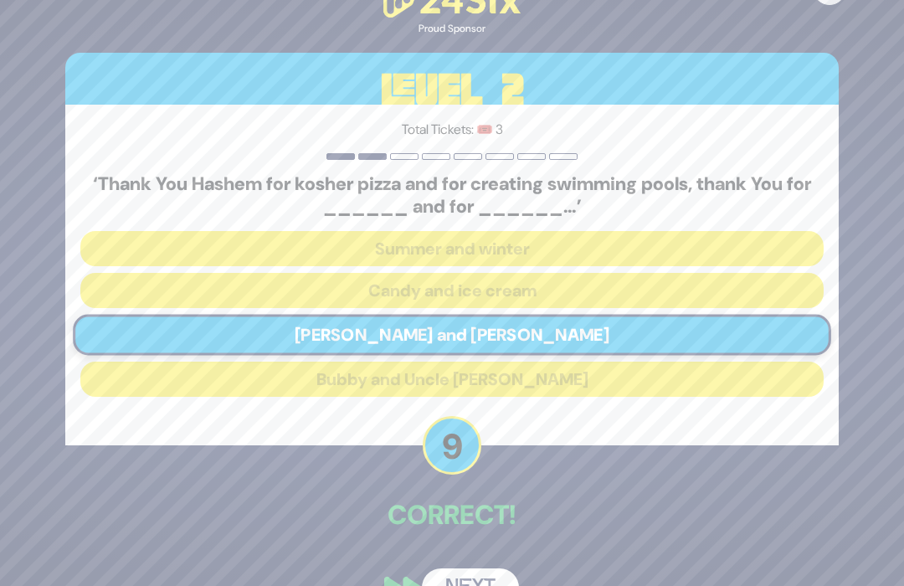
click at [494, 578] on button "Next" at bounding box center [470, 587] width 97 height 39
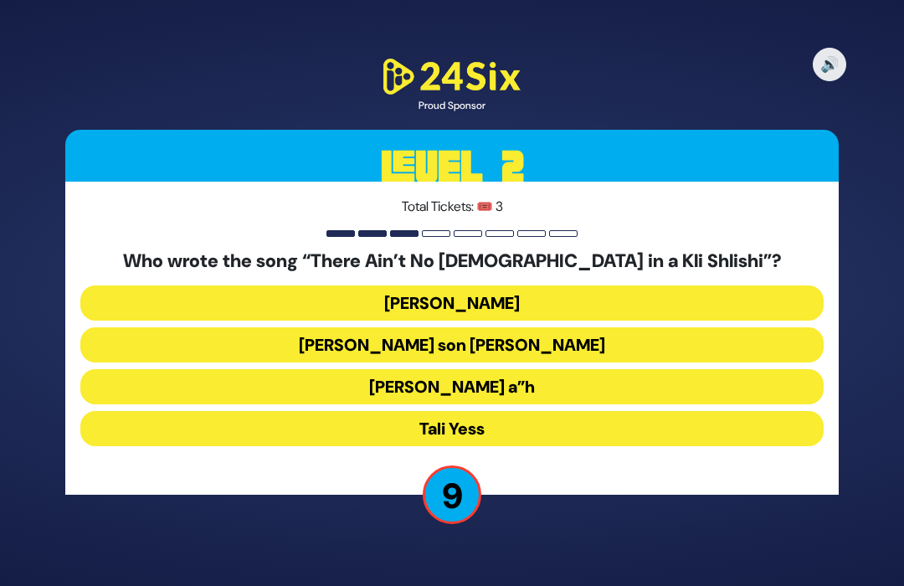
click at [583, 380] on button "[PERSON_NAME] a”h" at bounding box center [451, 386] width 743 height 35
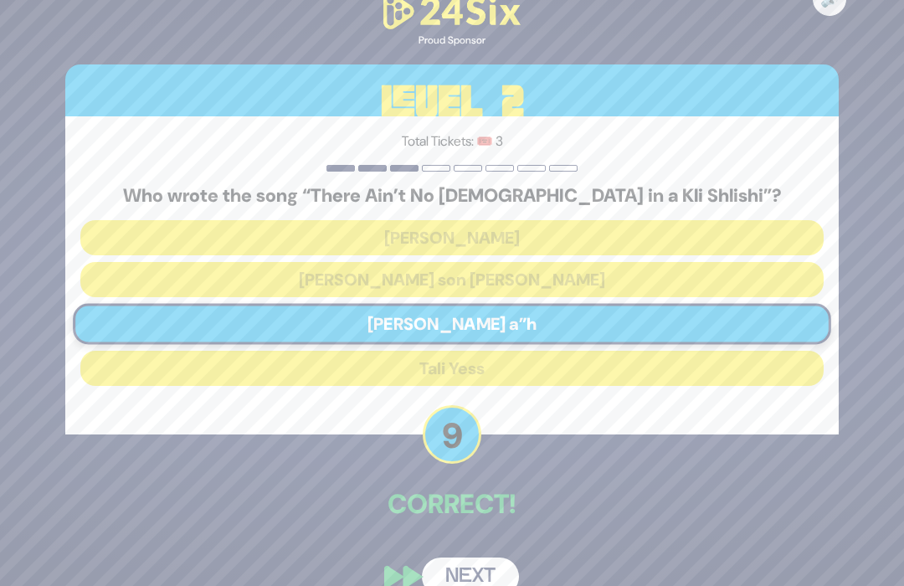
click at [485, 581] on button "Next" at bounding box center [470, 576] width 97 height 39
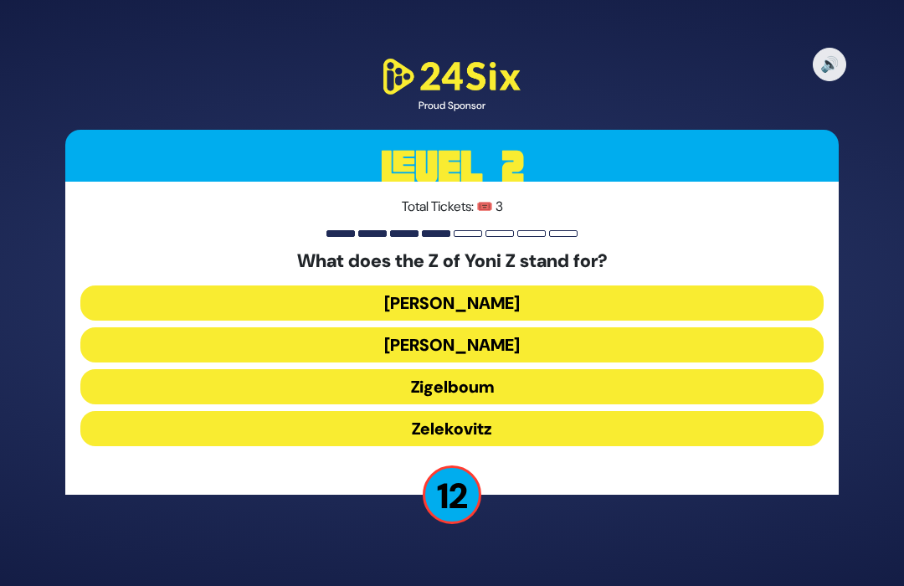
click at [560, 377] on button "Zigelboum" at bounding box center [451, 386] width 743 height 35
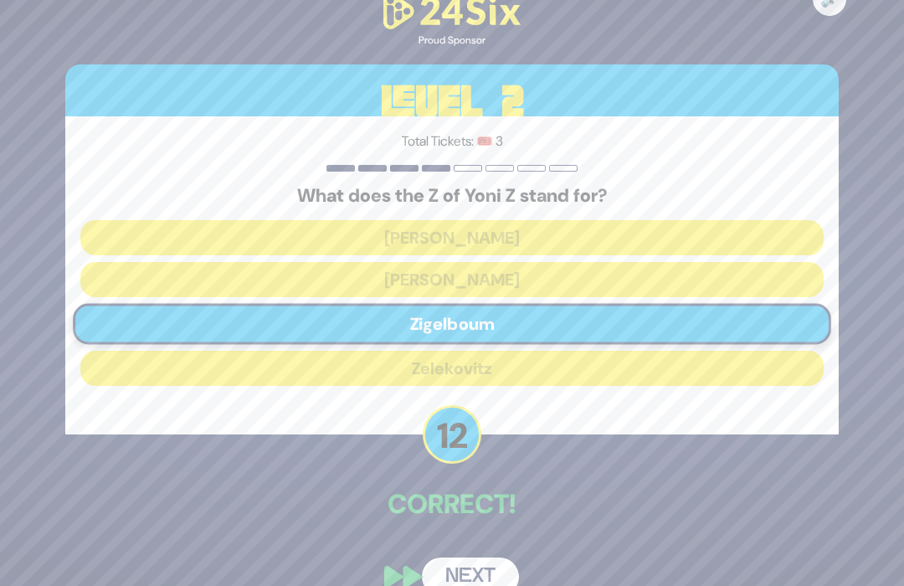
click at [491, 581] on button "Next" at bounding box center [470, 576] width 97 height 39
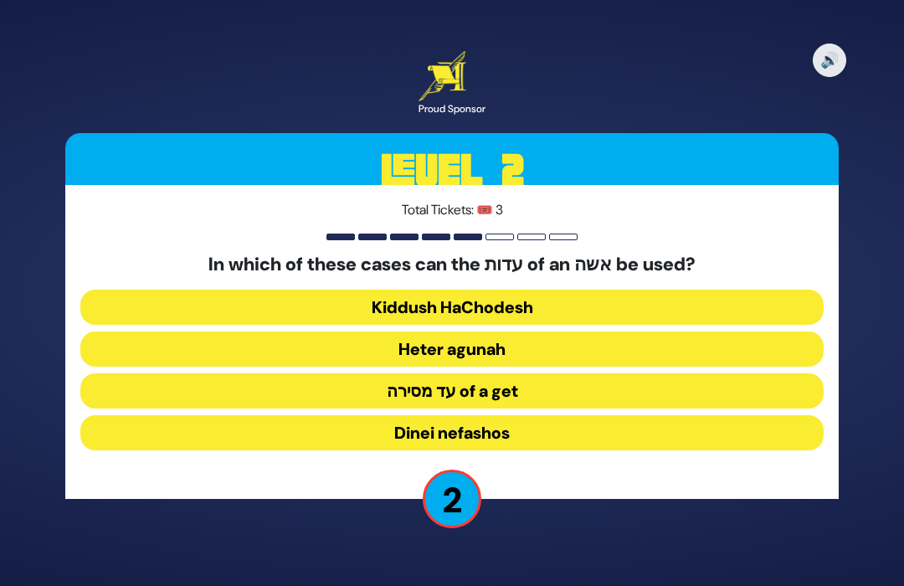
click at [573, 419] on button "Dinei nefashos" at bounding box center [451, 432] width 743 height 35
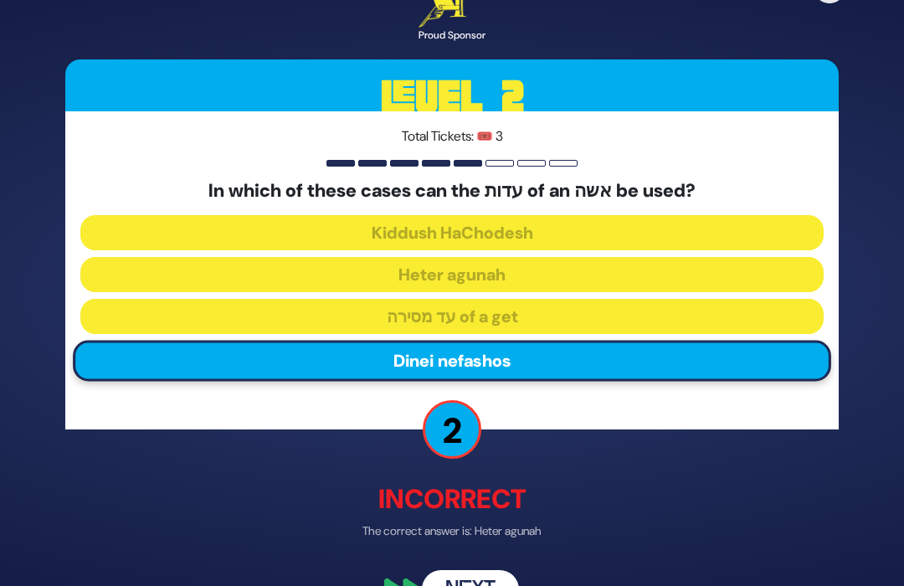
click at [488, 581] on button "Next" at bounding box center [470, 589] width 97 height 39
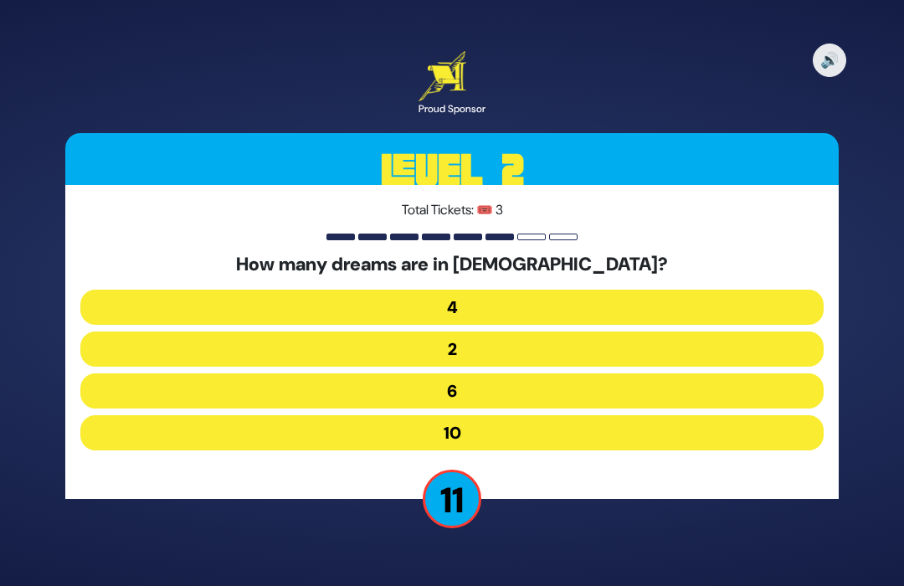
click at [631, 290] on button "4" at bounding box center [451, 307] width 743 height 35
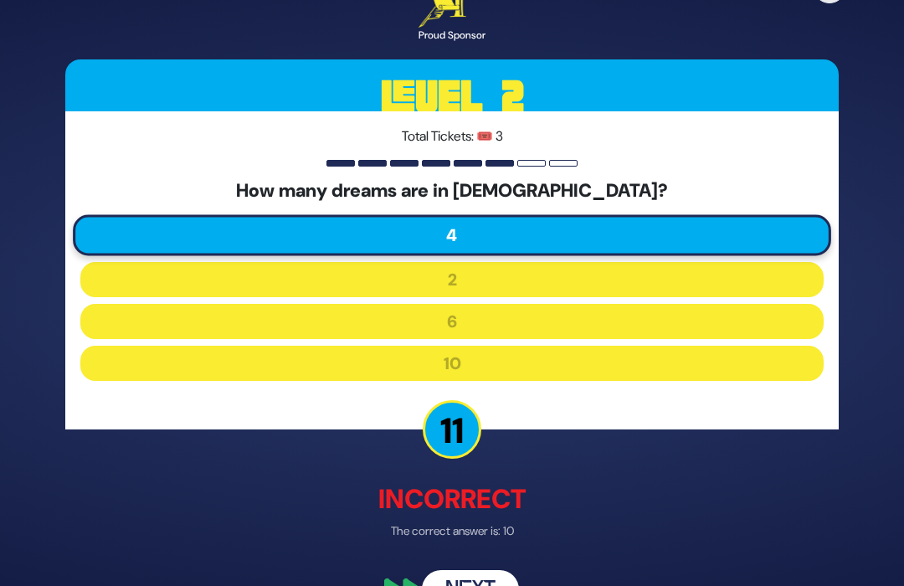
click at [484, 577] on button "Next" at bounding box center [470, 589] width 97 height 39
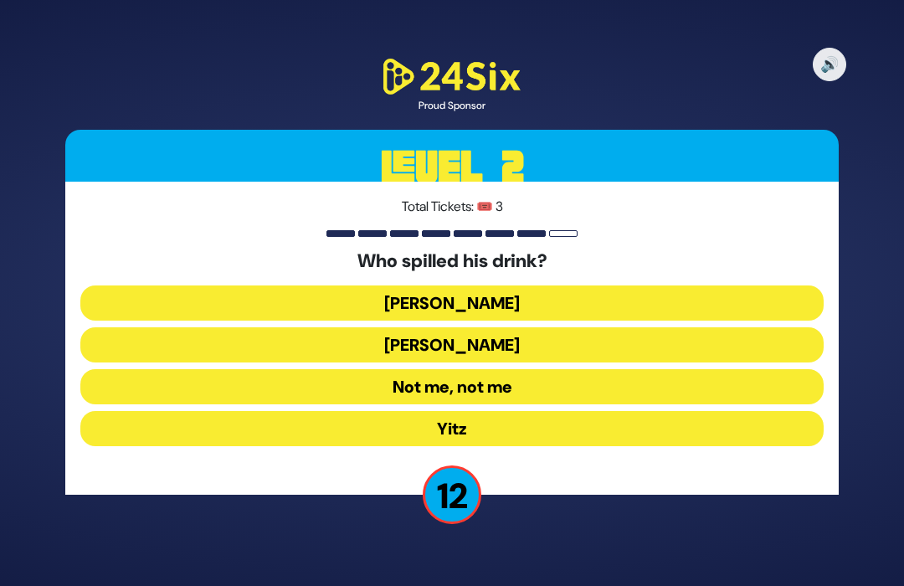
click at [633, 290] on button "[PERSON_NAME]" at bounding box center [451, 302] width 743 height 35
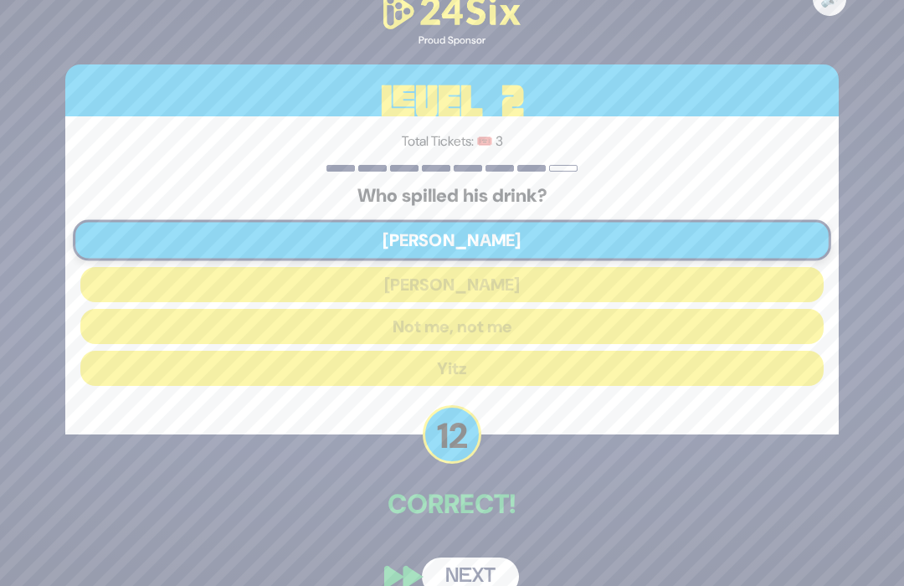
click at [481, 581] on button "Next" at bounding box center [470, 576] width 97 height 39
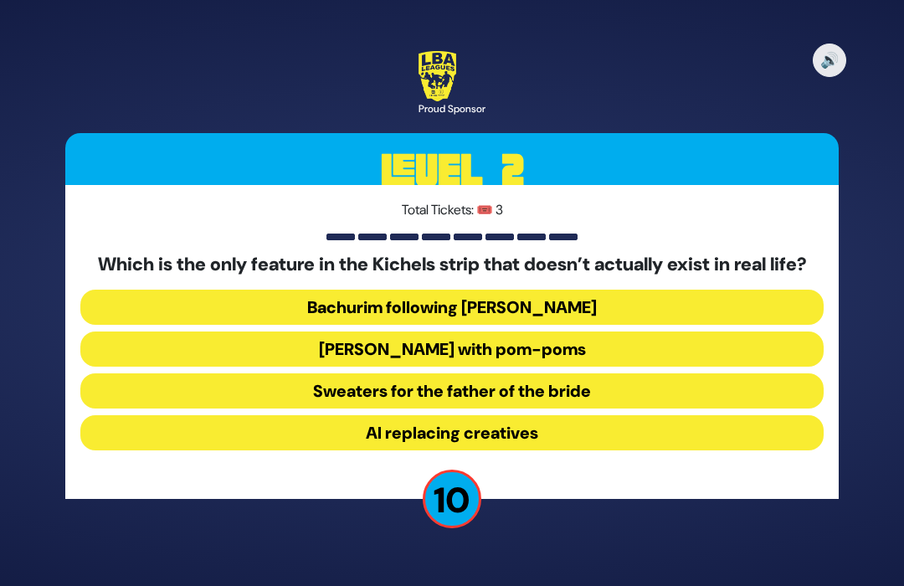
click at [584, 357] on button "[PERSON_NAME] with pom-poms" at bounding box center [451, 348] width 743 height 35
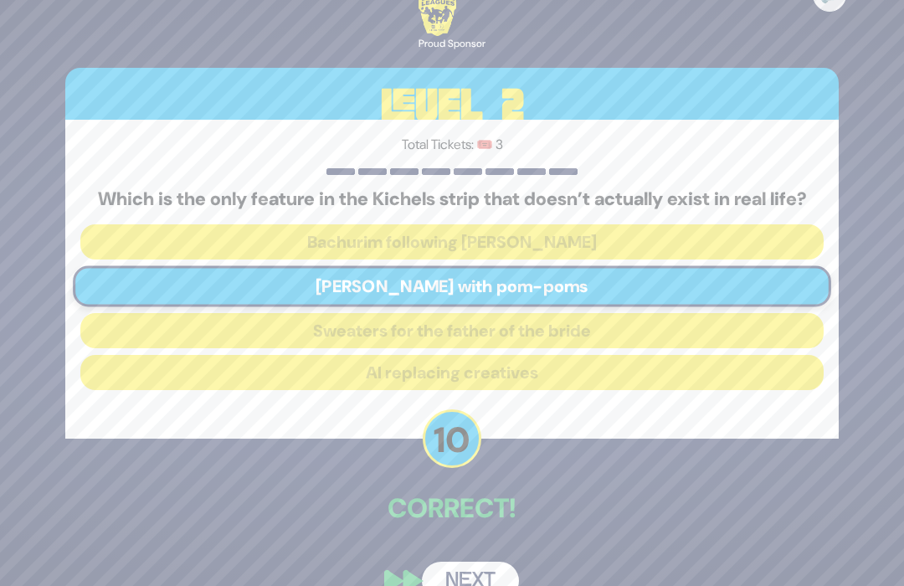
click at [491, 557] on div "🔊 Proud Sponsor Level 2 Total Tickets: 🎟️ 3 Which is the only feature in the Ki…" at bounding box center [452, 293] width 814 height 654
click at [485, 581] on button "Next" at bounding box center [470, 581] width 97 height 39
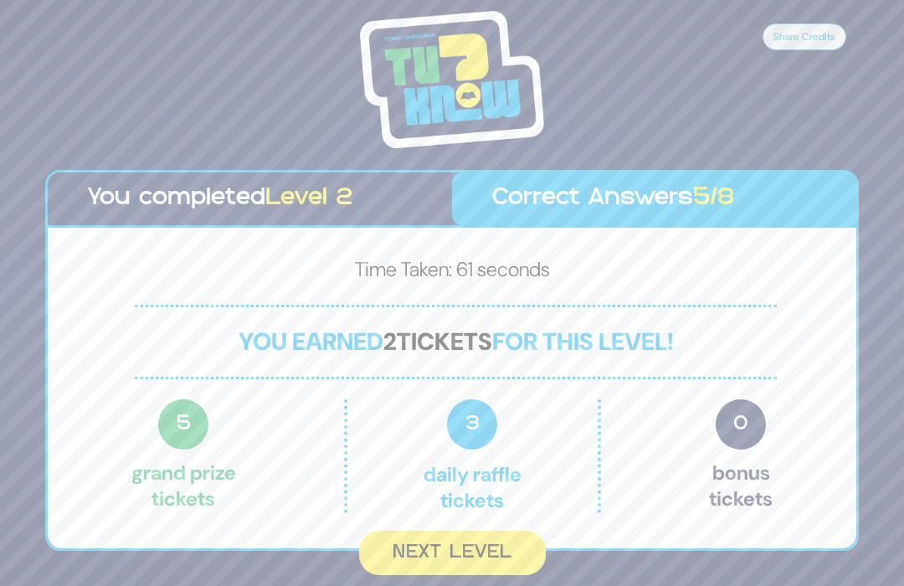
click at [485, 417] on span "3" at bounding box center [472, 424] width 50 height 50
click at [482, 429] on span "3" at bounding box center [472, 424] width 50 height 50
click at [457, 567] on button "Next Level" at bounding box center [452, 553] width 187 height 44
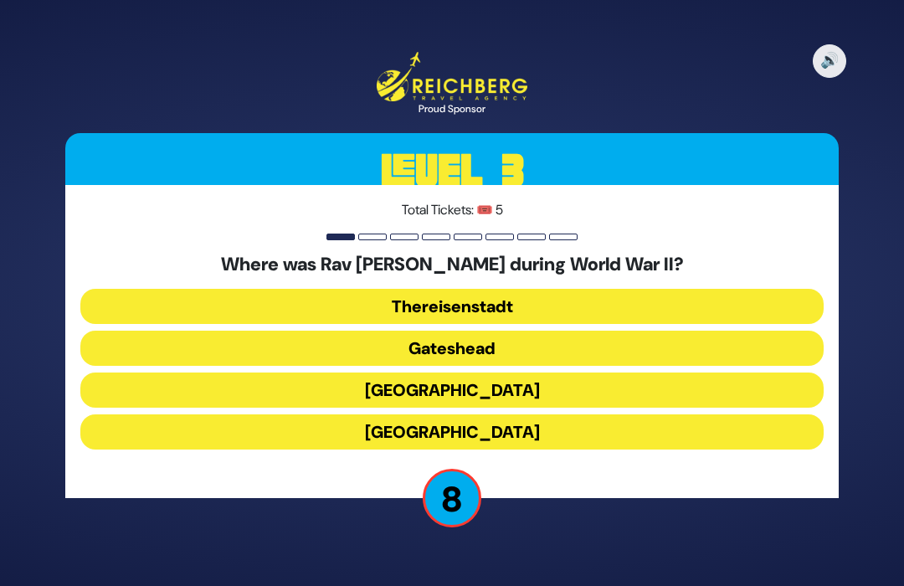
click at [567, 353] on button "Gateshead" at bounding box center [451, 348] width 743 height 35
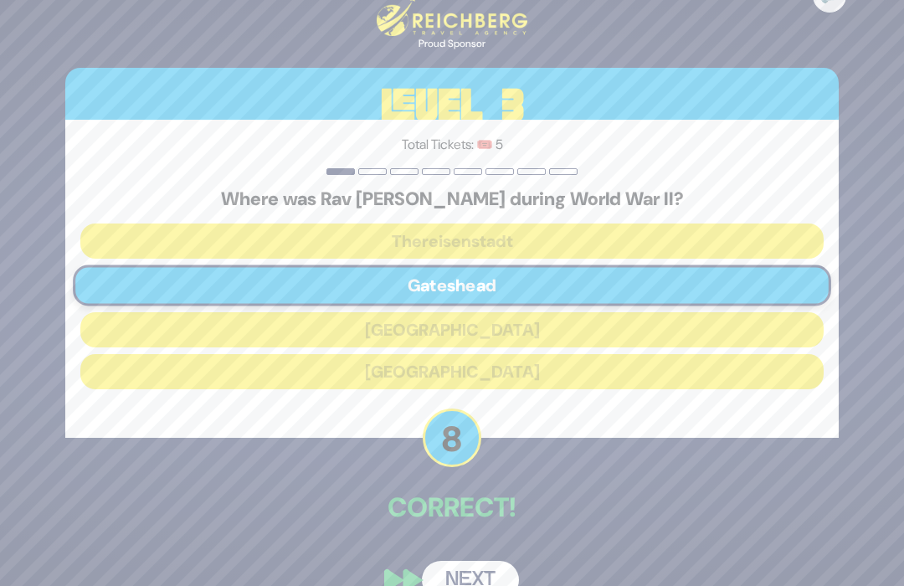
click at [460, 581] on button "Next" at bounding box center [470, 580] width 97 height 39
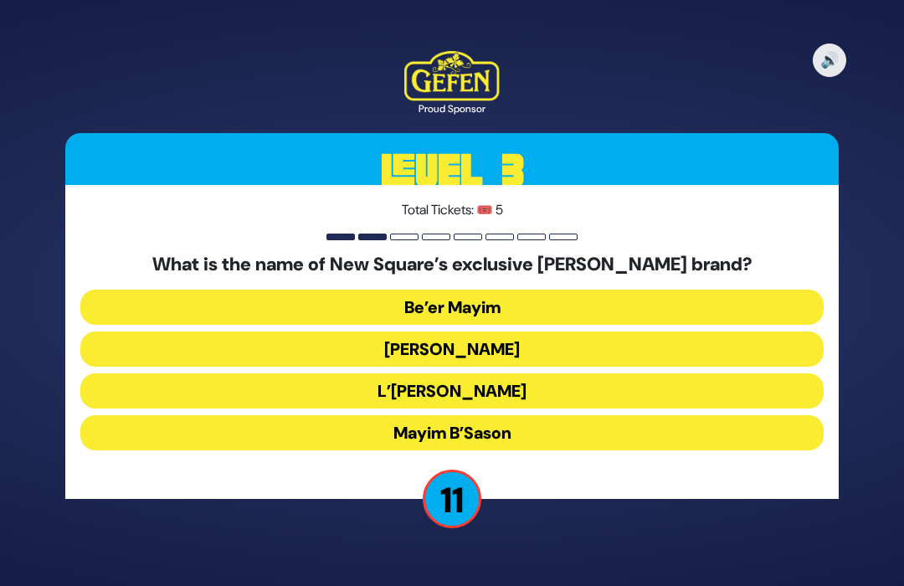
click at [573, 300] on button "Be’er Mayim" at bounding box center [451, 307] width 743 height 35
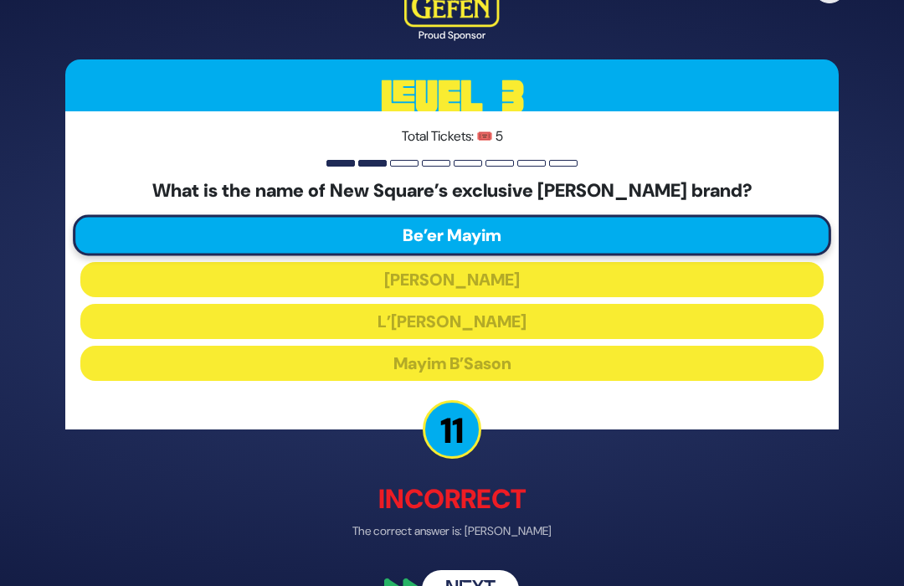
click at [459, 579] on button "Next" at bounding box center [470, 589] width 97 height 39
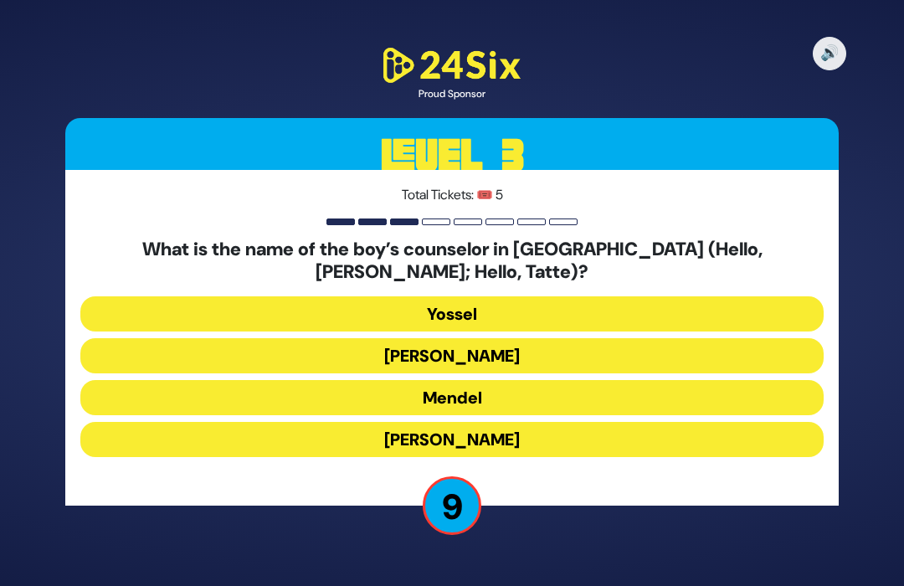
click at [535, 444] on button "[PERSON_NAME]" at bounding box center [451, 439] width 743 height 35
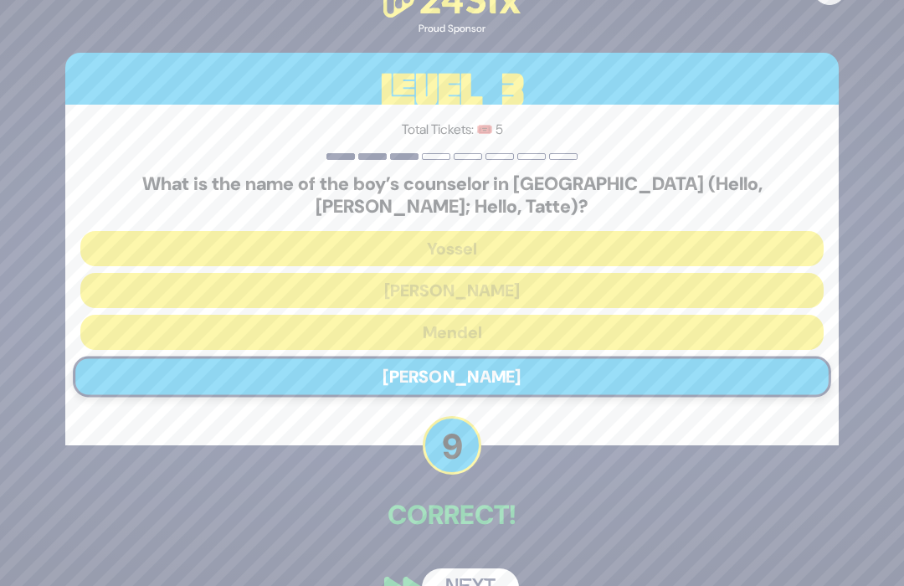
click at [485, 579] on button "Next" at bounding box center [470, 587] width 97 height 39
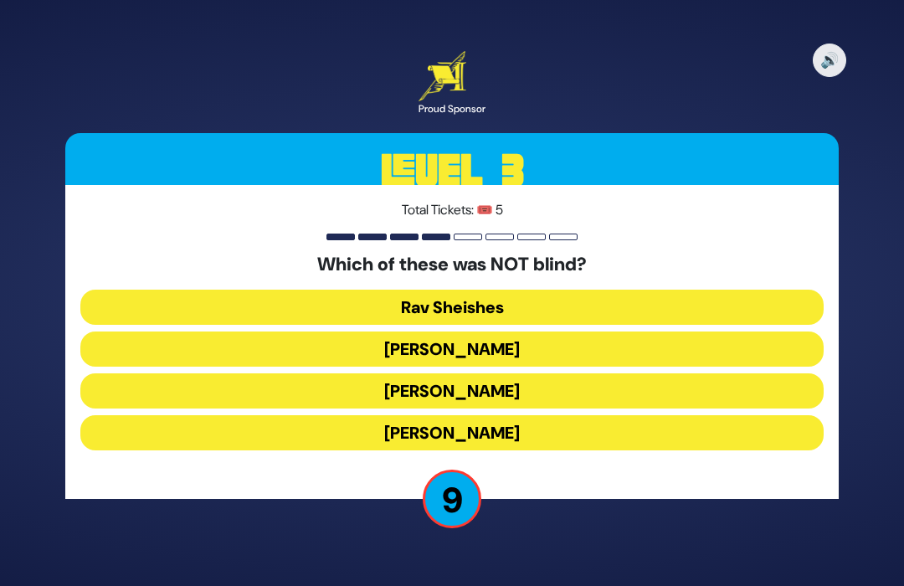
click at [575, 430] on button "[PERSON_NAME]" at bounding box center [451, 432] width 743 height 35
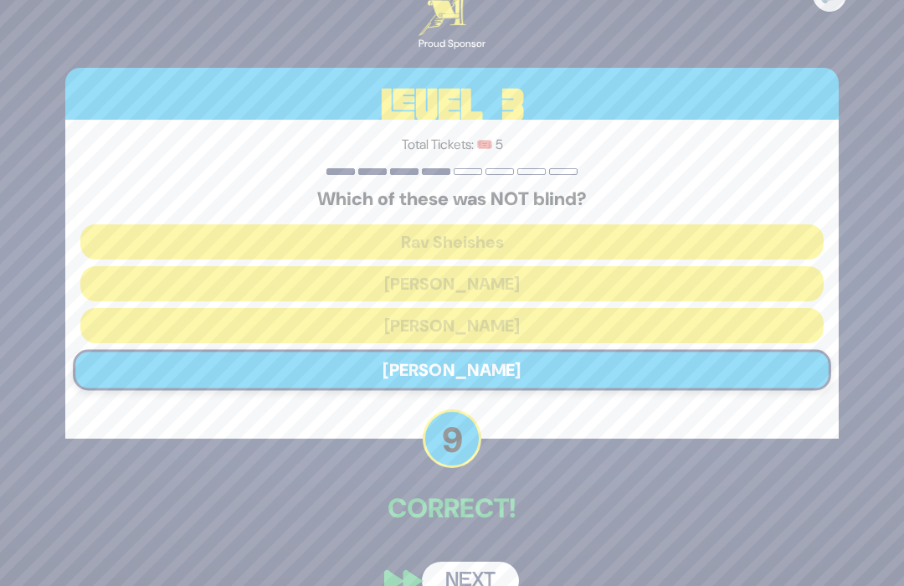
click at [462, 579] on button "Next" at bounding box center [470, 581] width 97 height 39
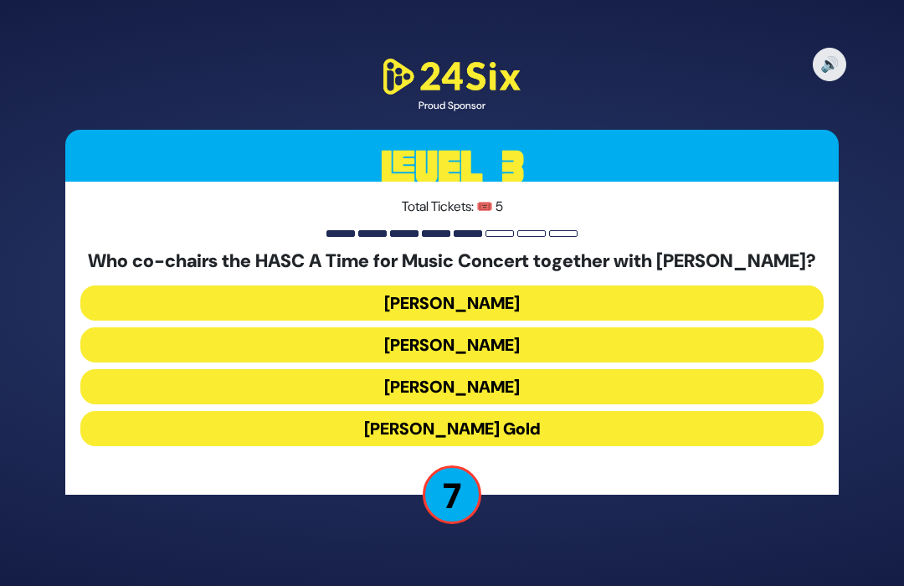
click at [592, 299] on button "[PERSON_NAME]" at bounding box center [451, 302] width 743 height 35
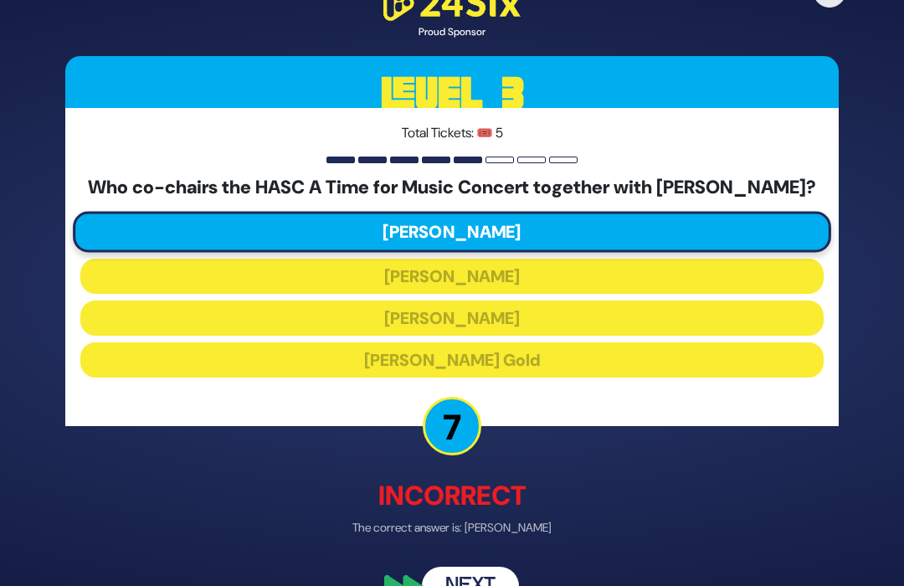
click at [459, 581] on button "Next" at bounding box center [470, 586] width 97 height 39
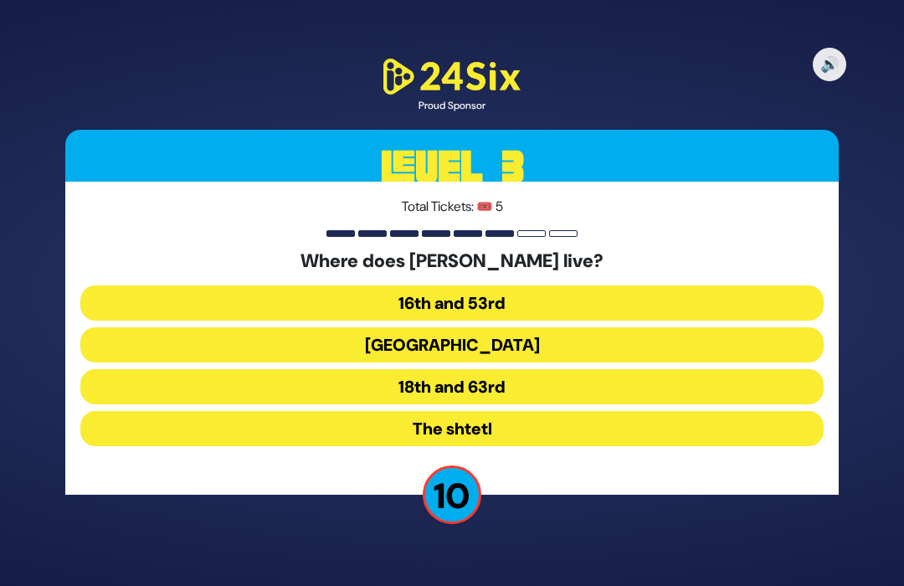
click at [582, 293] on button "16th and 53rd" at bounding box center [451, 302] width 743 height 35
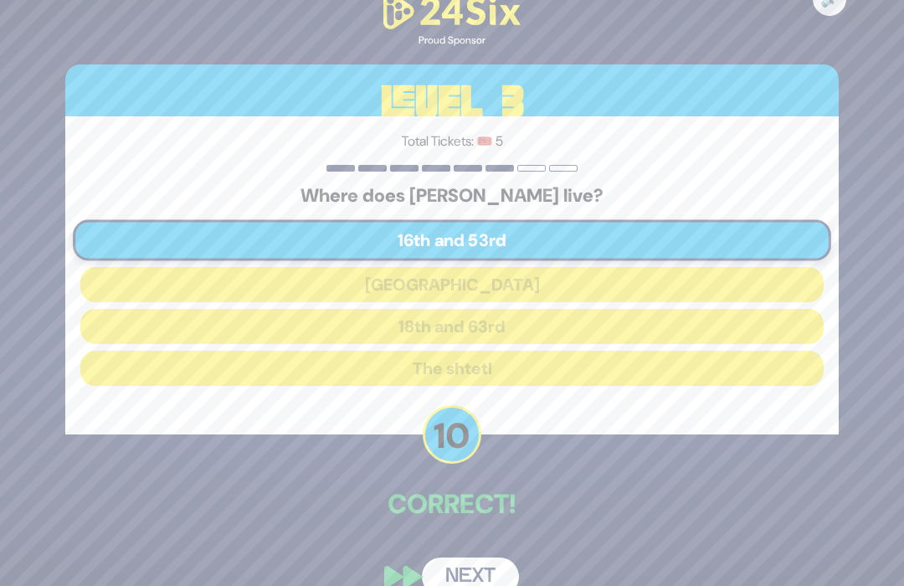
click at [460, 570] on button "Next" at bounding box center [470, 576] width 97 height 39
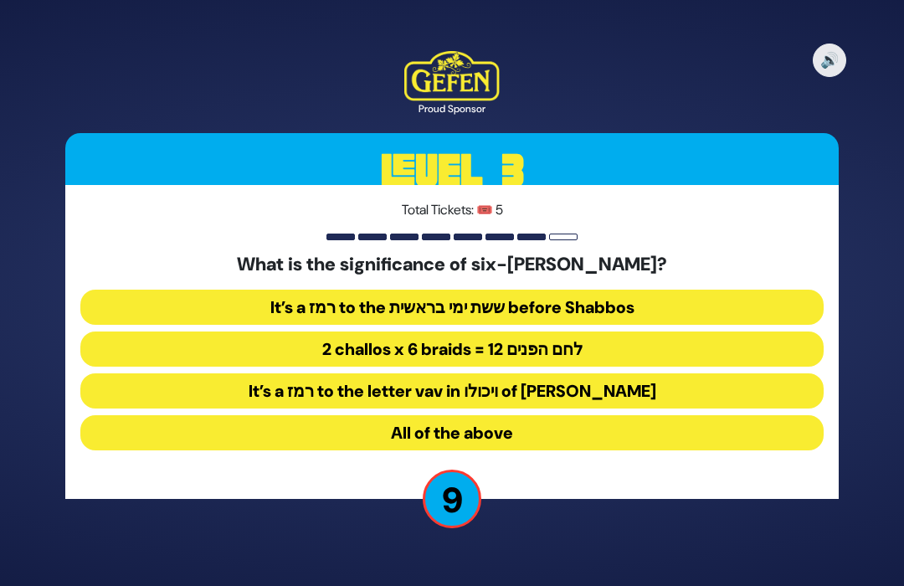
click at [610, 439] on button "All of the above" at bounding box center [451, 432] width 743 height 35
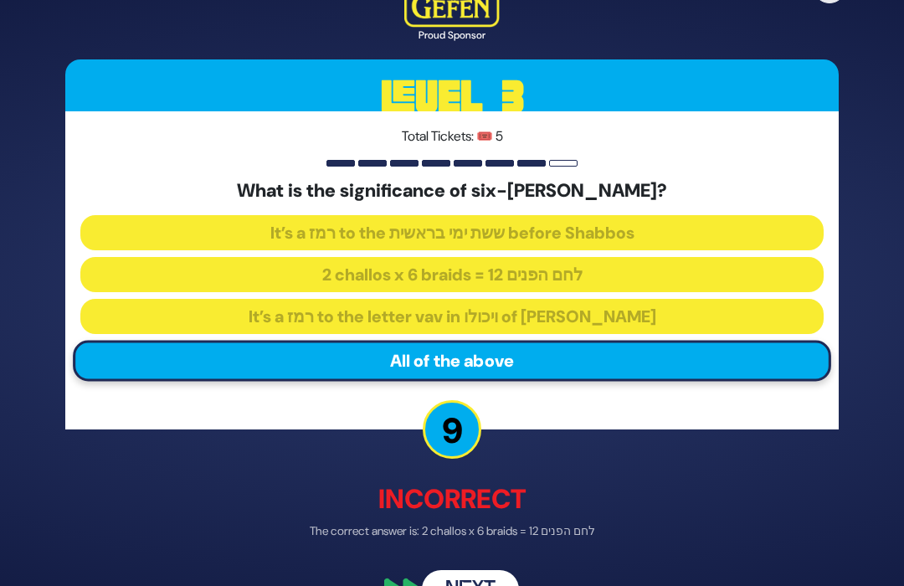
click at [470, 581] on button "Next" at bounding box center [470, 589] width 97 height 39
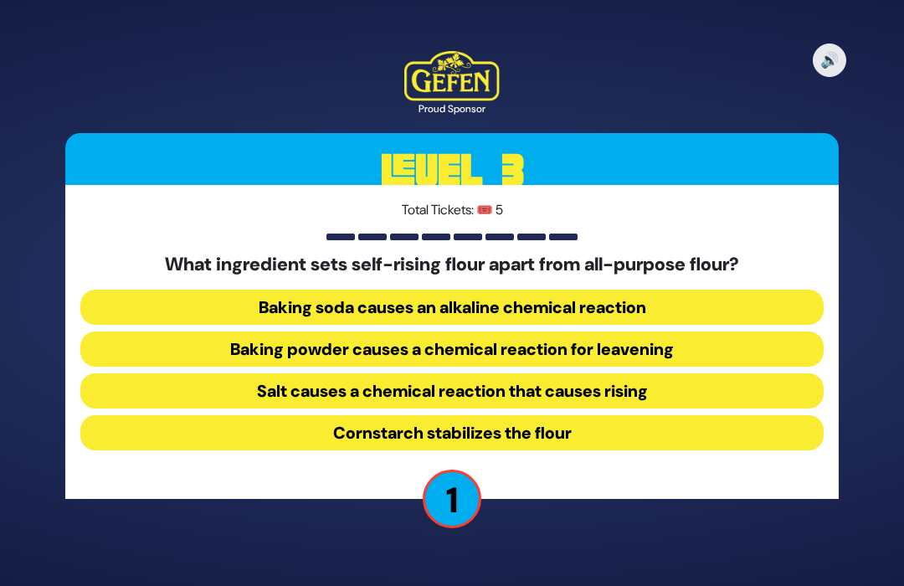
click at [236, 301] on button "Baking soda causes an alkaline chemical reaction" at bounding box center [451, 307] width 743 height 35
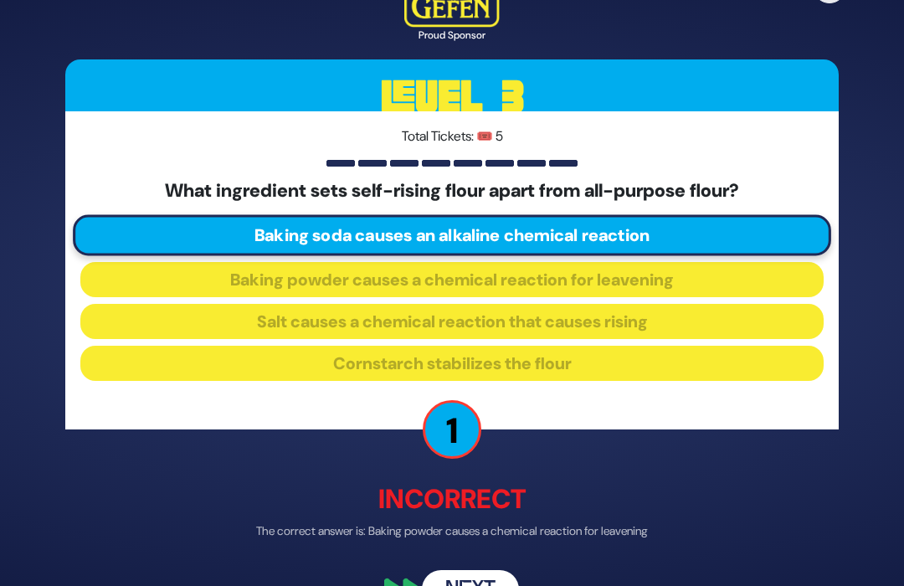
click at [504, 581] on button "Next" at bounding box center [470, 589] width 97 height 39
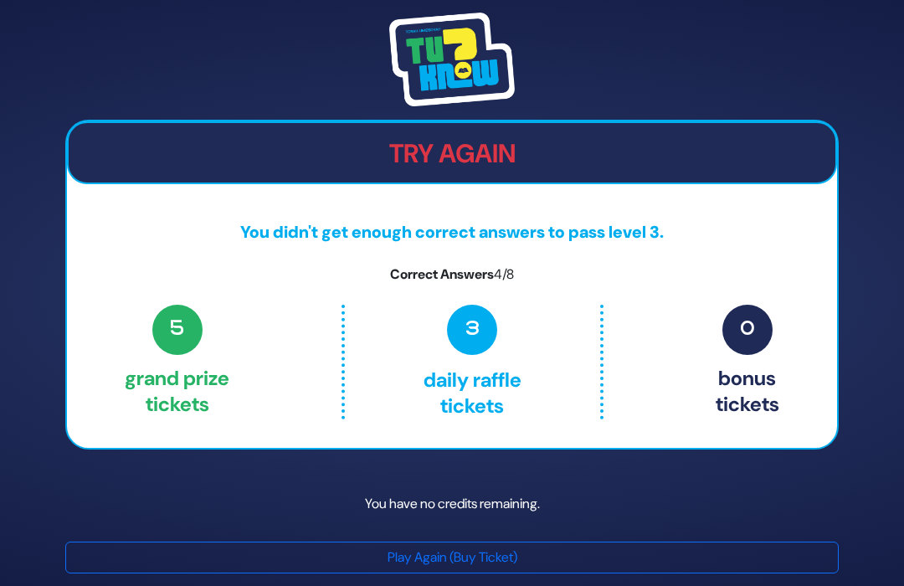
click at [508, 573] on button "Play Again (Buy Ticket)" at bounding box center [451, 558] width 773 height 32
